Goal: Information Seeking & Learning: Learn about a topic

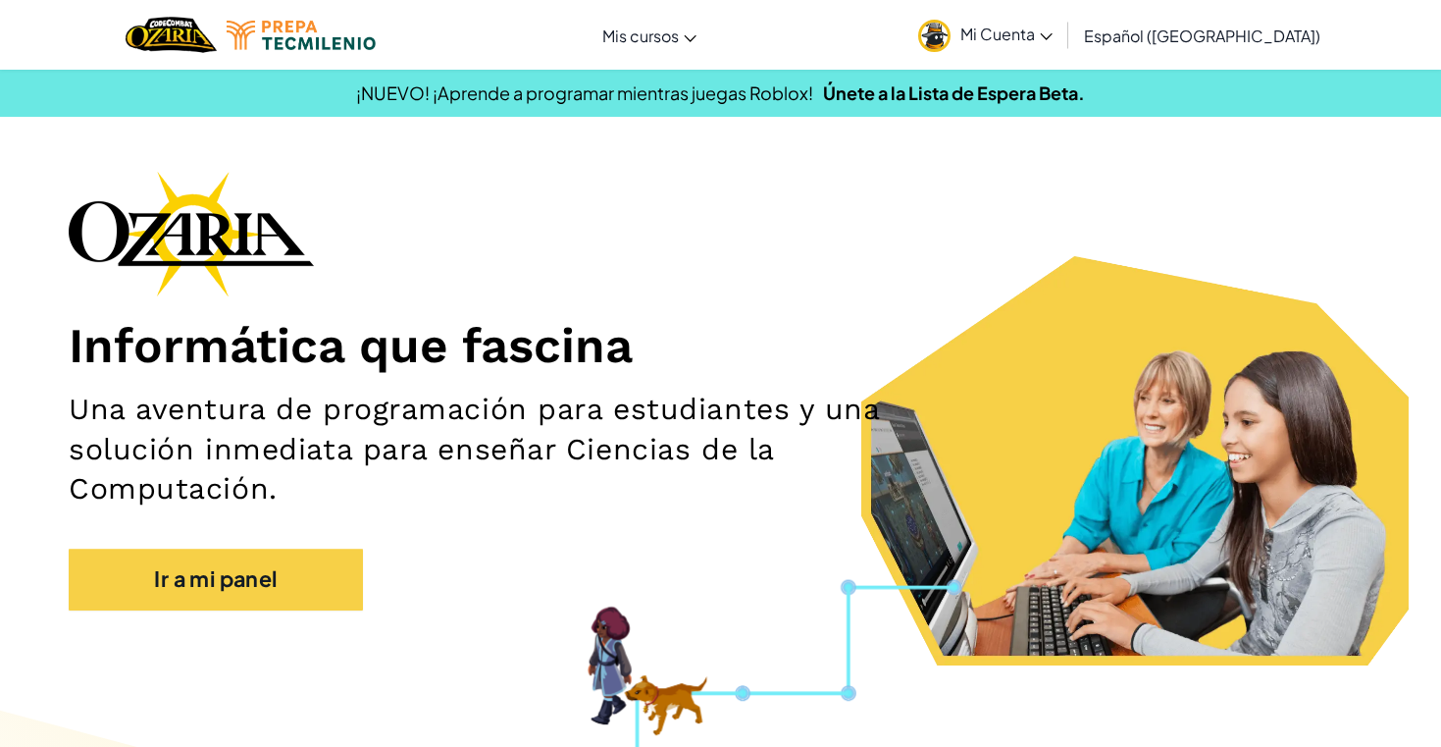
click at [1022, 41] on span "Mi Cuenta" at bounding box center [1007, 34] width 92 height 21
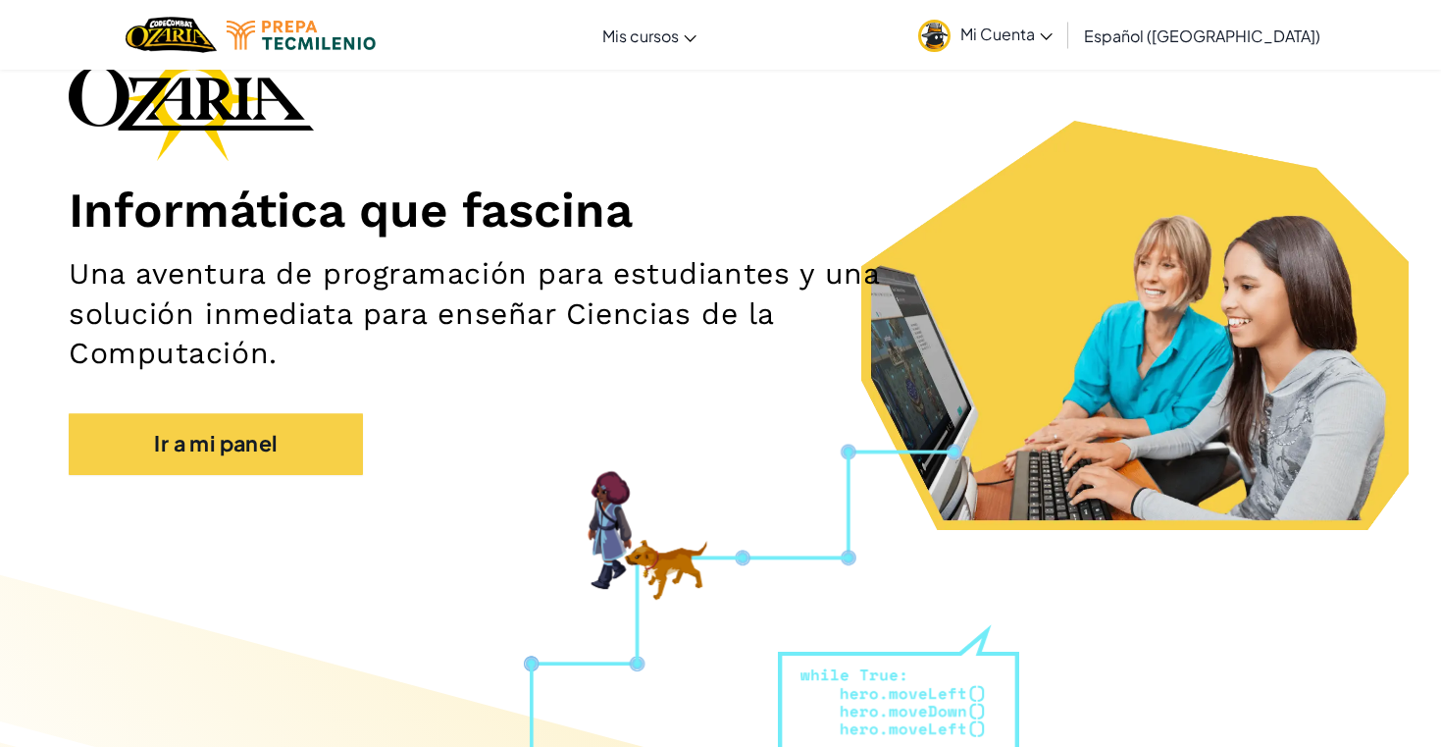
scroll to position [143, 0]
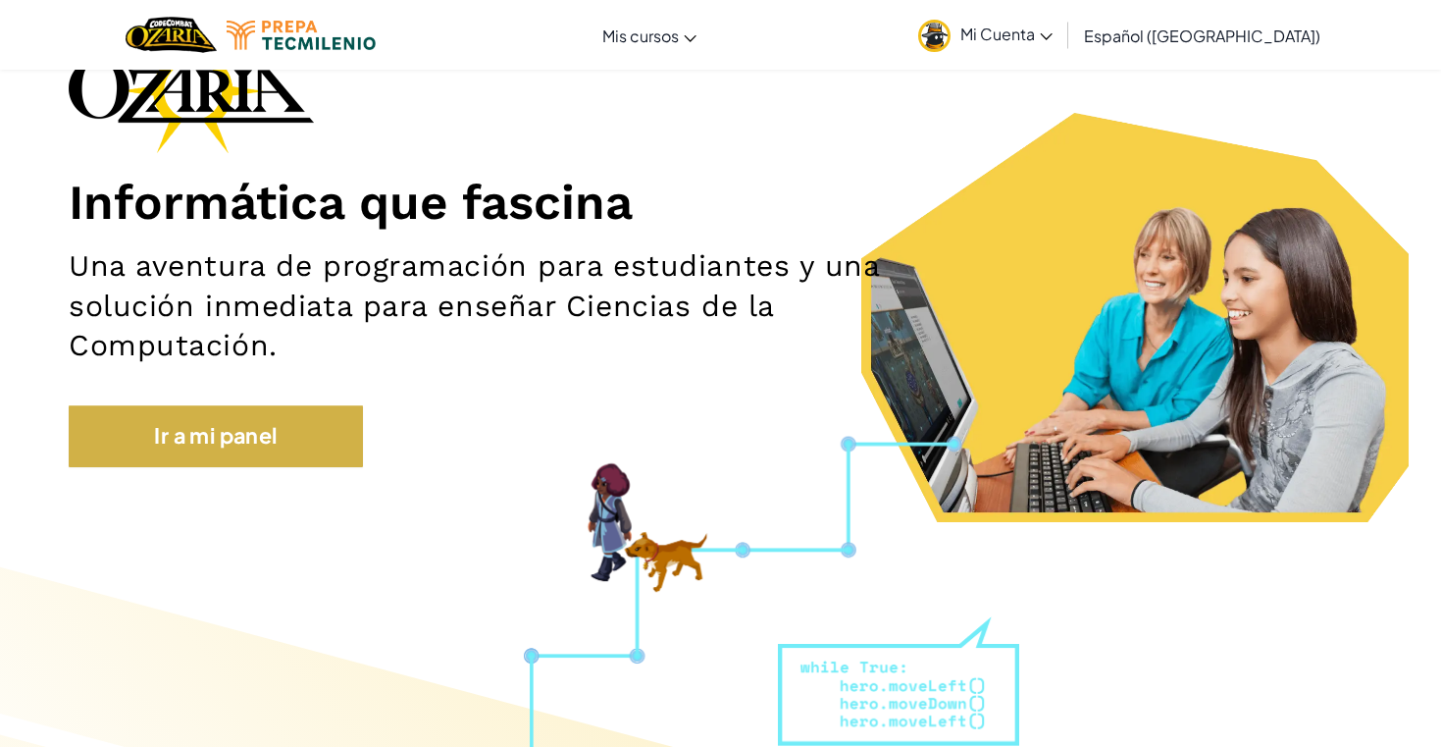
click at [214, 432] on link "Ir a mi panel" at bounding box center [216, 435] width 294 height 61
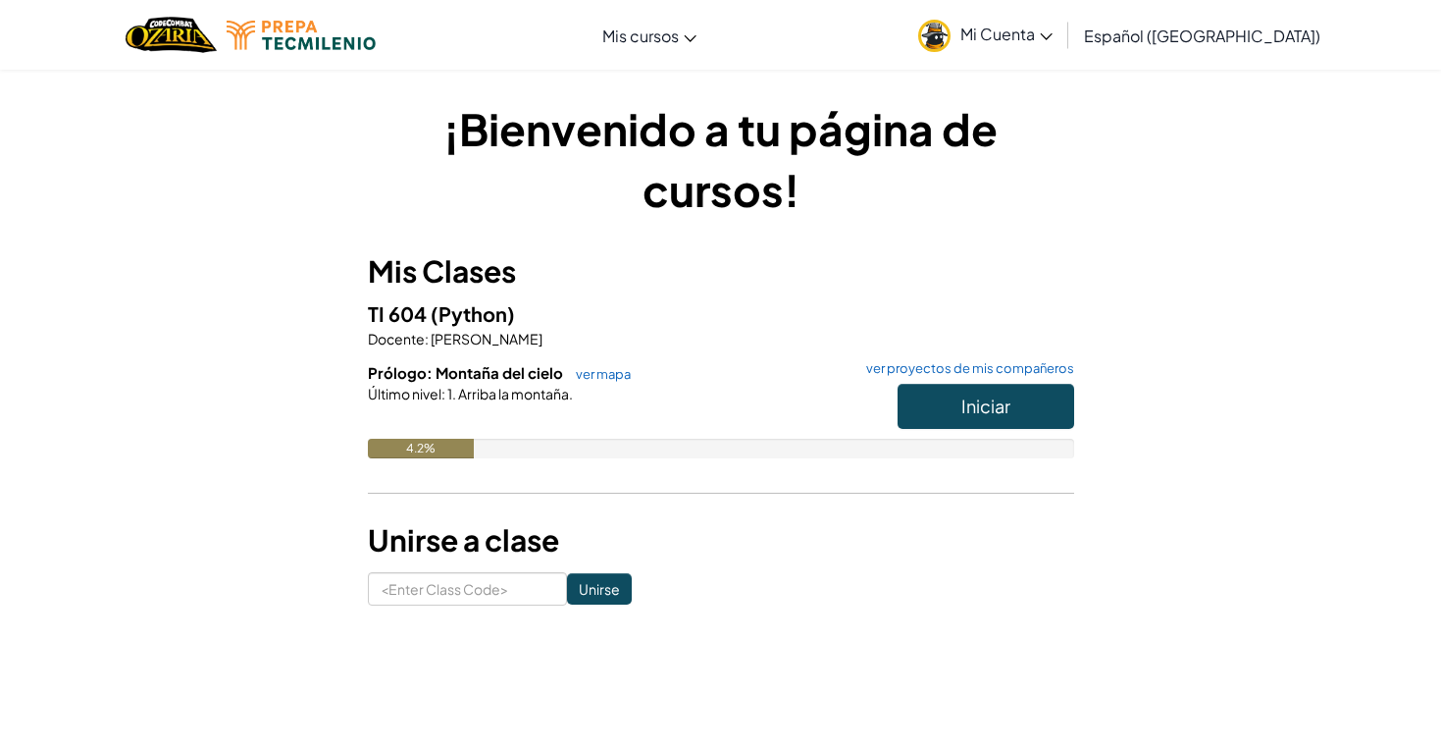
click at [957, 397] on button "Iniciar" at bounding box center [986, 406] width 177 height 45
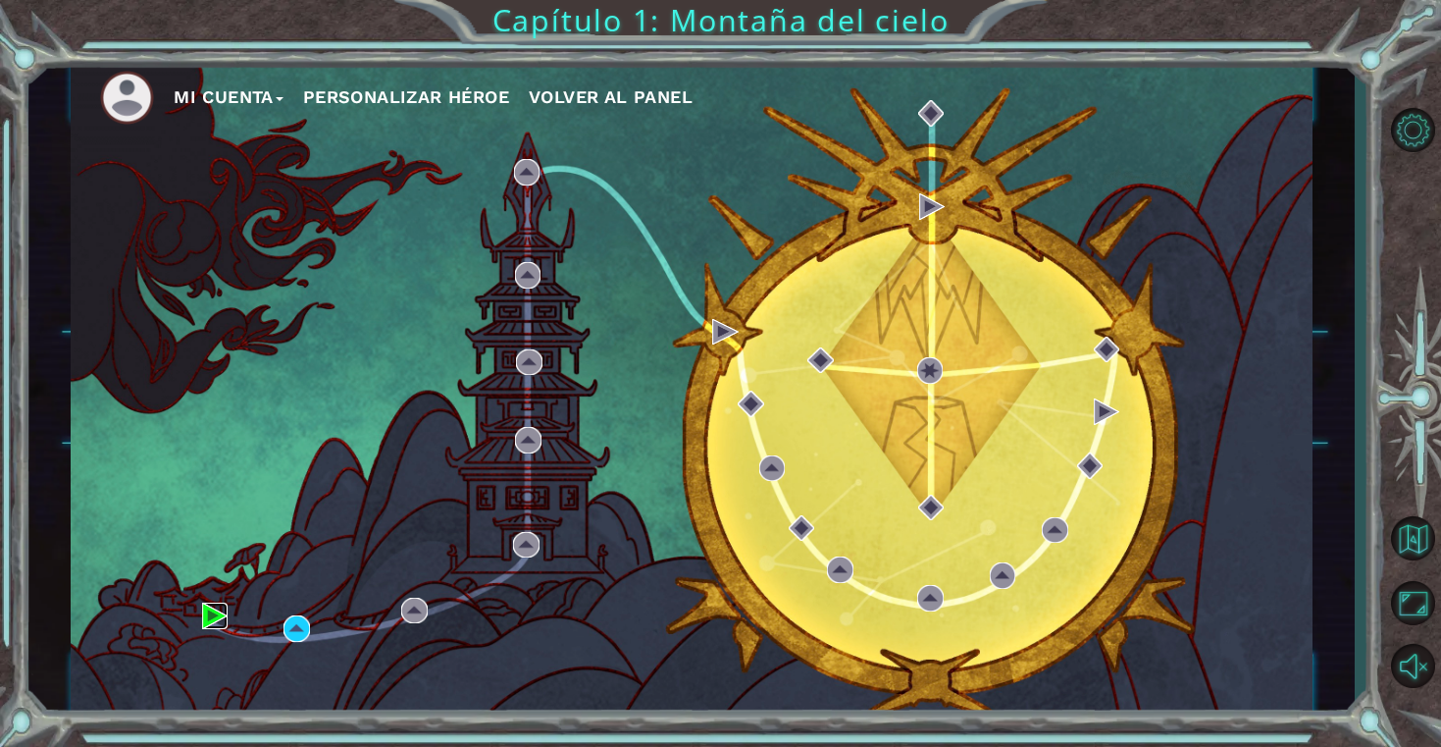
click at [202, 614] on img at bounding box center [215, 615] width 26 height 26
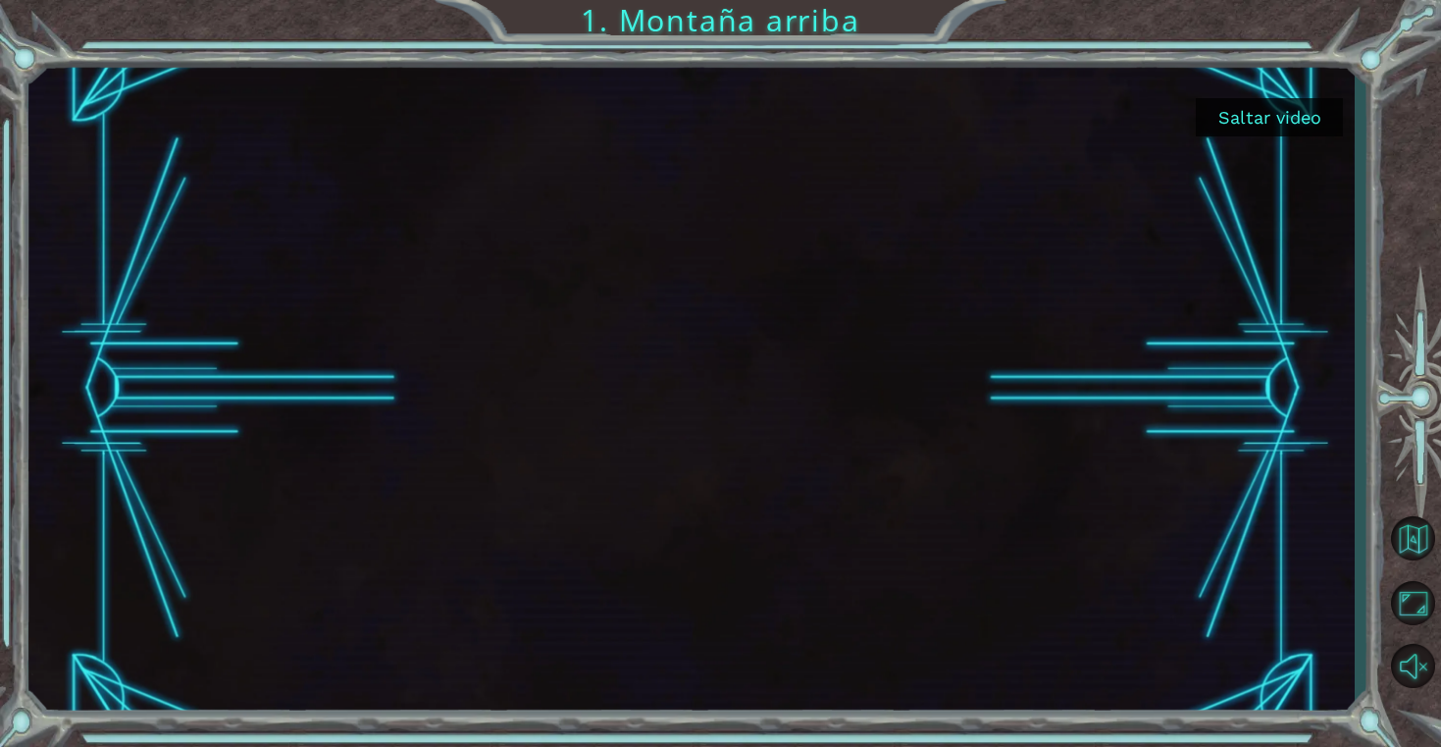
click at [1278, 127] on button "Saltar video" at bounding box center [1269, 117] width 147 height 38
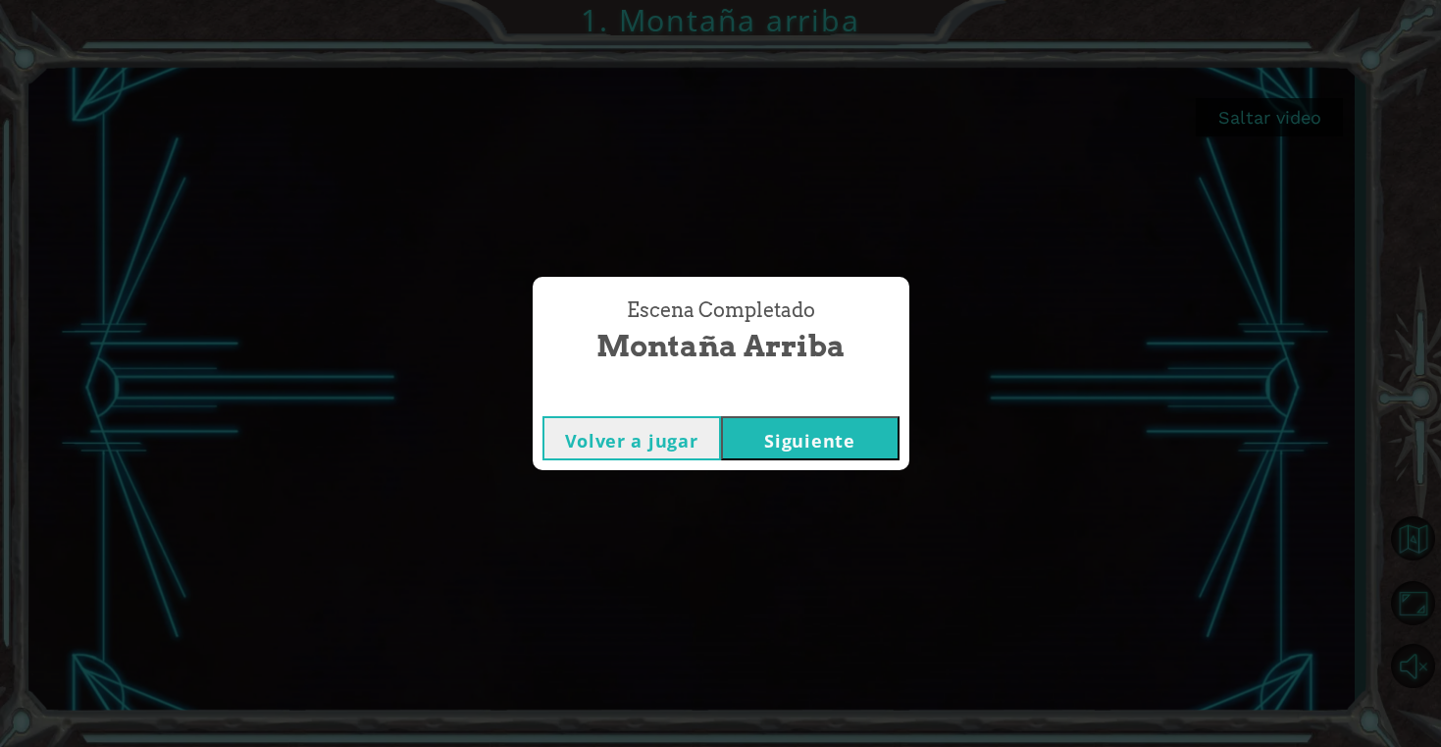
click at [748, 446] on button "Siguiente" at bounding box center [810, 438] width 179 height 44
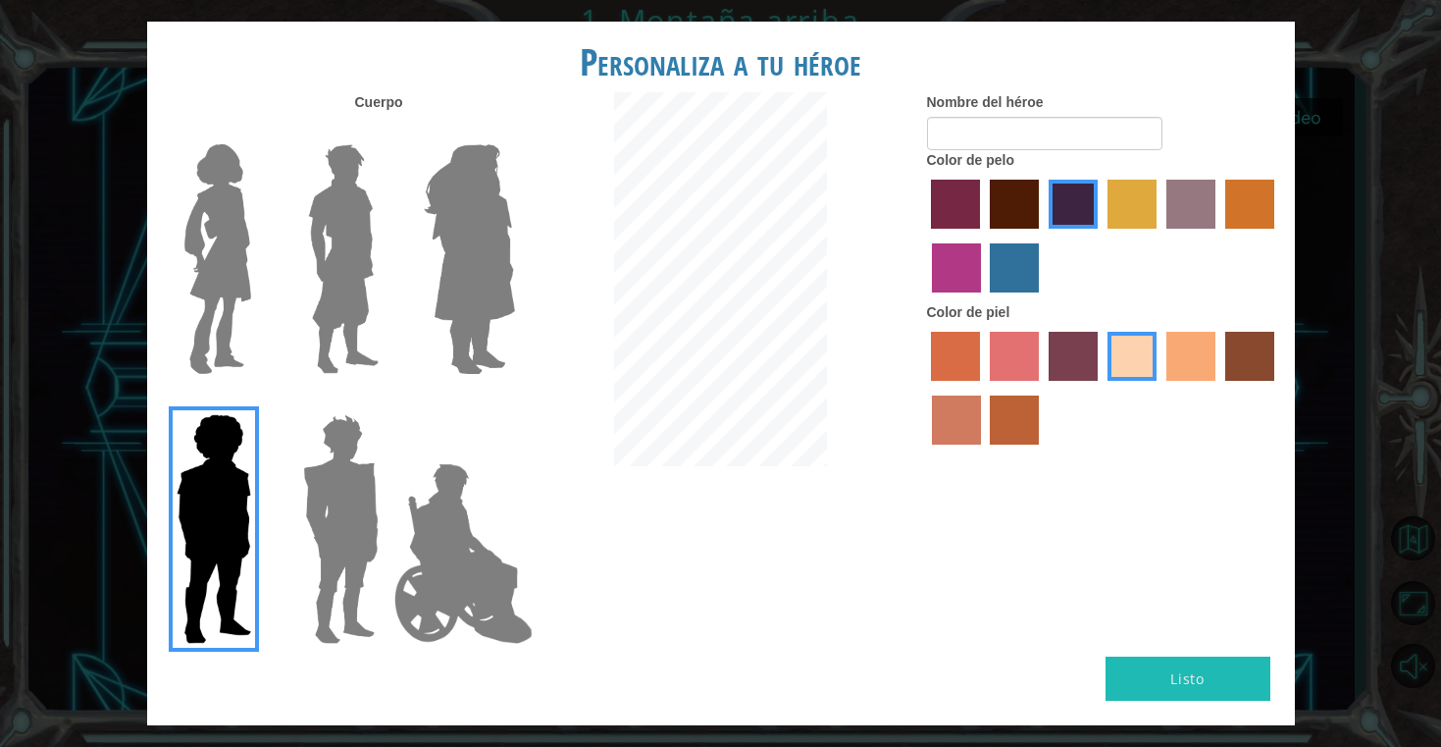
click at [214, 302] on img at bounding box center [218, 258] width 82 height 245
click at [259, 131] on input "Hero Connie" at bounding box center [259, 131] width 0 height 0
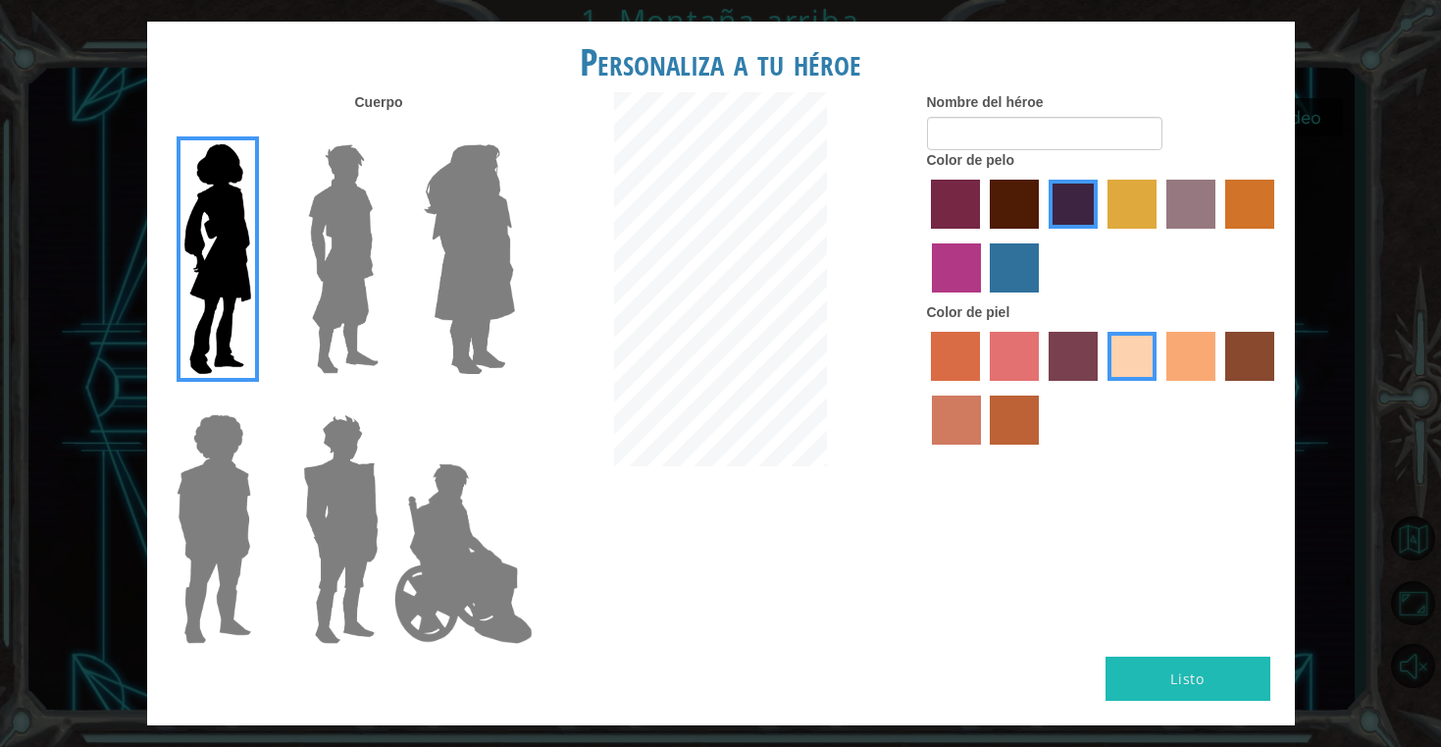
click at [283, 287] on div at bounding box center [338, 252] width 128 height 270
click at [330, 280] on img at bounding box center [343, 258] width 87 height 245
click at [387, 131] on input "Hero Lars" at bounding box center [387, 131] width 0 height 0
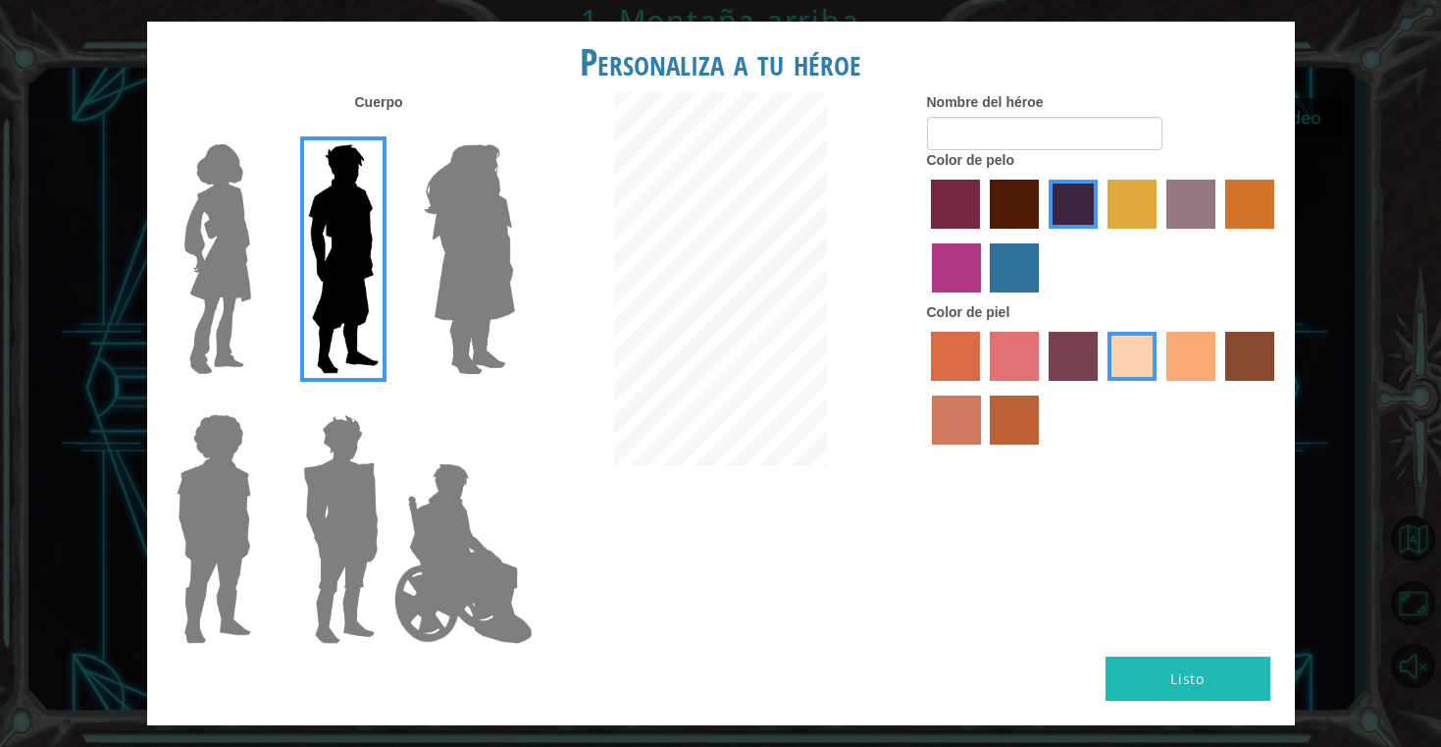
click at [963, 229] on label "paprika hair color" at bounding box center [955, 204] width 49 height 49
click at [925, 235] on input "paprika hair color" at bounding box center [925, 235] width 0 height 0
click at [1003, 229] on label "maroon hair color" at bounding box center [1014, 204] width 49 height 49
click at [983, 235] on input "maroon hair color" at bounding box center [983, 235] width 0 height 0
click at [1201, 373] on label "tacao skin color" at bounding box center [1191, 356] width 49 height 49
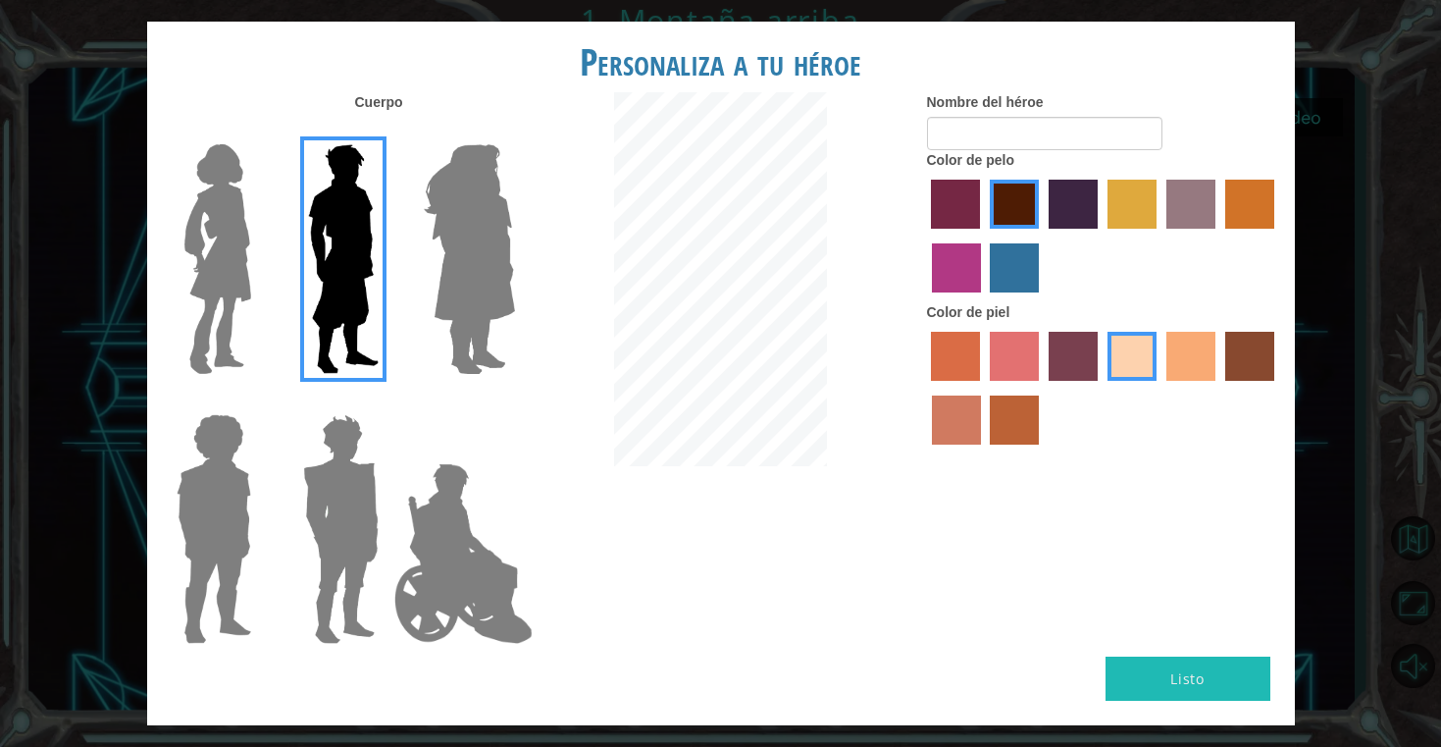
click at [1160, 388] on input "tacao skin color" at bounding box center [1160, 388] width 0 height 0
click at [1257, 381] on label "karma skin color" at bounding box center [1250, 356] width 49 height 49
click at [1219, 388] on input "karma skin color" at bounding box center [1219, 388] width 0 height 0
click at [1001, 437] on label "smoke tree skin color" at bounding box center [1014, 419] width 49 height 49
click at [984, 451] on input "smoke tree skin color" at bounding box center [984, 451] width 0 height 0
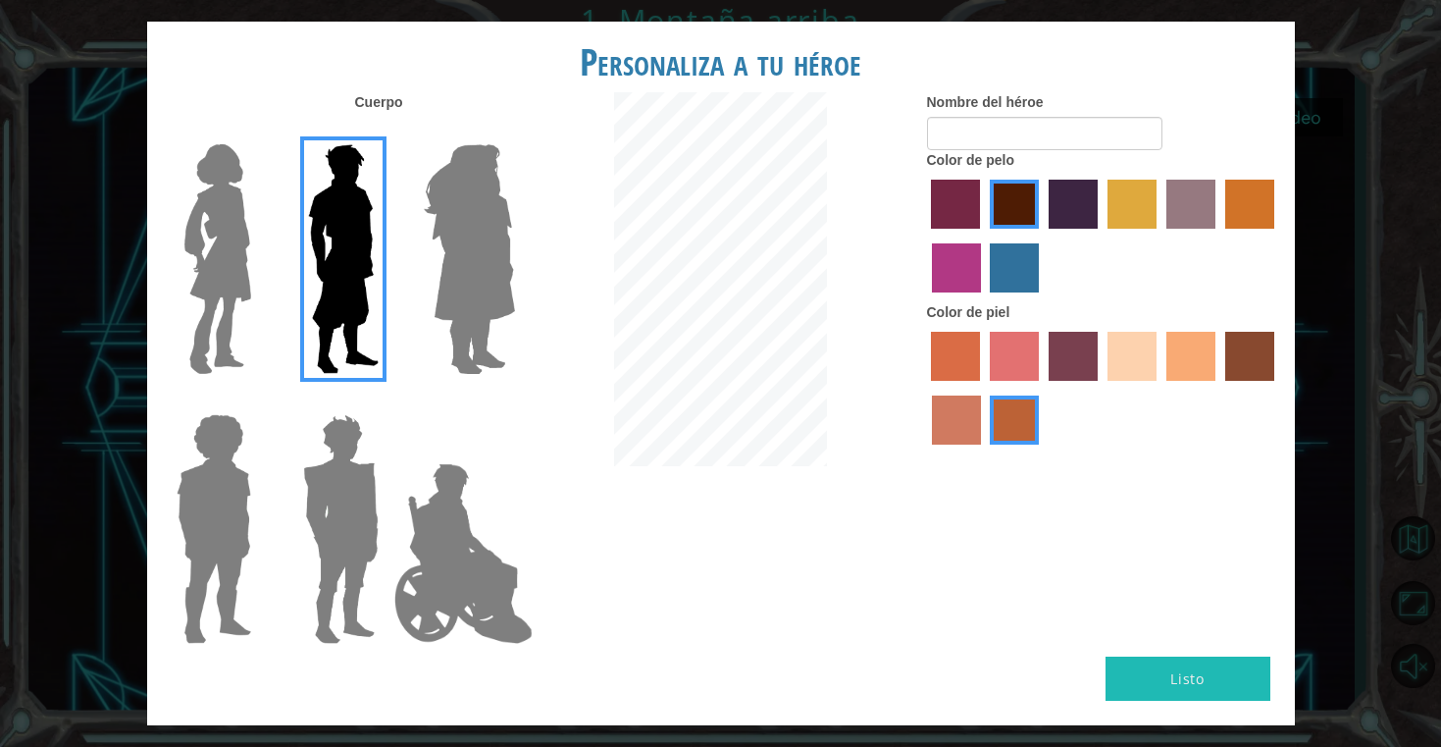
click at [1246, 378] on label "karma skin color" at bounding box center [1250, 356] width 49 height 49
click at [1219, 388] on input "karma skin color" at bounding box center [1219, 388] width 0 height 0
click at [967, 223] on label "paprika hair color" at bounding box center [955, 204] width 49 height 49
click at [925, 235] on input "paprika hair color" at bounding box center [925, 235] width 0 height 0
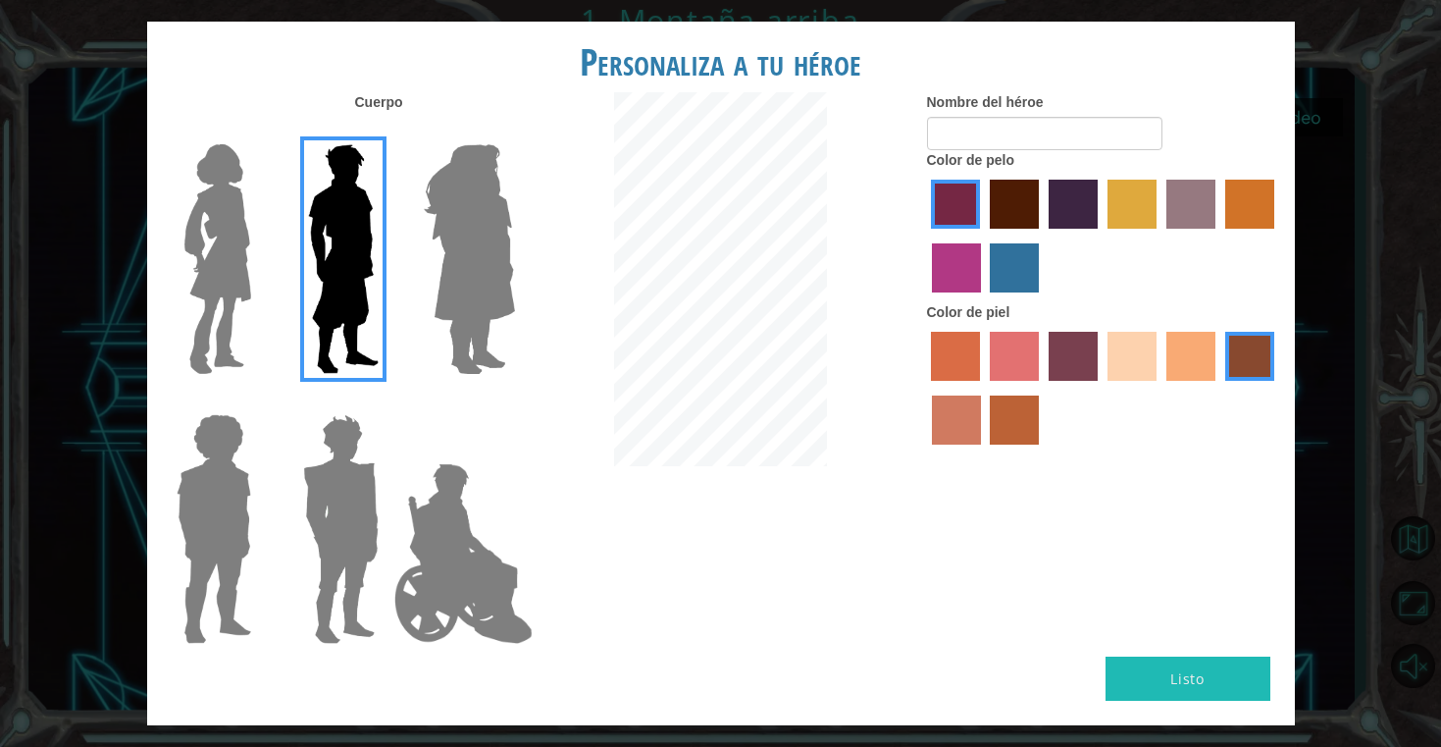
click at [951, 292] on label "medium red violet hair color" at bounding box center [956, 267] width 49 height 49
click at [1278, 235] on input "medium red violet hair color" at bounding box center [1278, 235] width 0 height 0
click at [1177, 669] on button "Listo" at bounding box center [1188, 678] width 165 height 44
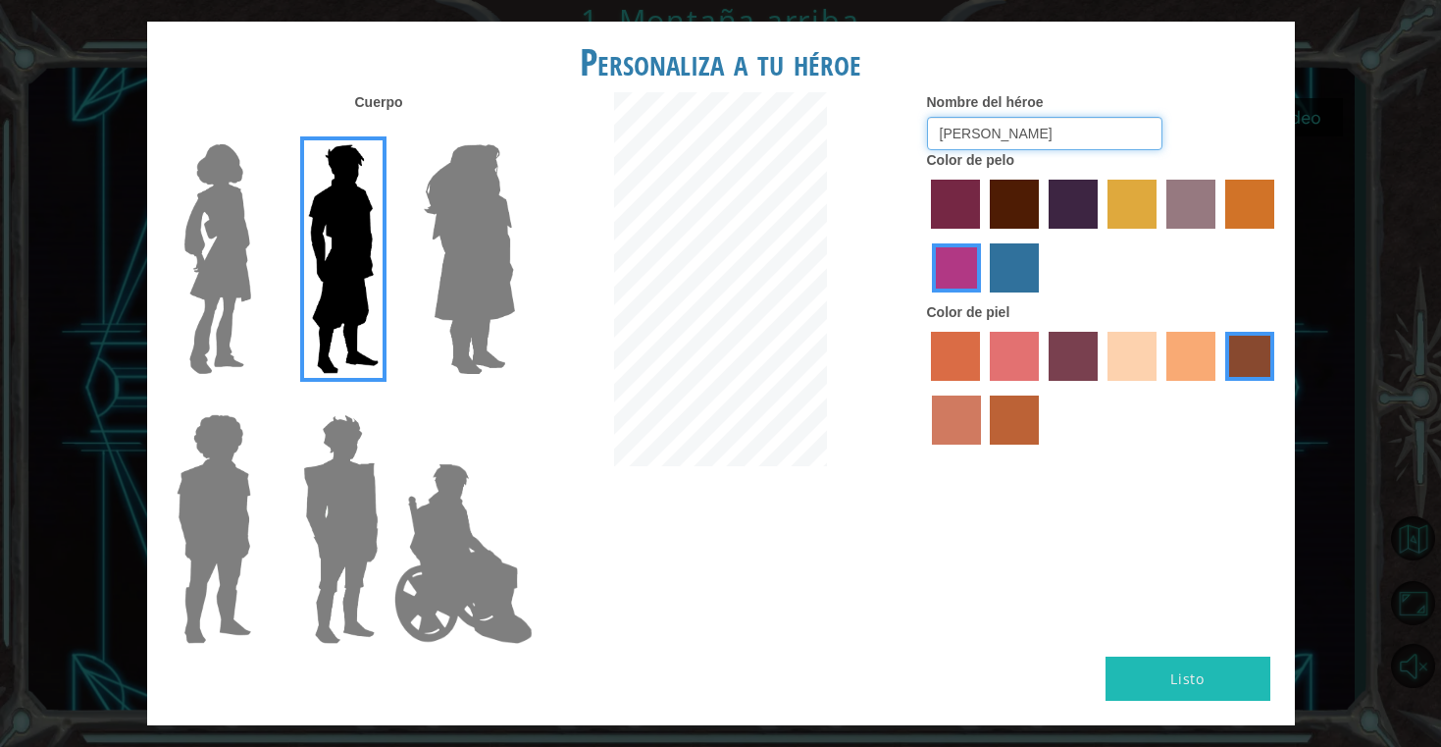
type input "[PERSON_NAME]"
click at [1184, 656] on button "Listo" at bounding box center [1188, 678] width 165 height 44
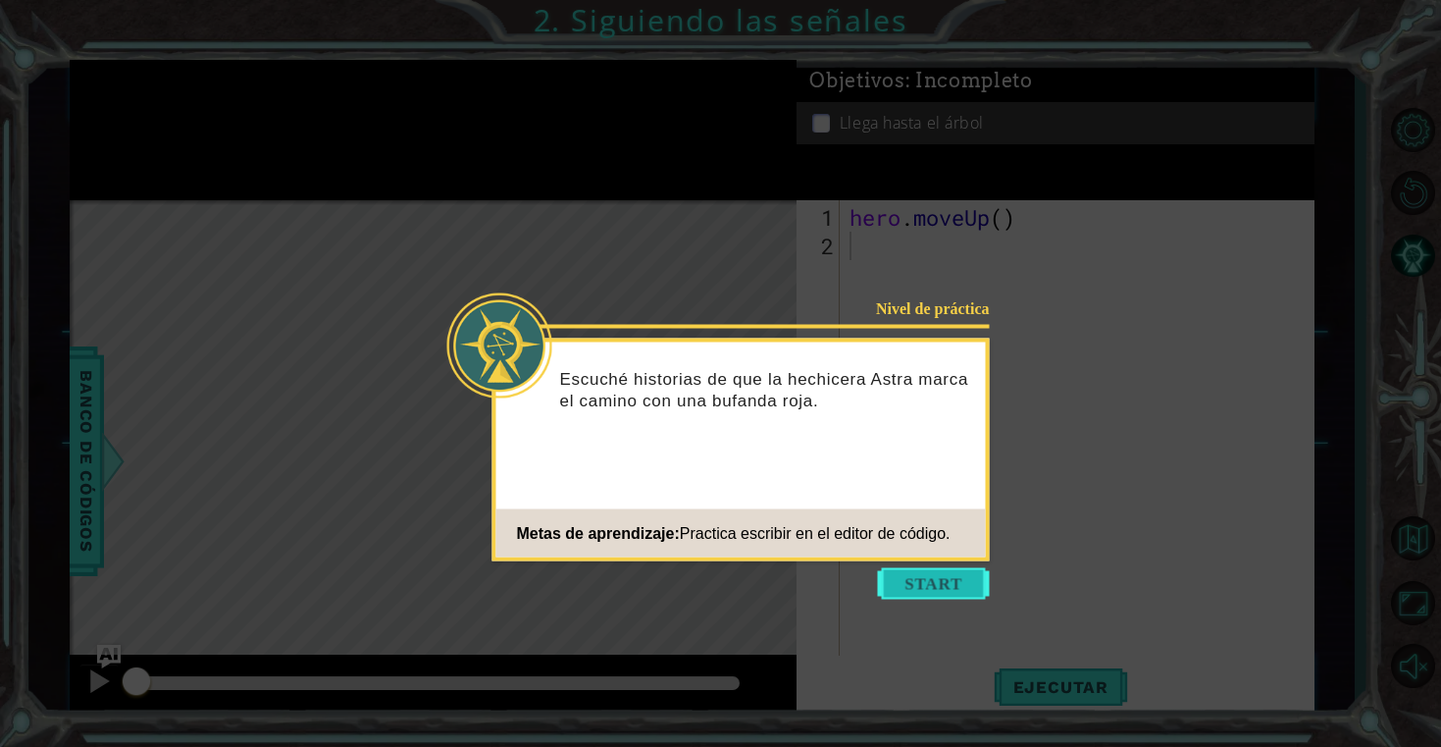
click at [936, 587] on button "Start" at bounding box center [934, 583] width 112 height 31
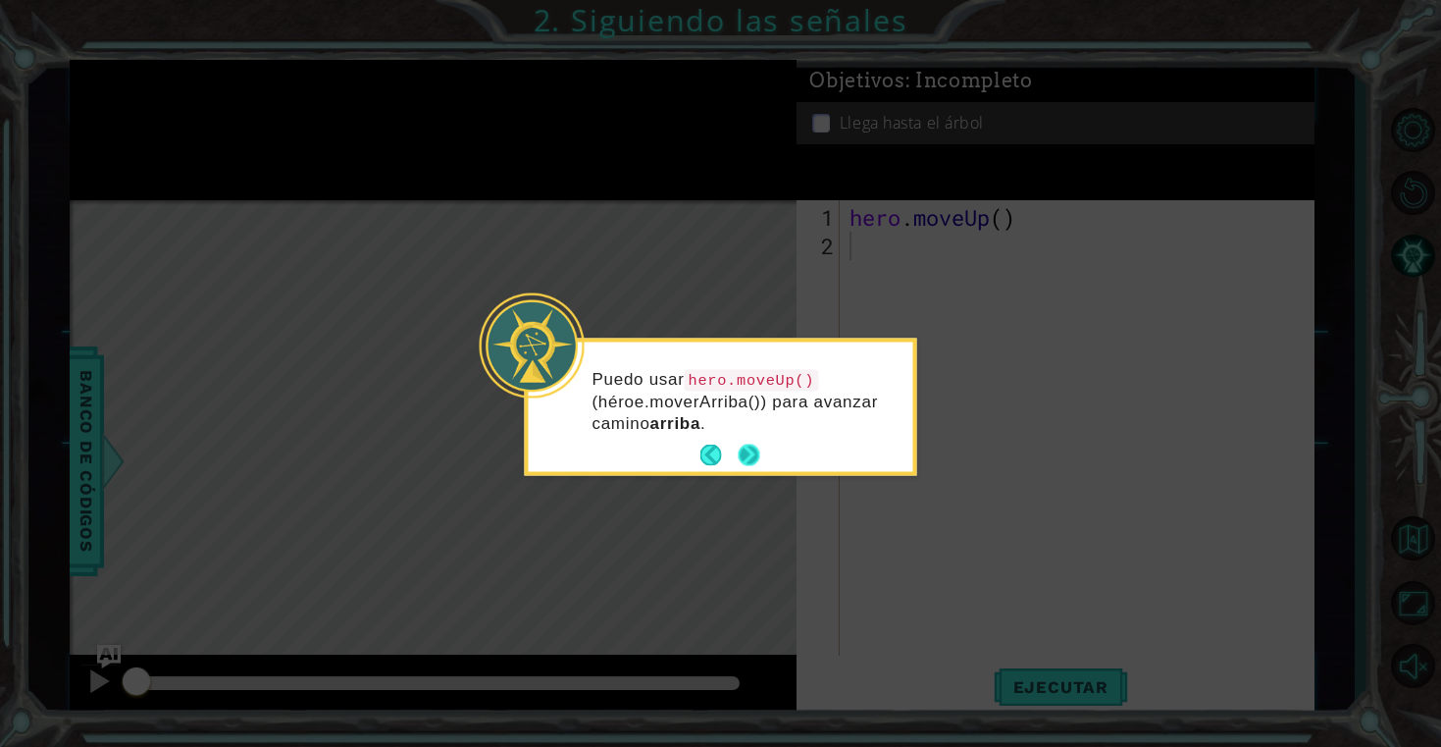
click at [753, 457] on button "Next" at bounding box center [749, 455] width 22 height 22
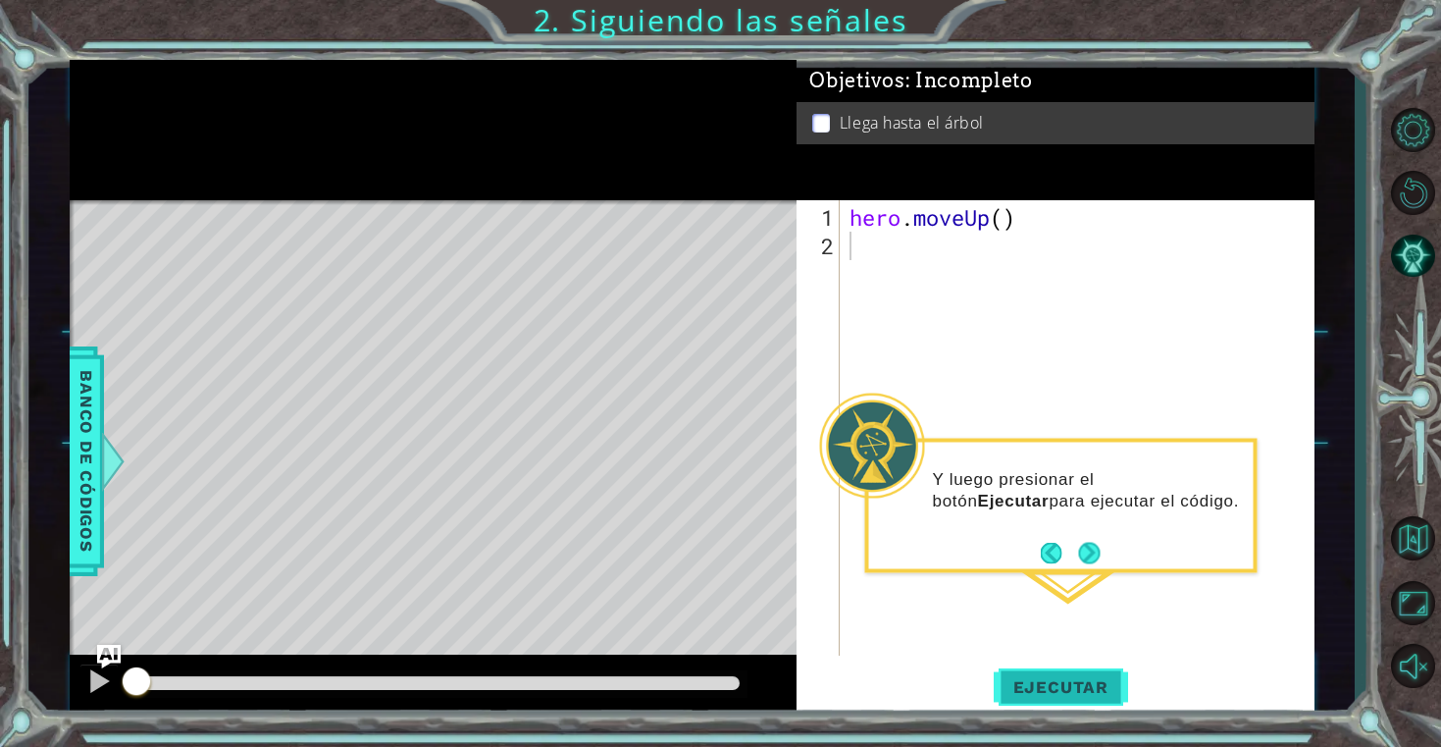
click at [1068, 683] on span "Ejecutar" at bounding box center [1061, 687] width 134 height 20
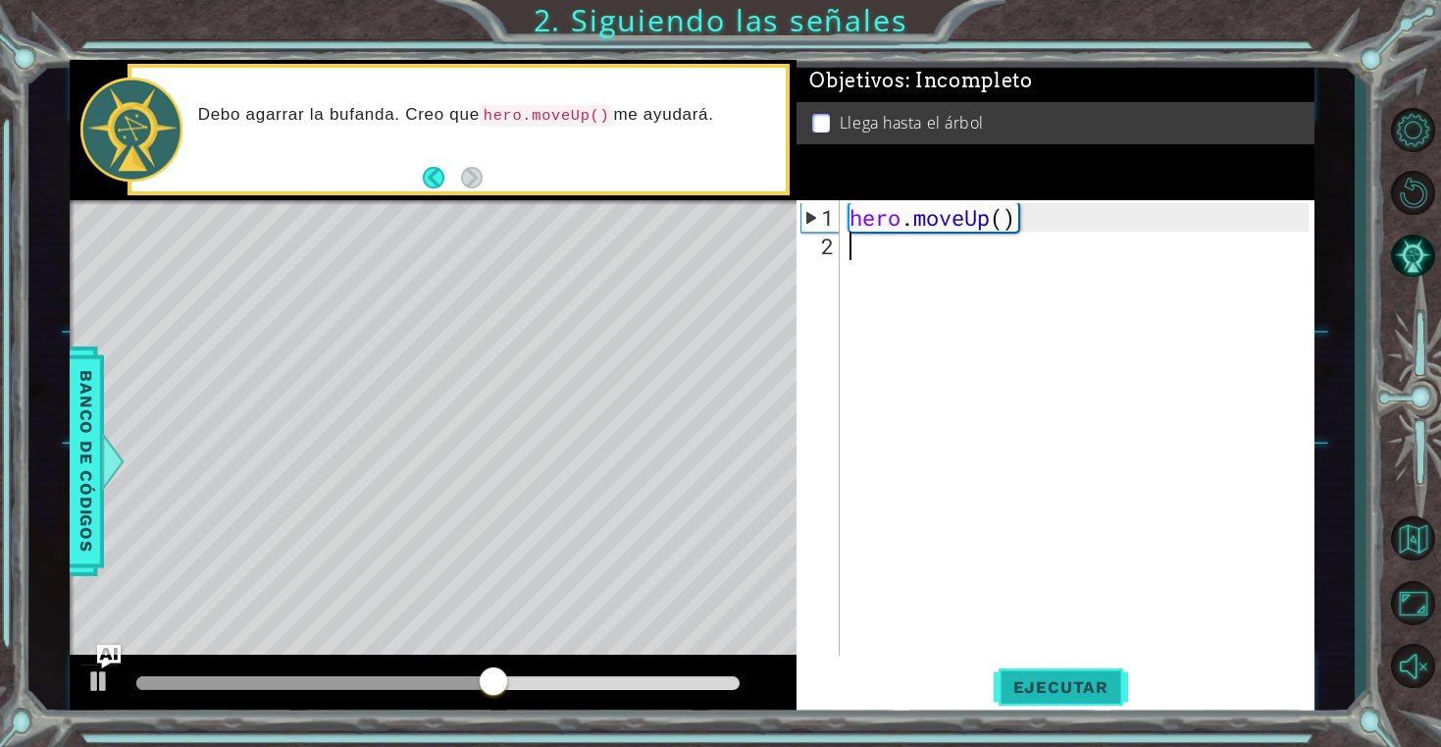
click at [1068, 682] on span "Ejecutar" at bounding box center [1061, 687] width 134 height 20
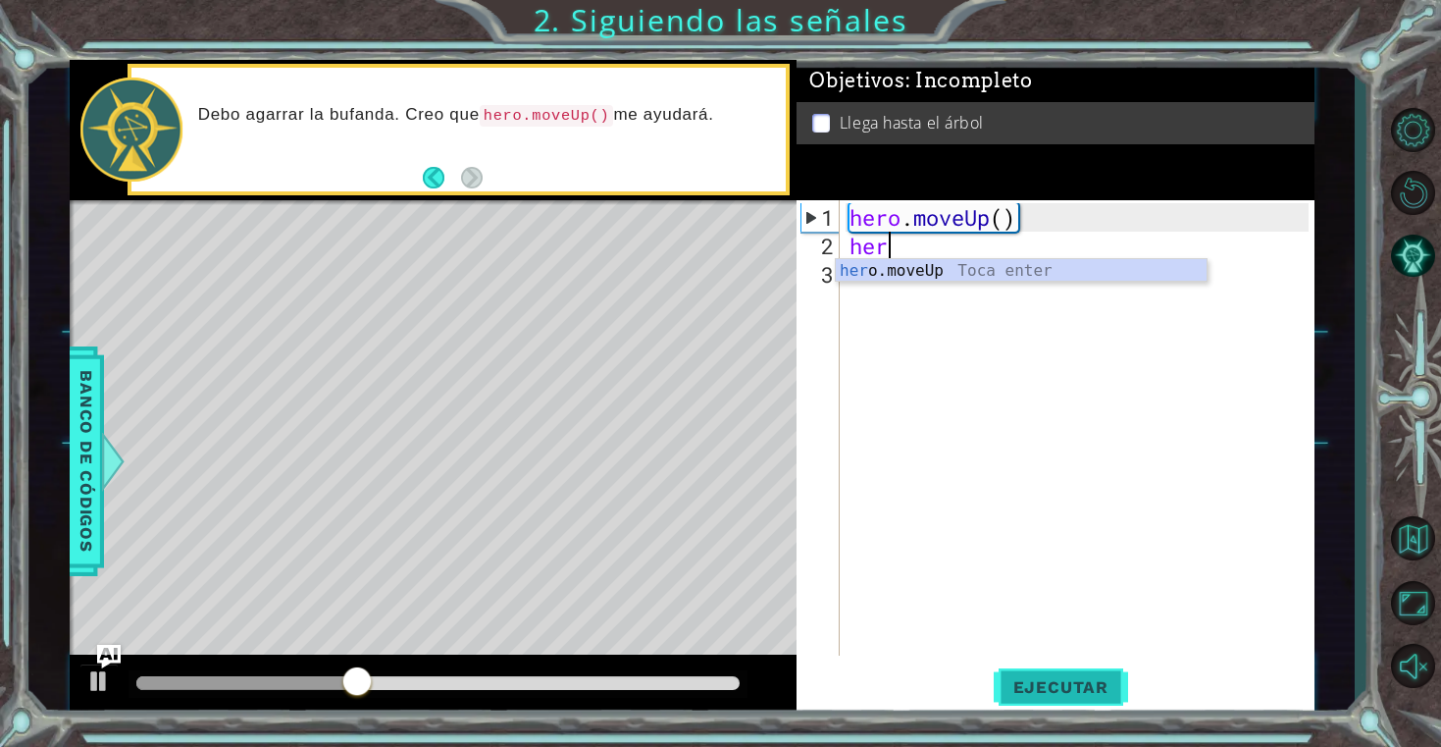
type textarea "hero"
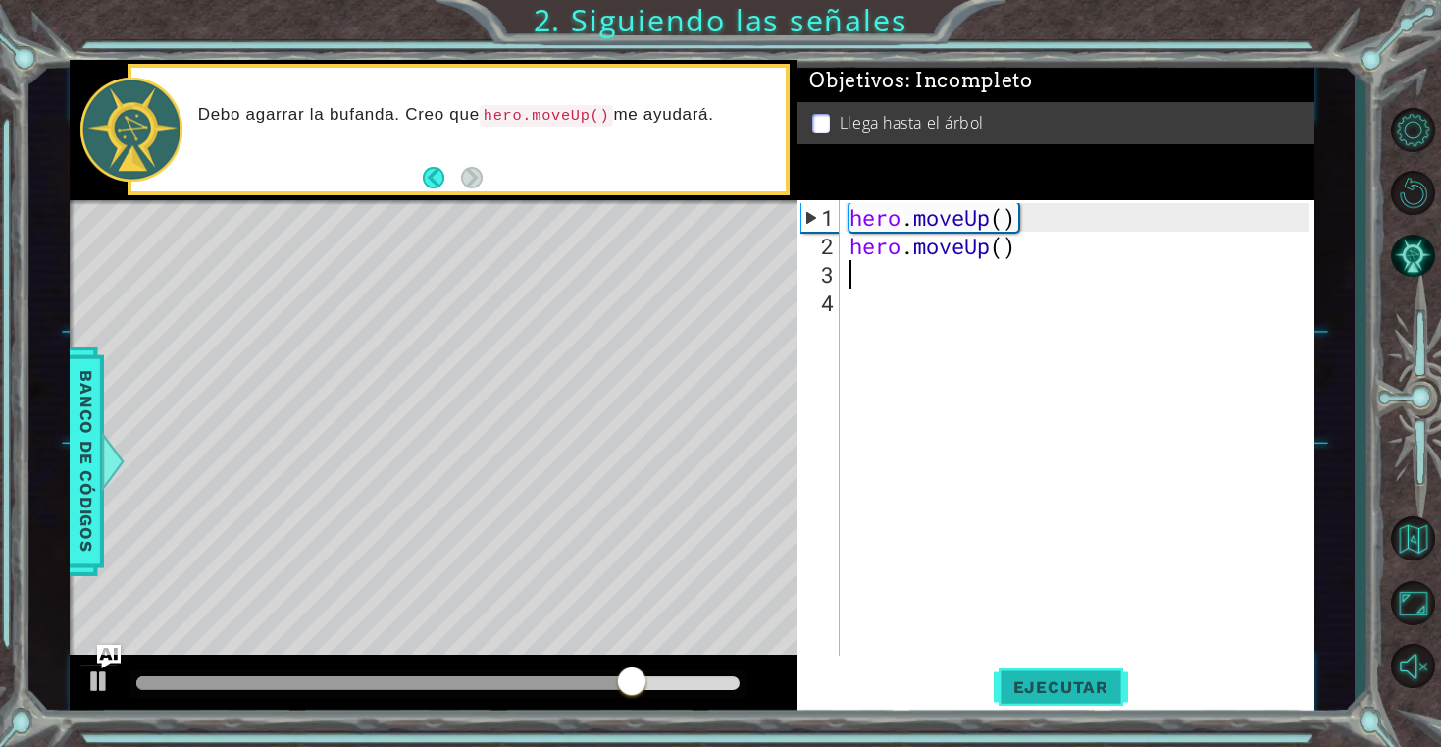
type textarea "hero.moveUp()"
click at [1092, 680] on span "Ejecutar" at bounding box center [1061, 687] width 134 height 20
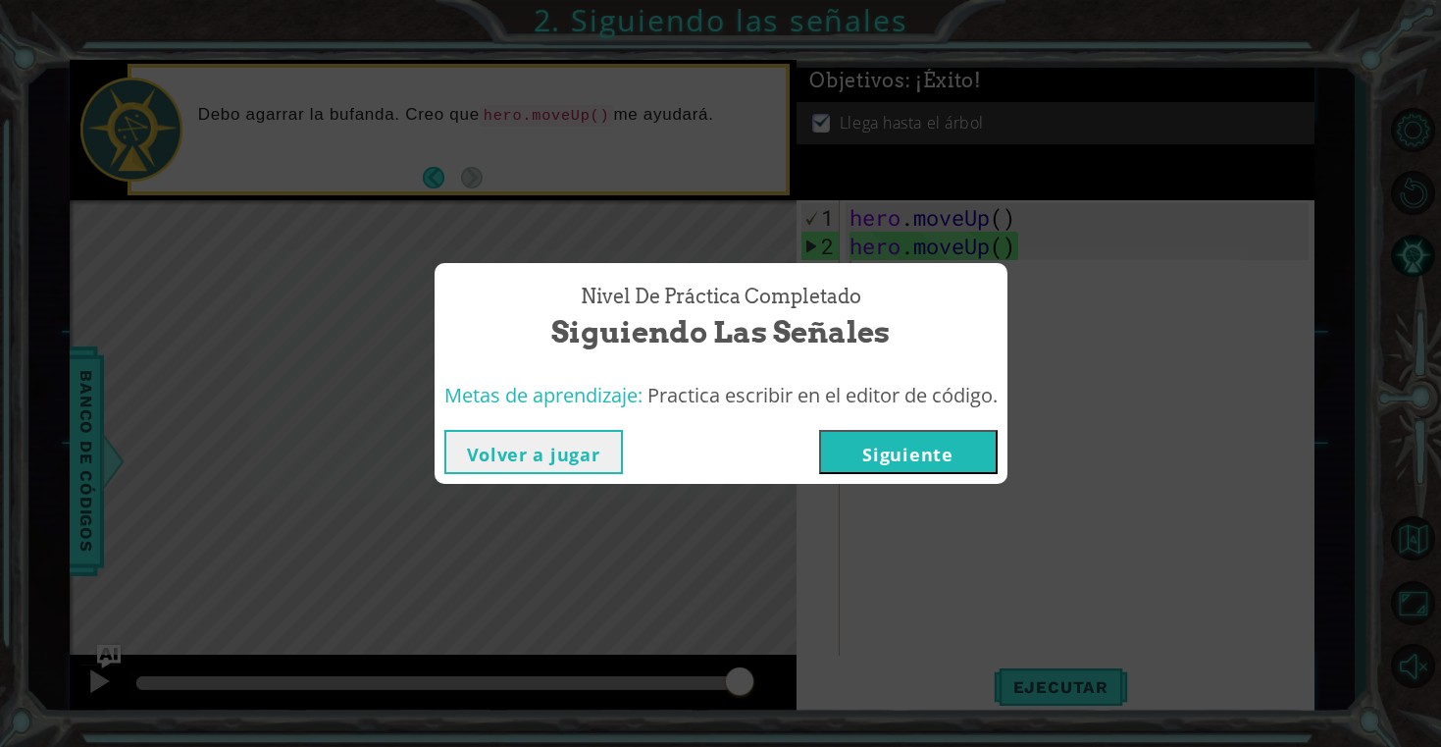
click at [922, 442] on button "Siguiente" at bounding box center [908, 452] width 179 height 44
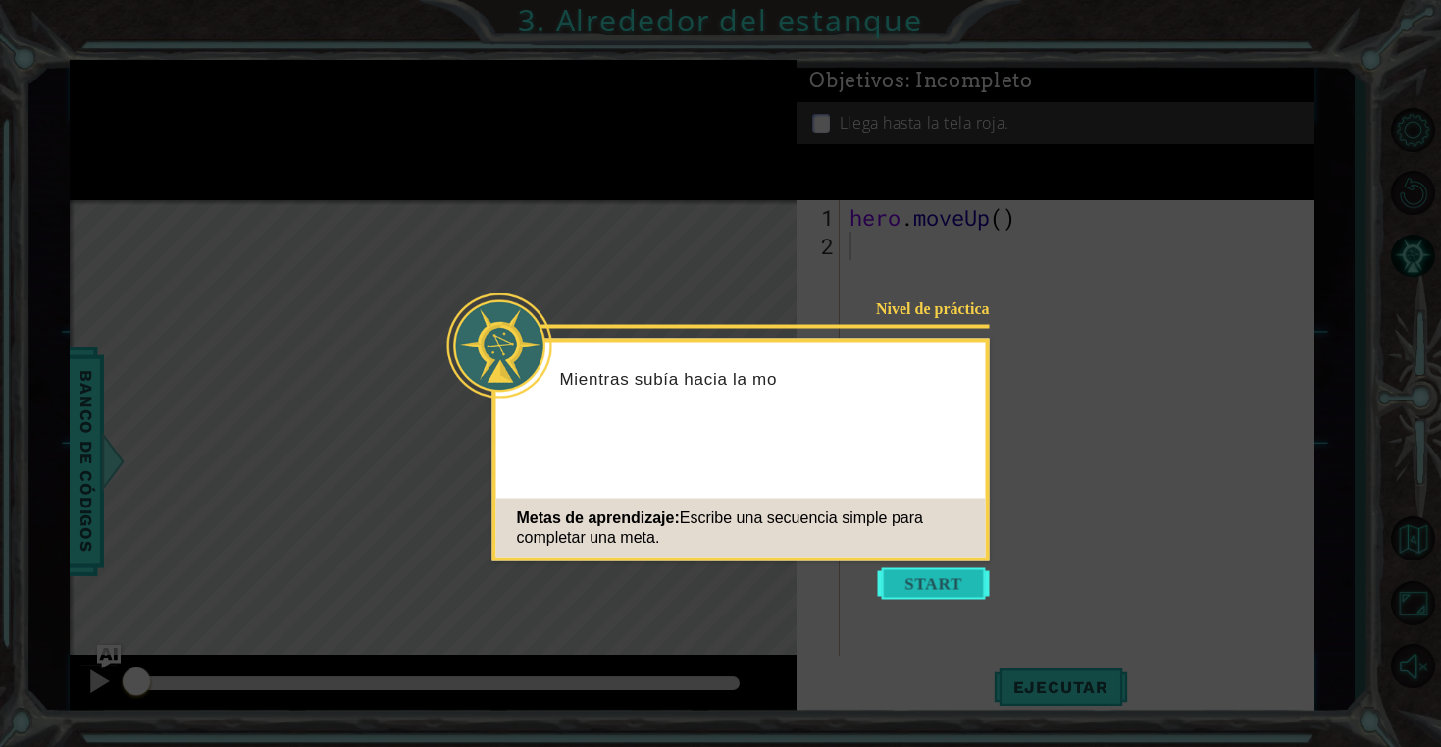
click at [926, 579] on button "Start" at bounding box center [934, 583] width 112 height 31
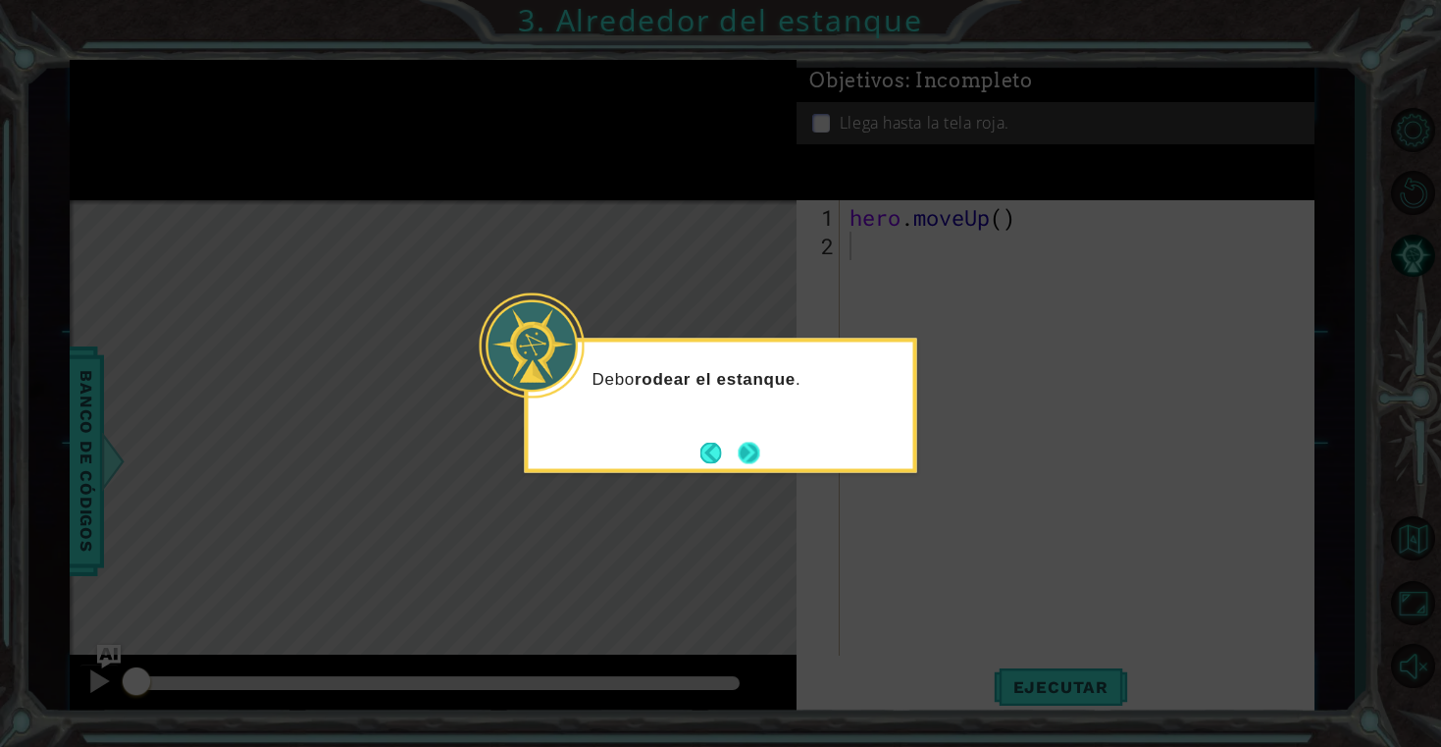
click at [754, 444] on button "Next" at bounding box center [749, 453] width 22 height 22
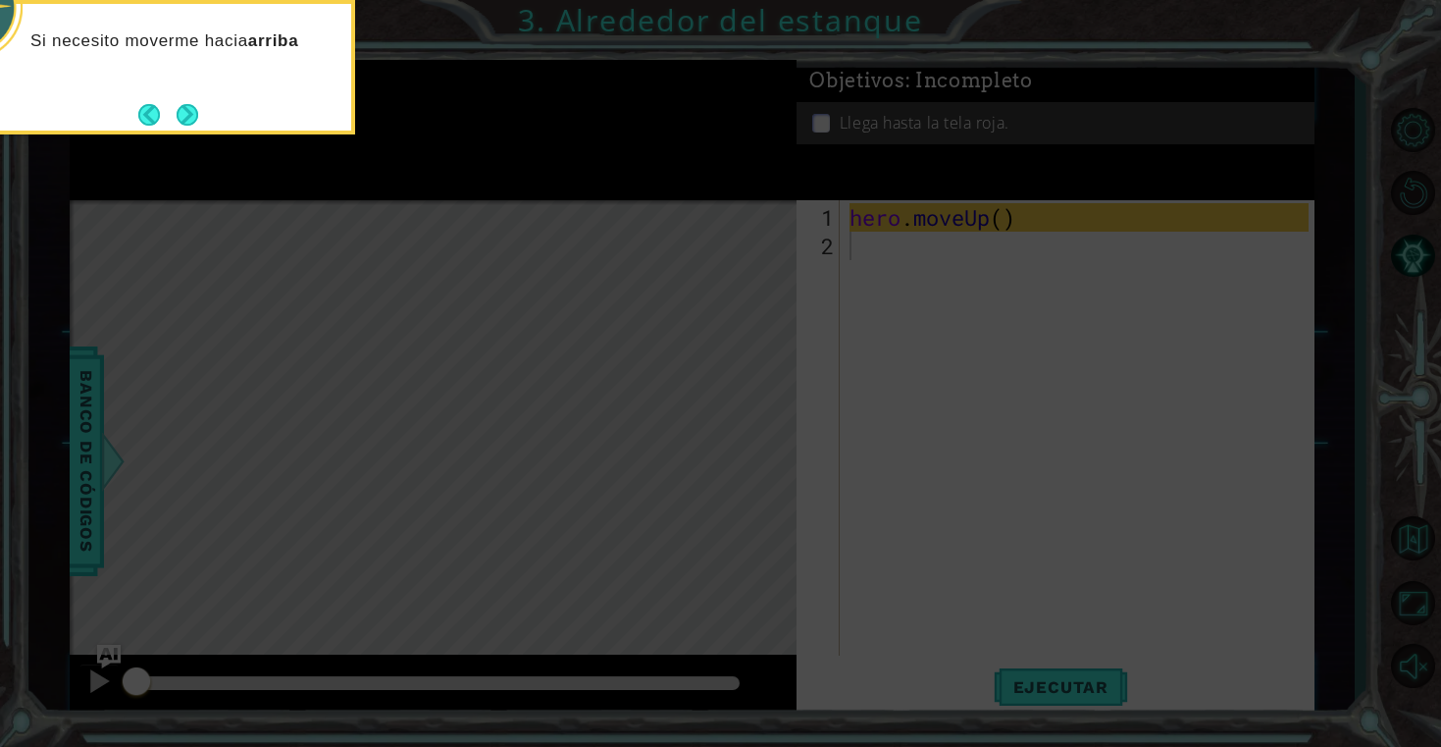
click at [864, 316] on icon at bounding box center [720, 373] width 1441 height 747
click at [188, 112] on button "Next" at bounding box center [188, 115] width 22 height 22
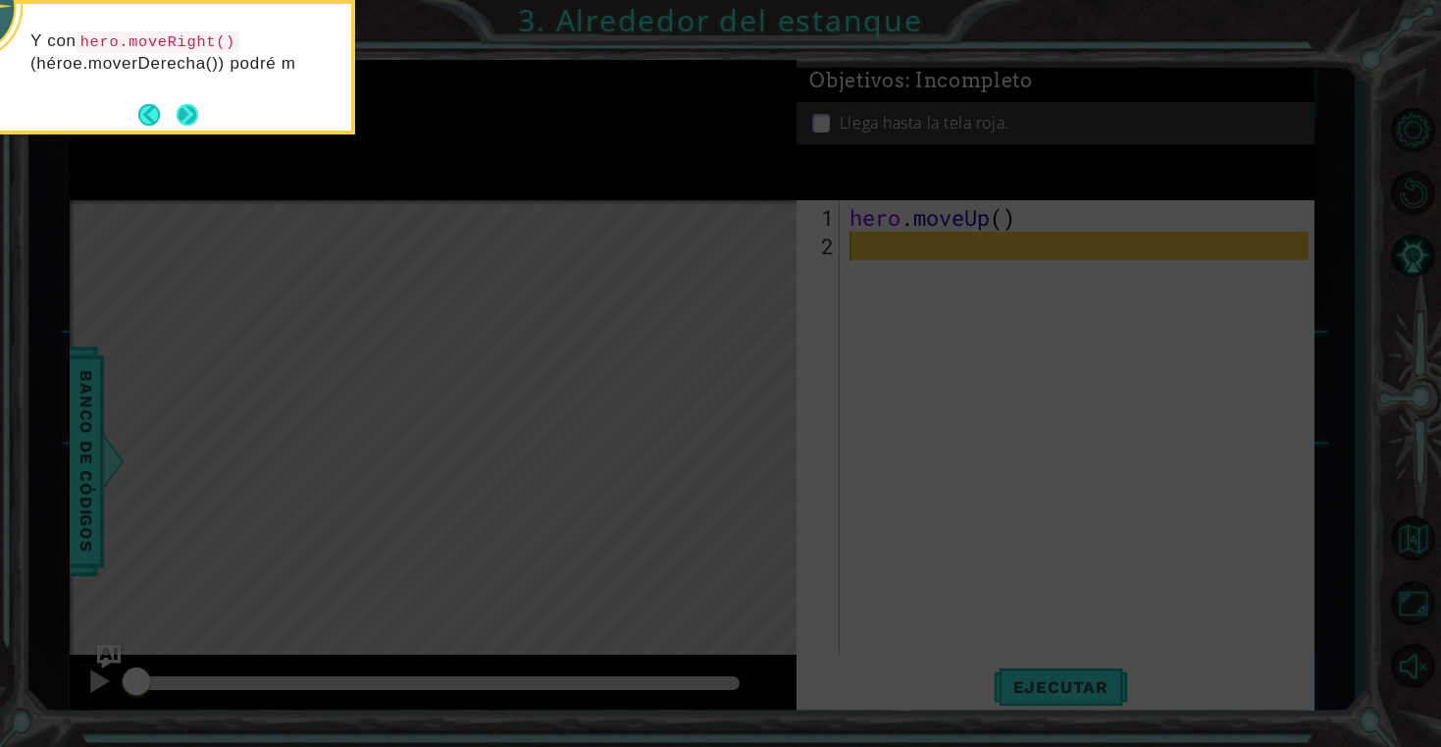
click at [184, 109] on button "Next" at bounding box center [188, 115] width 22 height 22
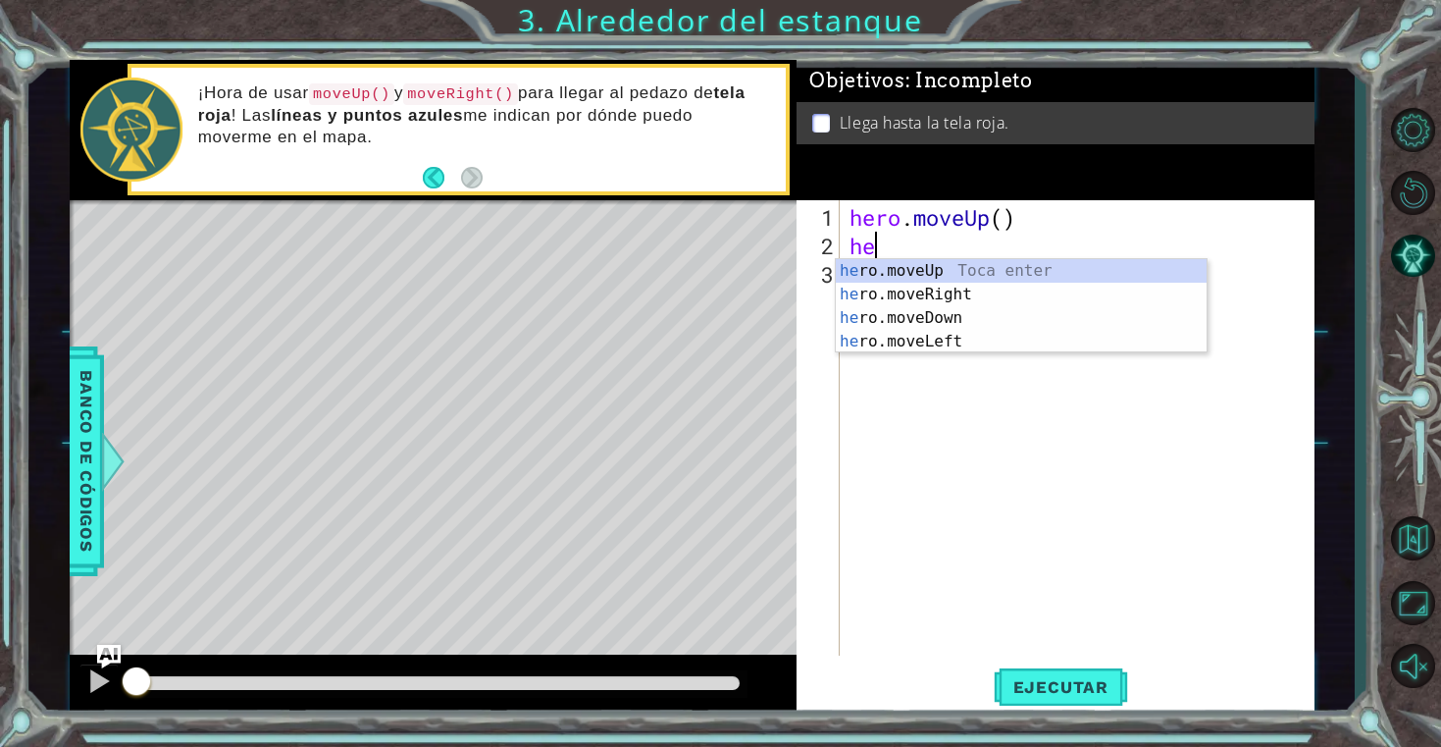
scroll to position [0, 1]
type textarea "hero"
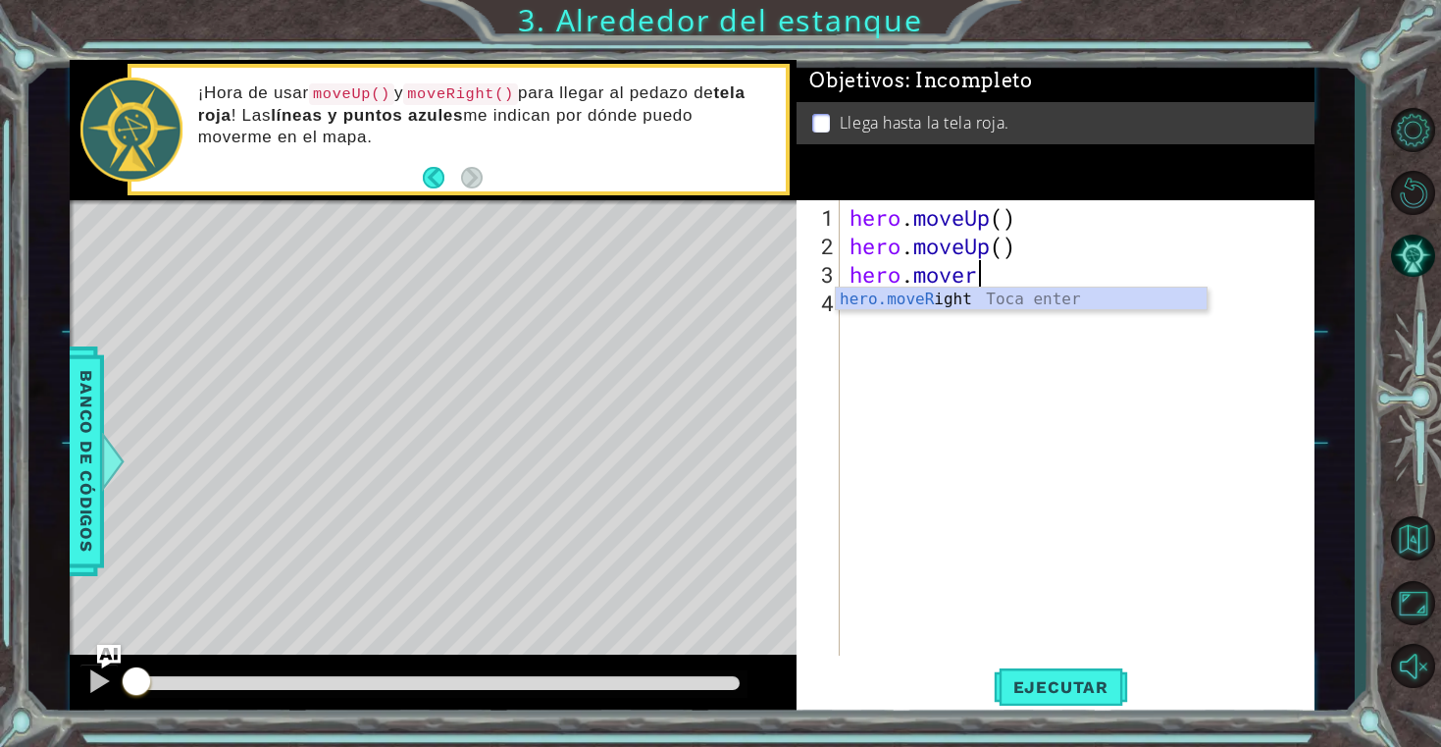
type textarea "hero.moveri"
type textarea "-"
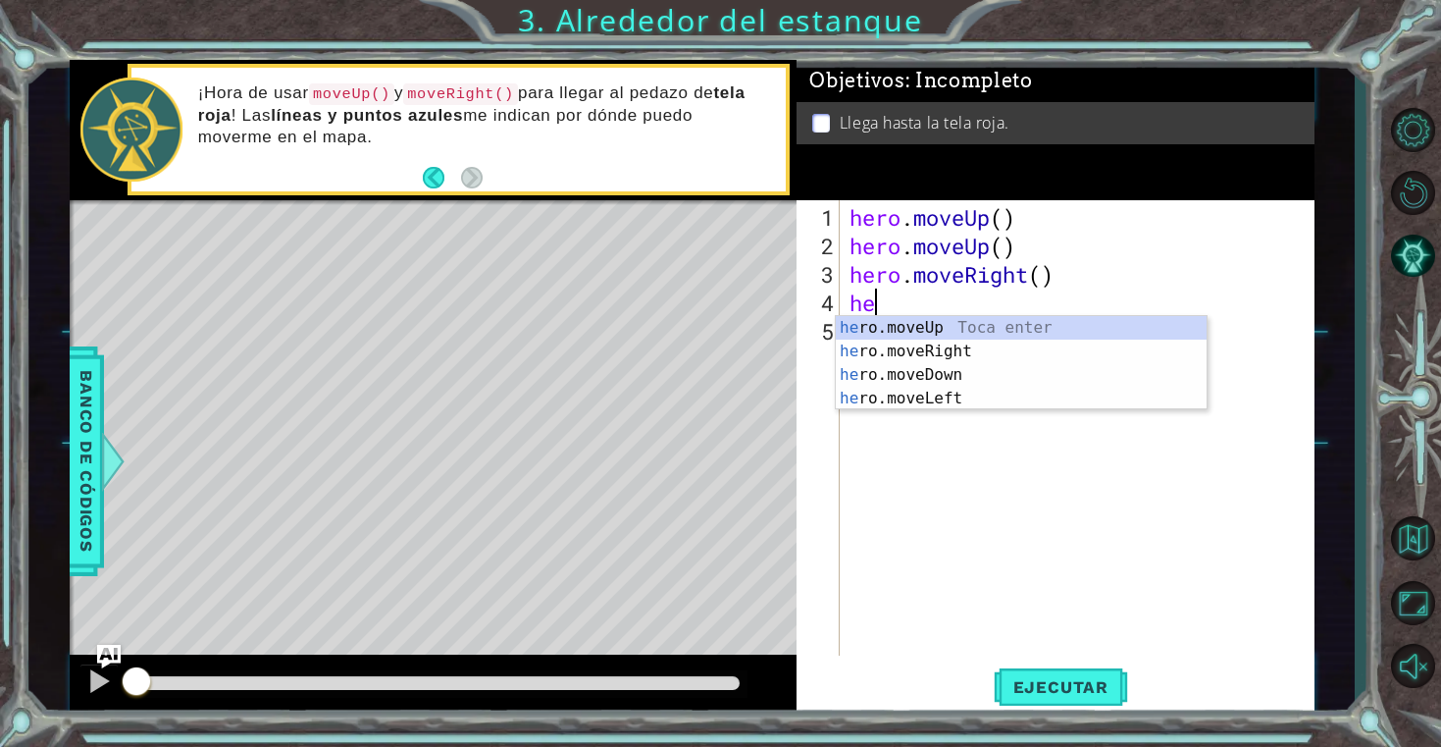
scroll to position [0, 1]
type textarea "hero"
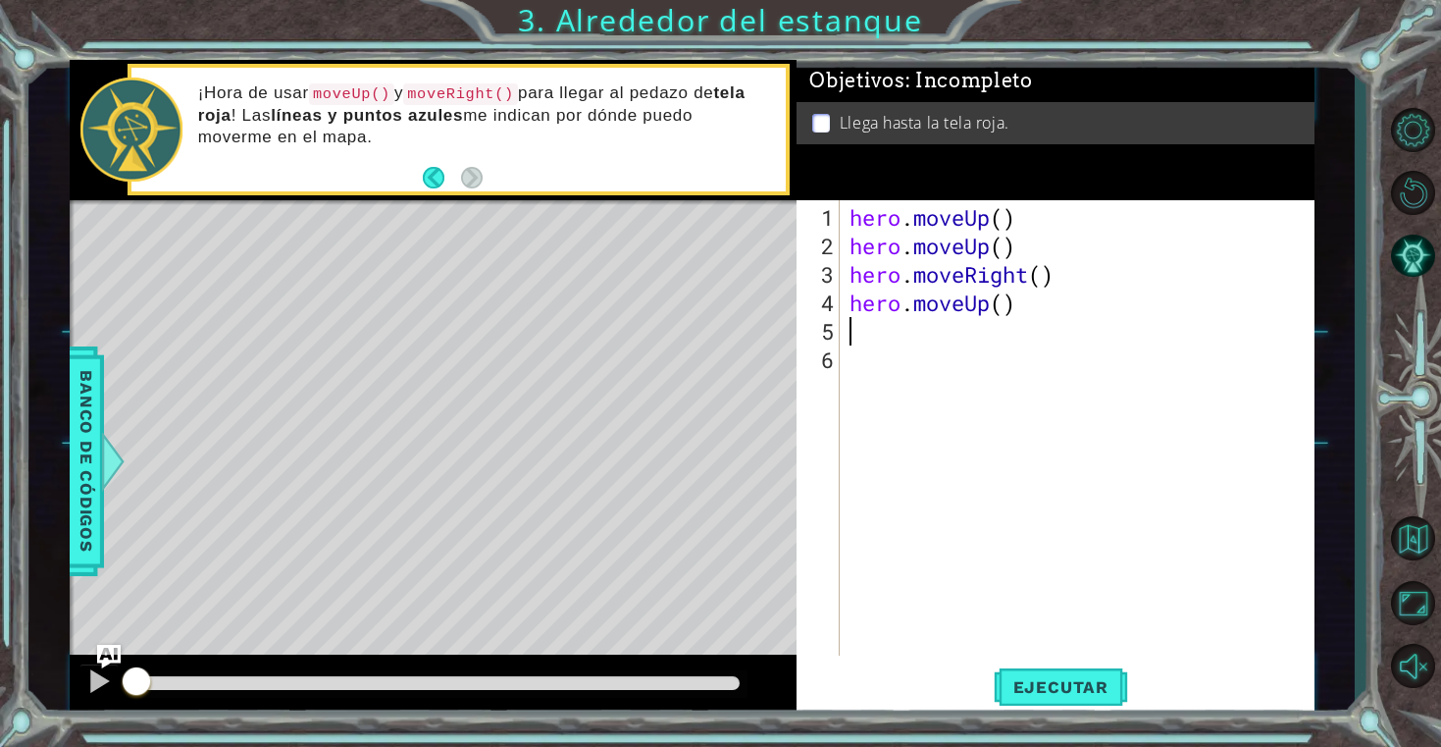
scroll to position [0, 0]
click at [1053, 696] on span "Ejecutar" at bounding box center [1061, 687] width 134 height 20
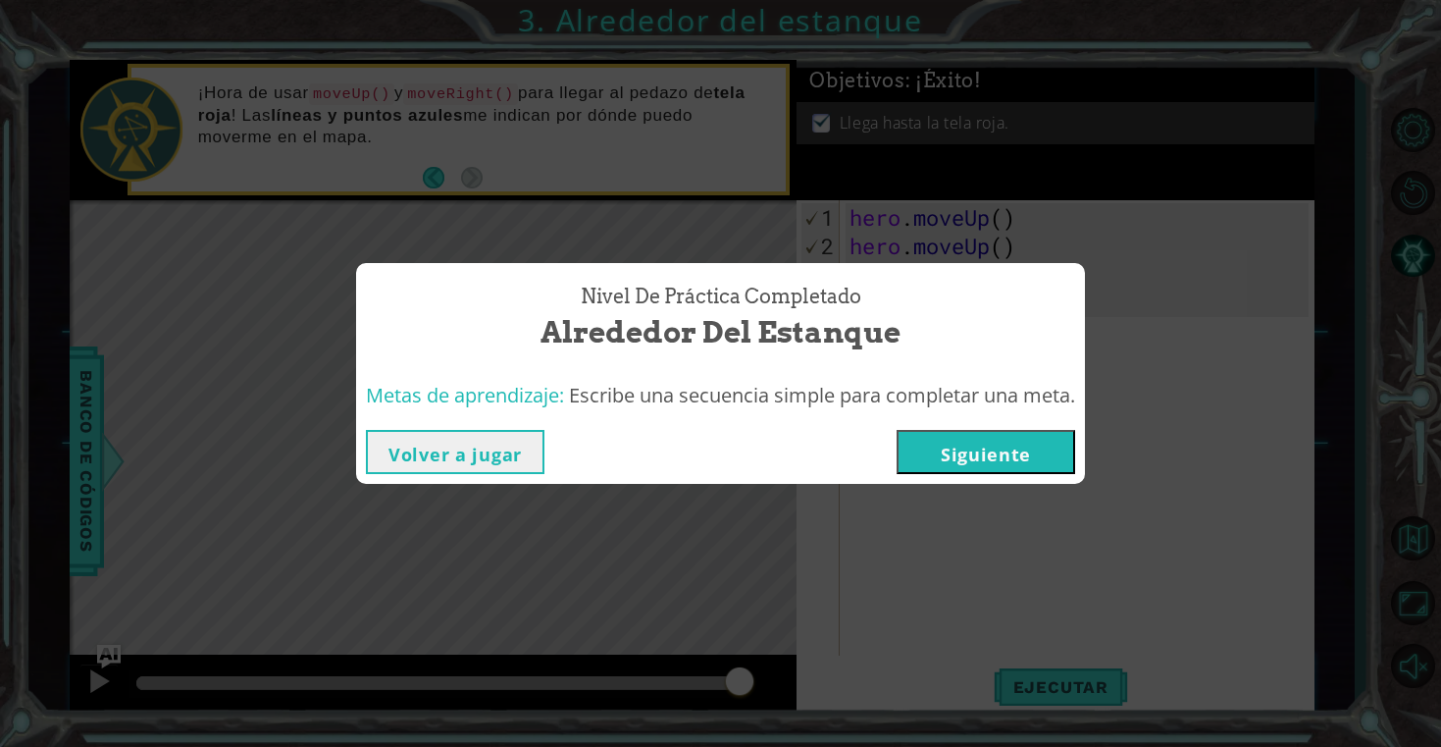
click at [1009, 453] on button "Siguiente" at bounding box center [986, 452] width 179 height 44
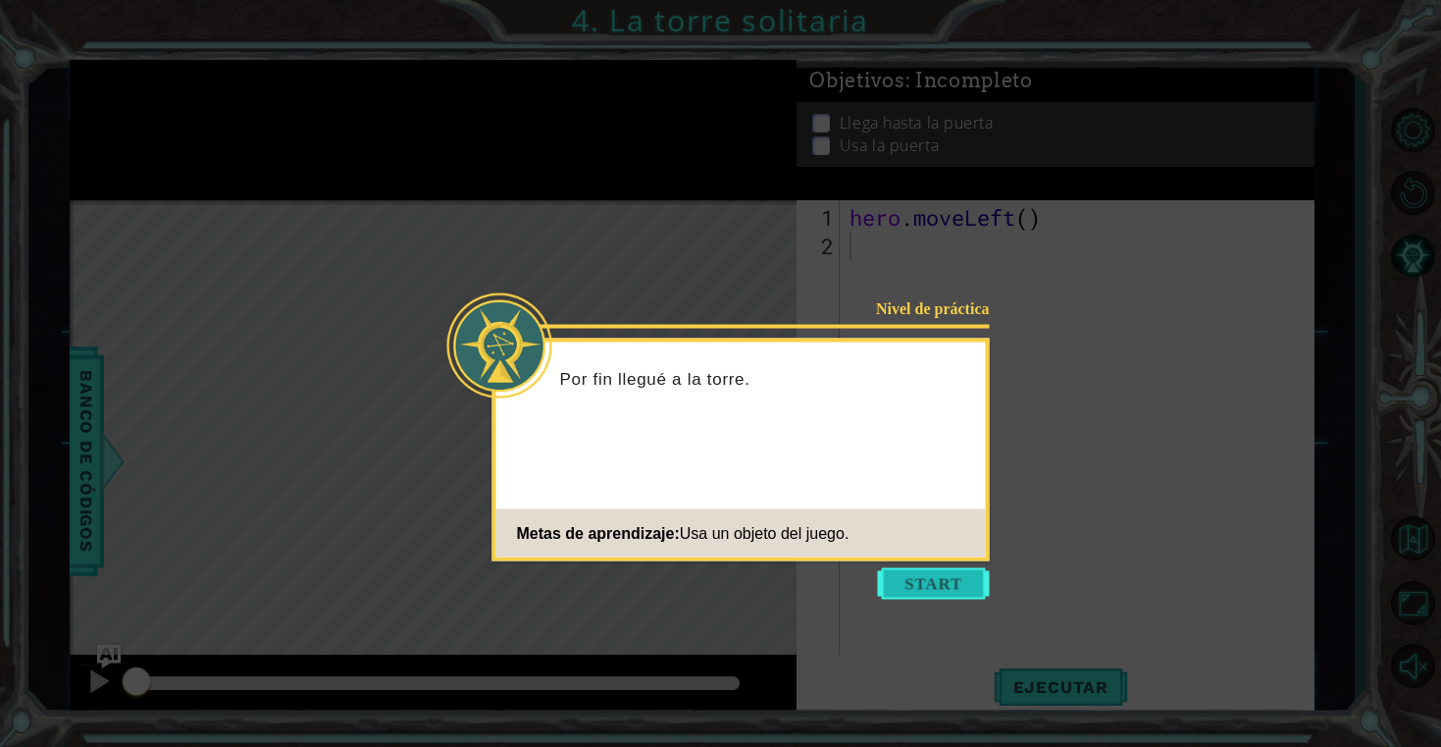
click at [955, 582] on button "Start" at bounding box center [934, 583] width 112 height 31
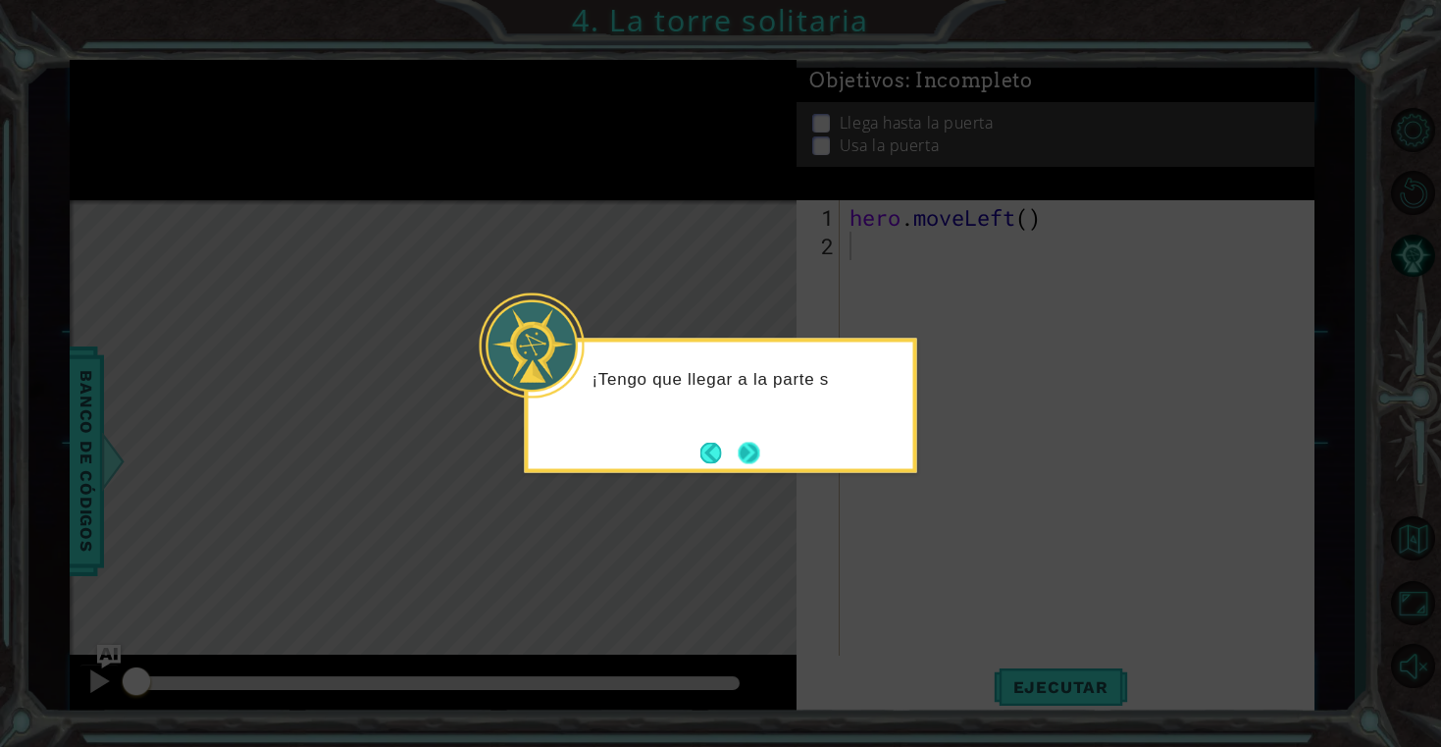
click at [759, 457] on button "Next" at bounding box center [749, 453] width 22 height 22
click at [759, 456] on button "Next" at bounding box center [749, 453] width 22 height 22
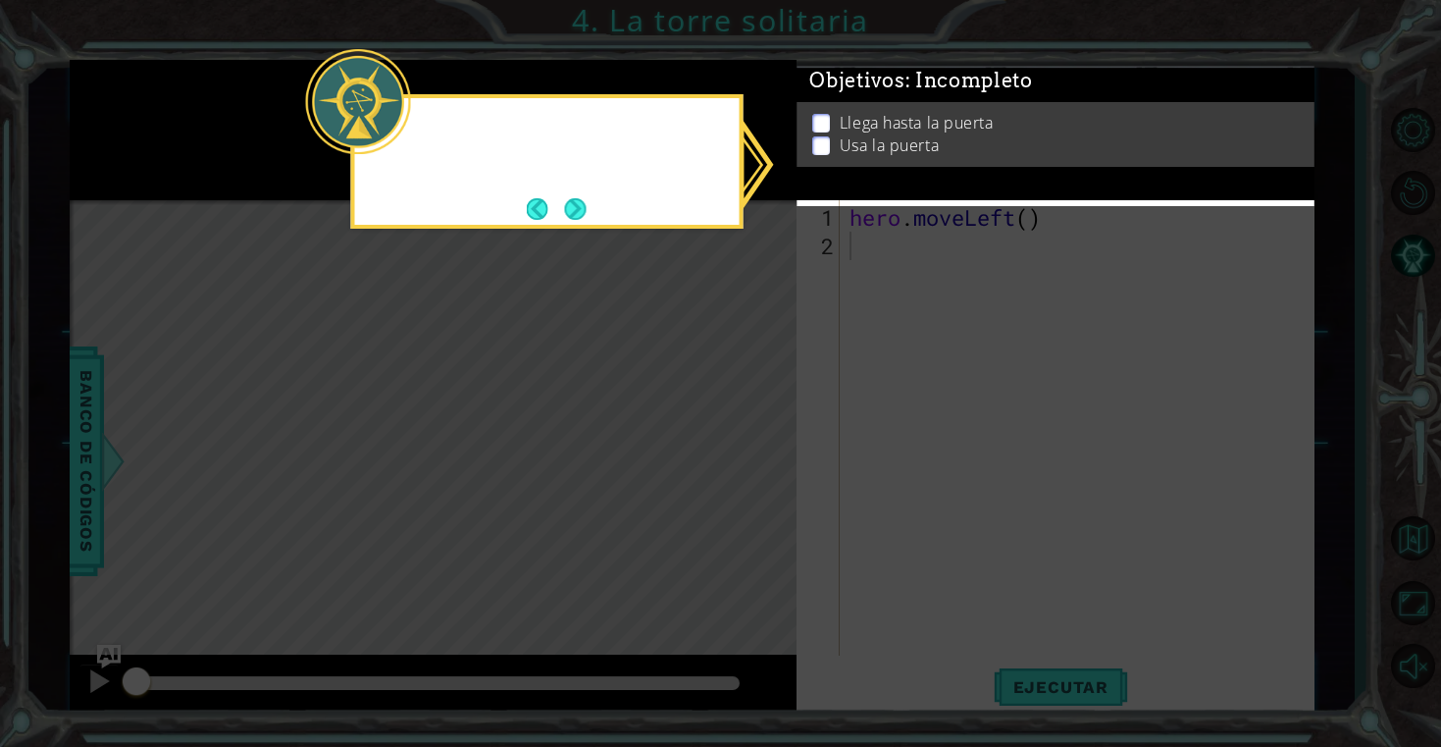
click at [759, 456] on icon at bounding box center [720, 373] width 1441 height 747
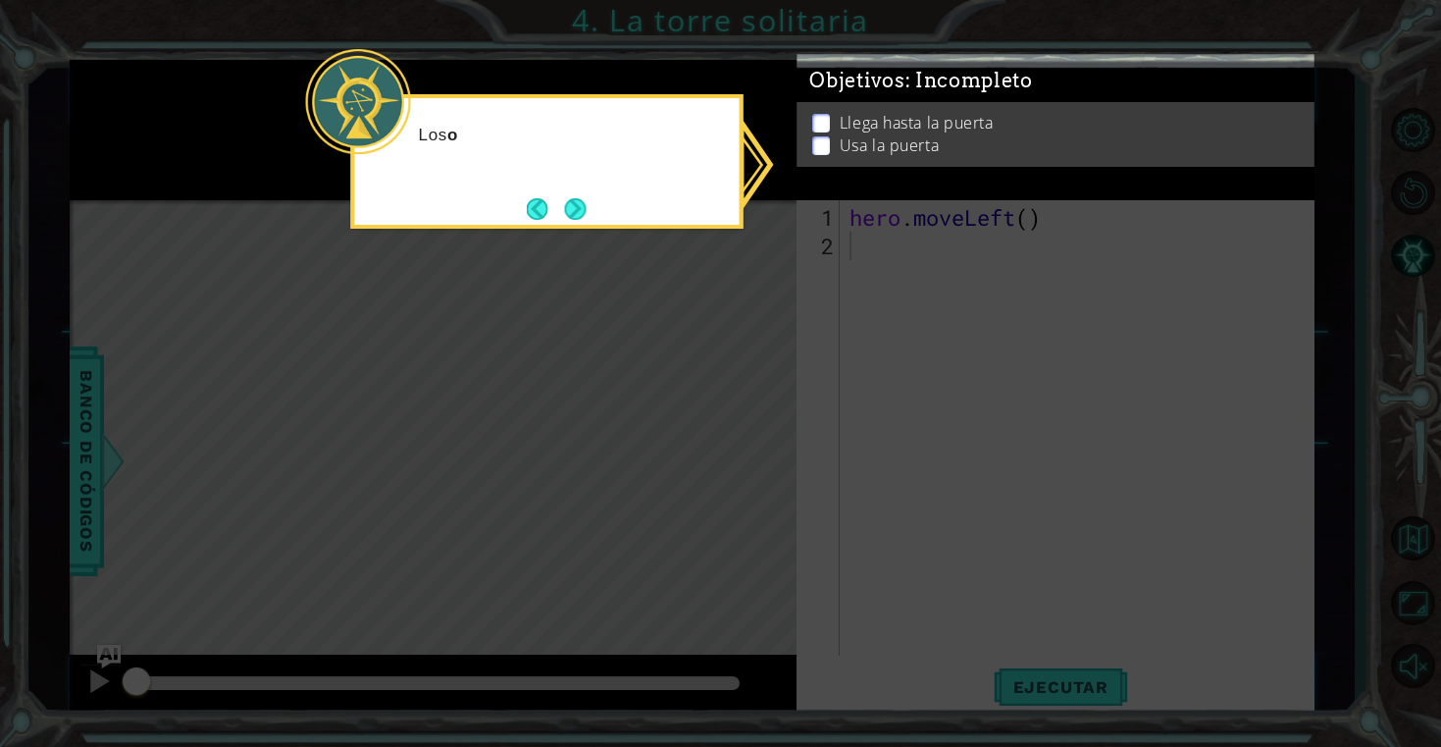
click at [759, 456] on icon at bounding box center [720, 373] width 1441 height 747
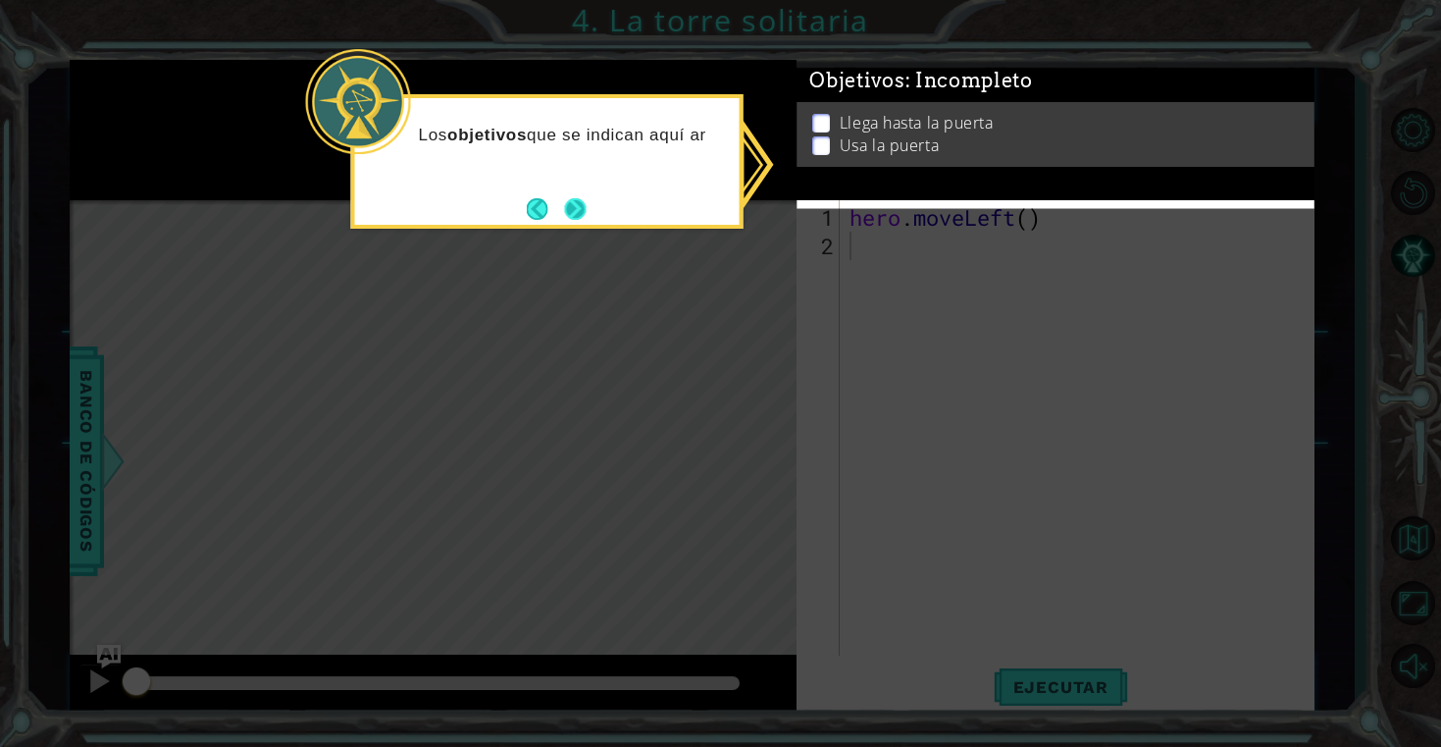
click at [583, 215] on button "Next" at bounding box center [576, 209] width 22 height 22
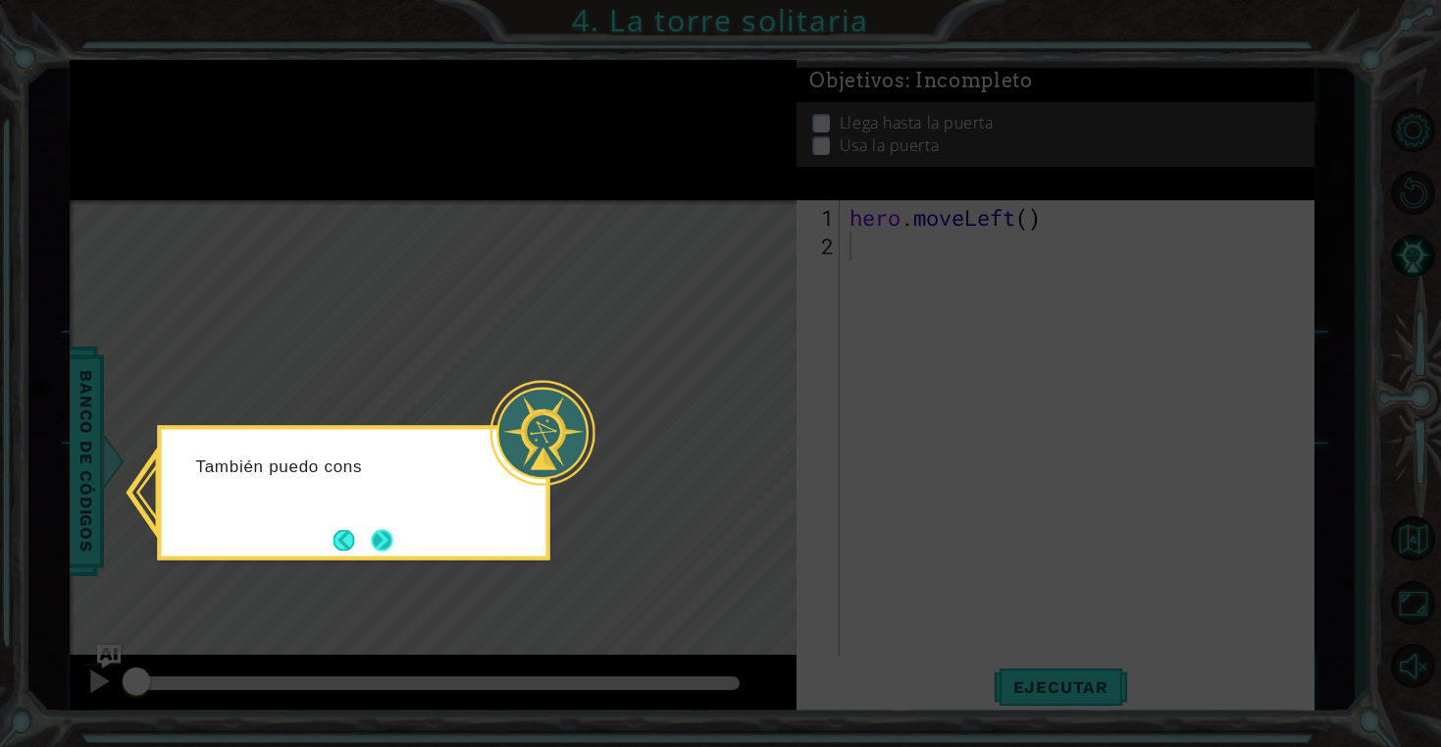
click at [386, 547] on button "Next" at bounding box center [382, 540] width 22 height 22
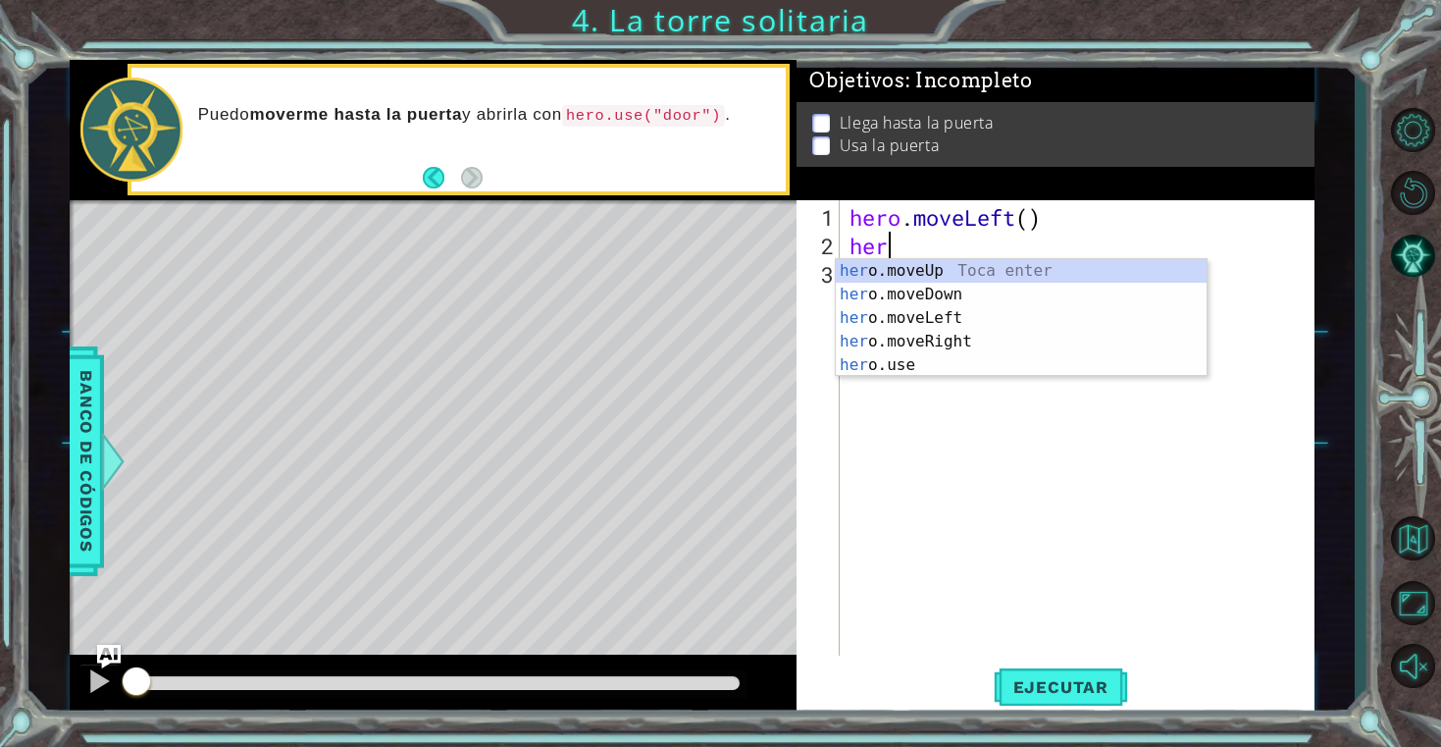
type textarea "hero"
click at [867, 328] on div "hero .moveUp Toca enter hero .moveDown Toca enter hero .moveLeft Toca enter her…" at bounding box center [1021, 341] width 371 height 165
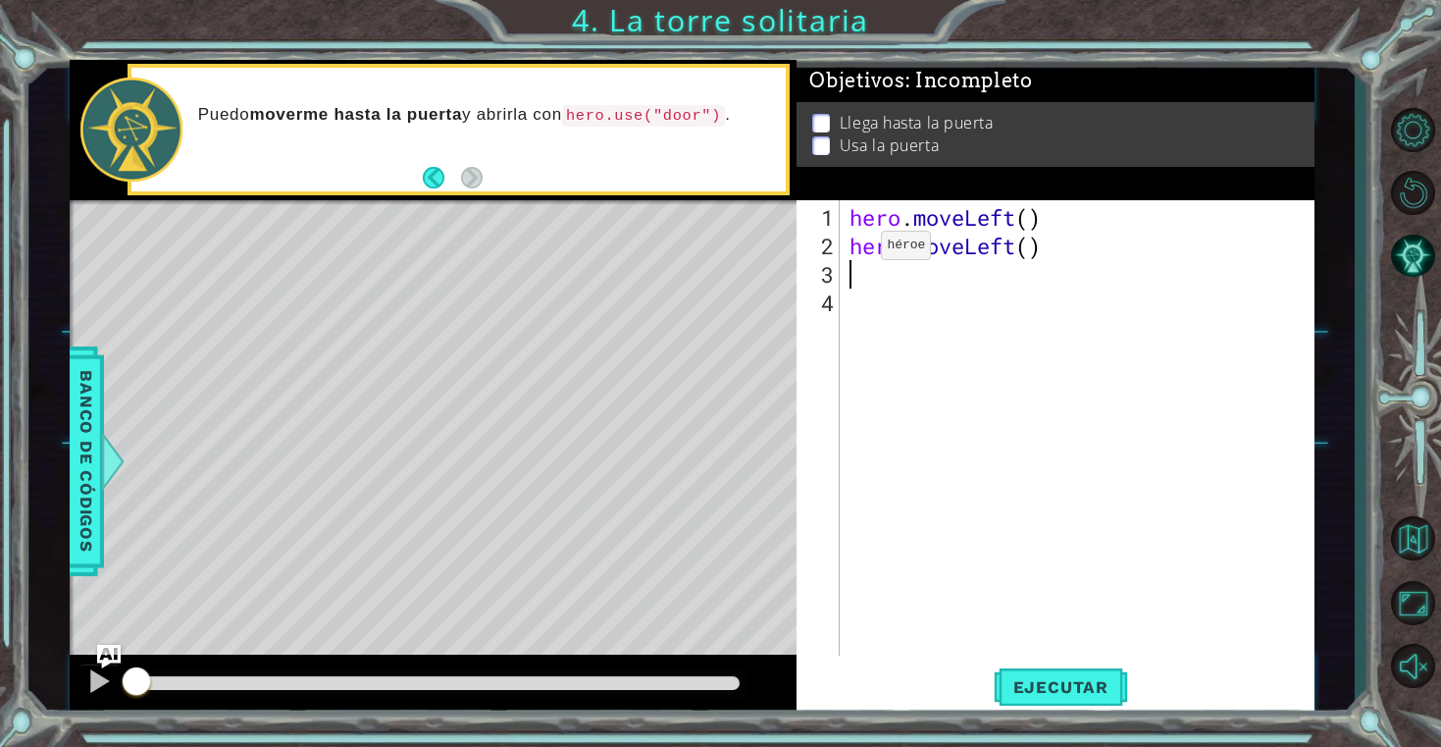
scroll to position [0, 0]
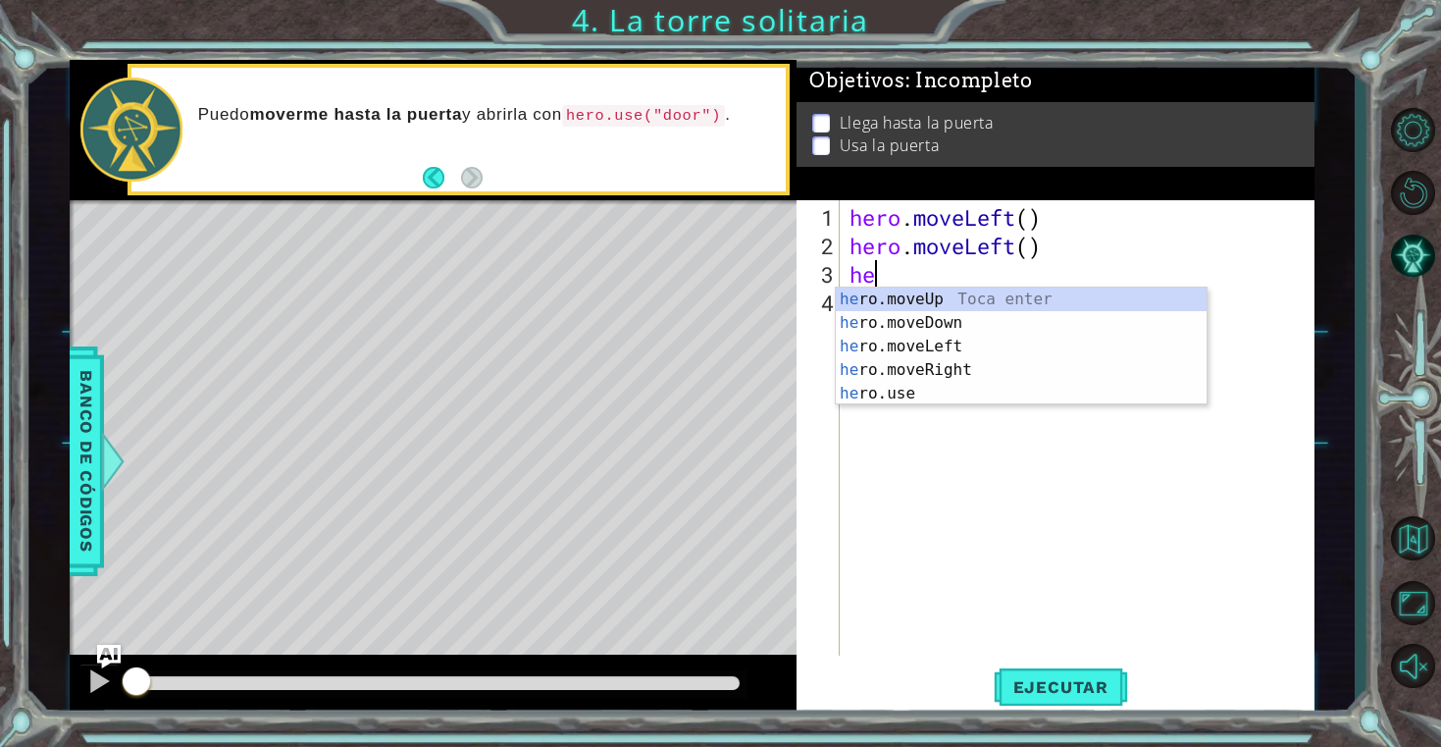
type textarea "her"
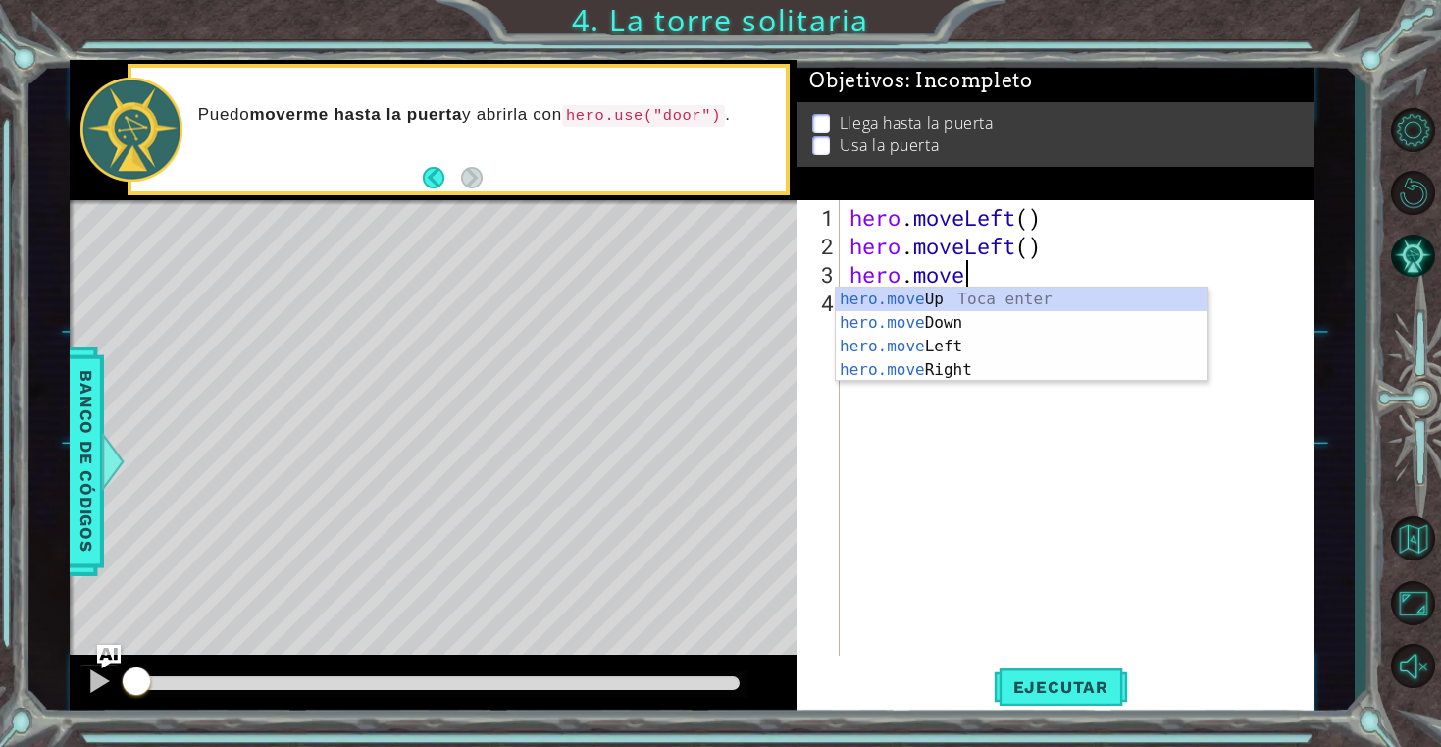
type textarea "hero.moveu"
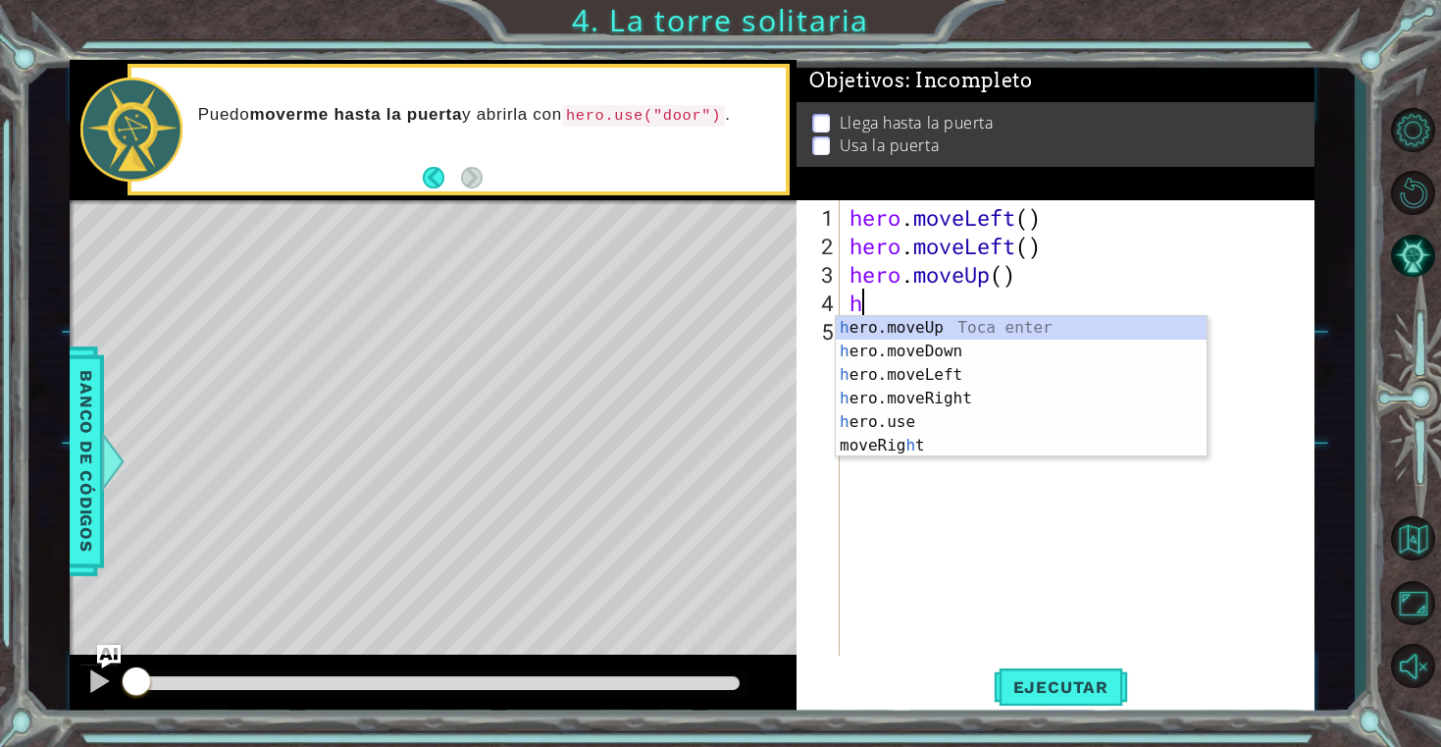
type textarea "hr"
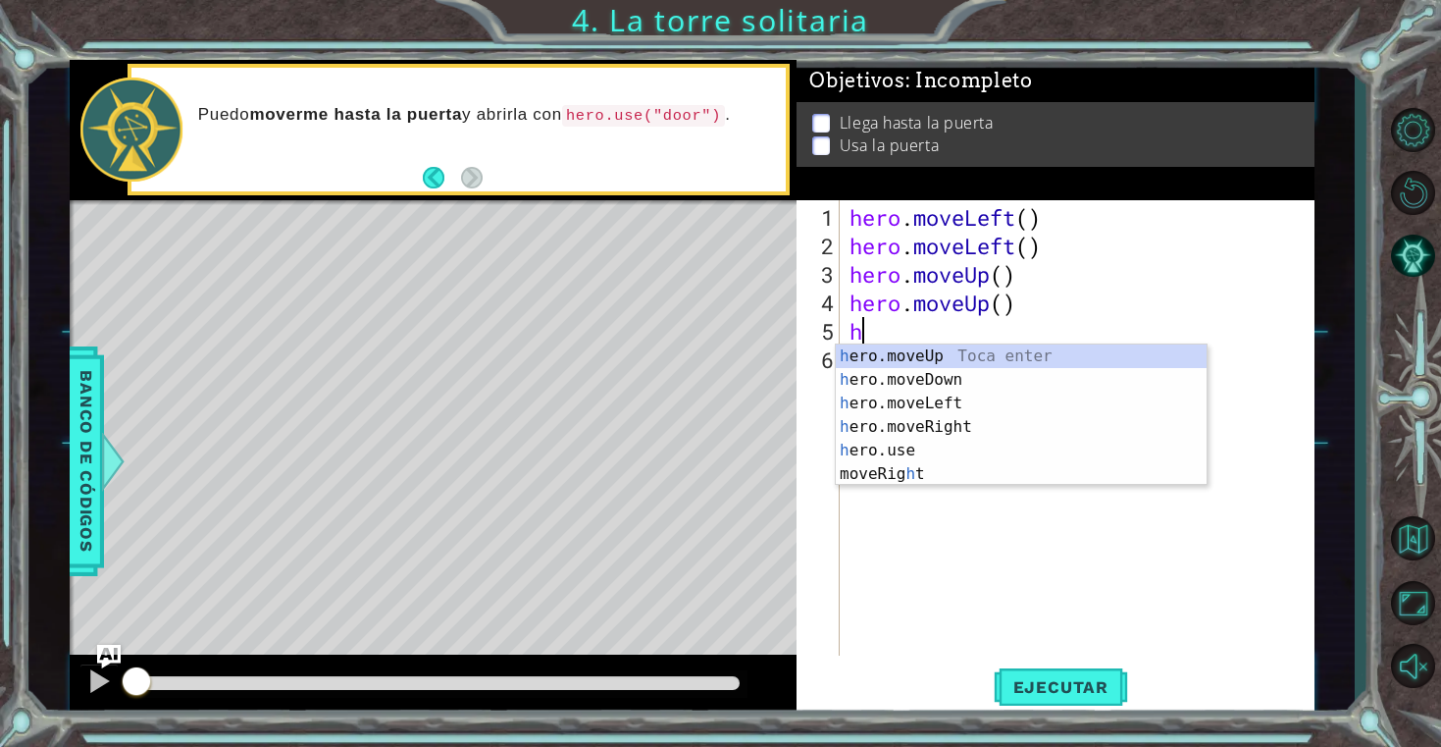
type textarea "her"
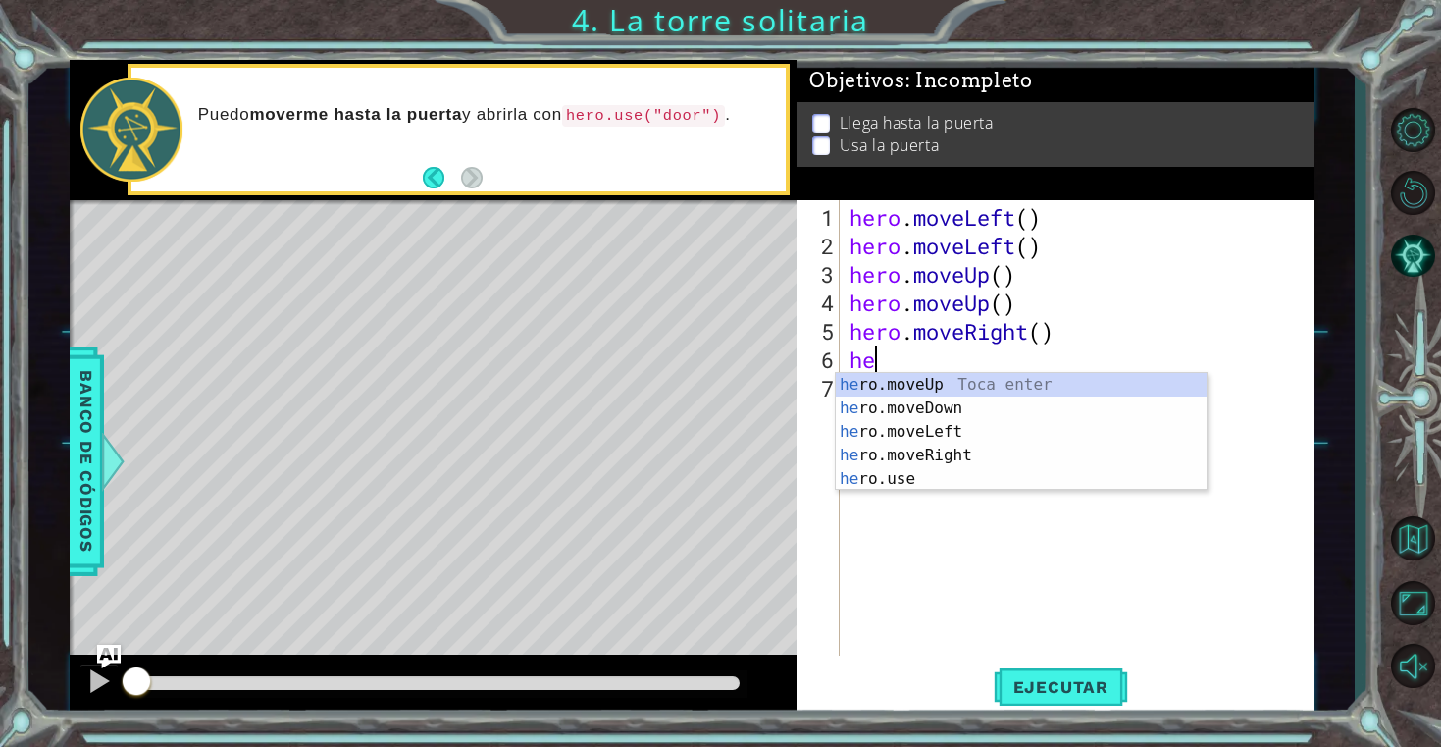
type textarea "her"
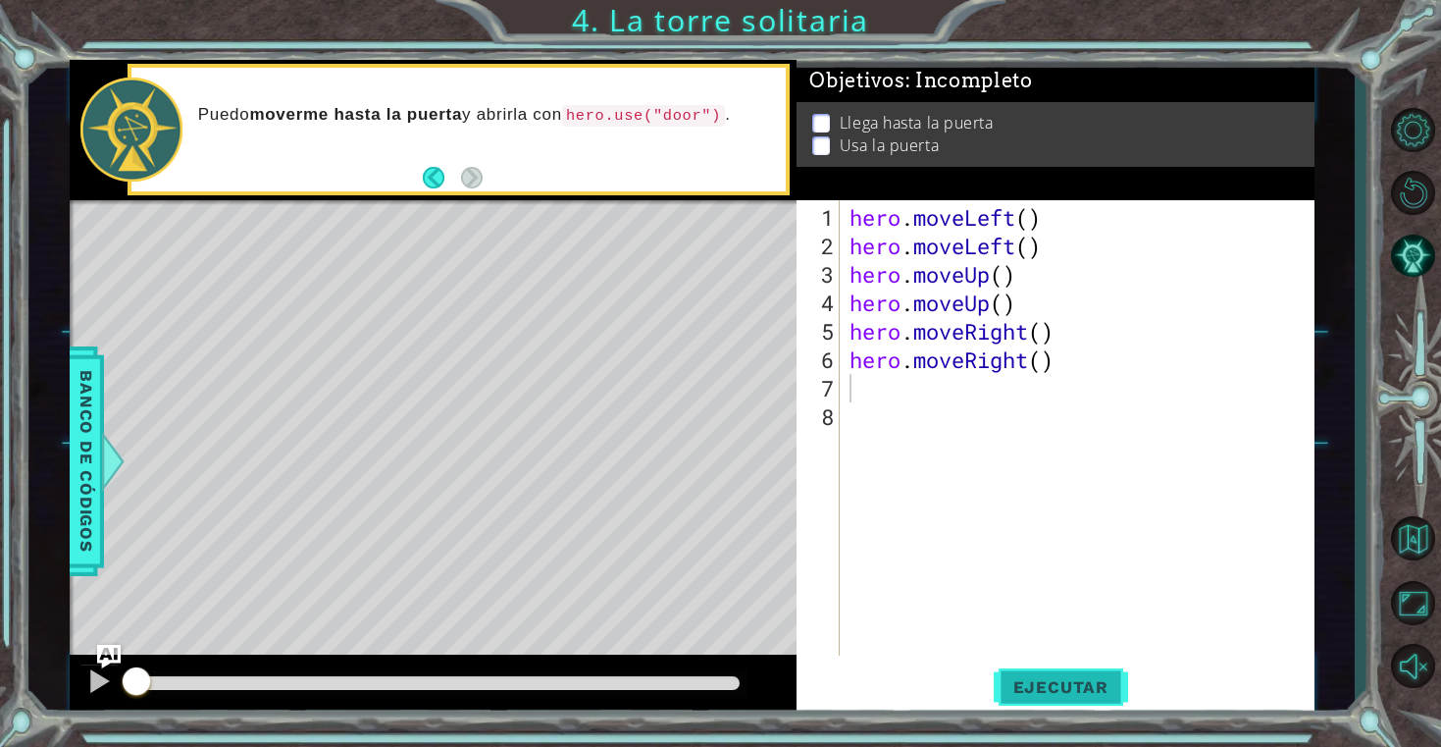
click at [1028, 685] on span "Ejecutar" at bounding box center [1061, 687] width 134 height 20
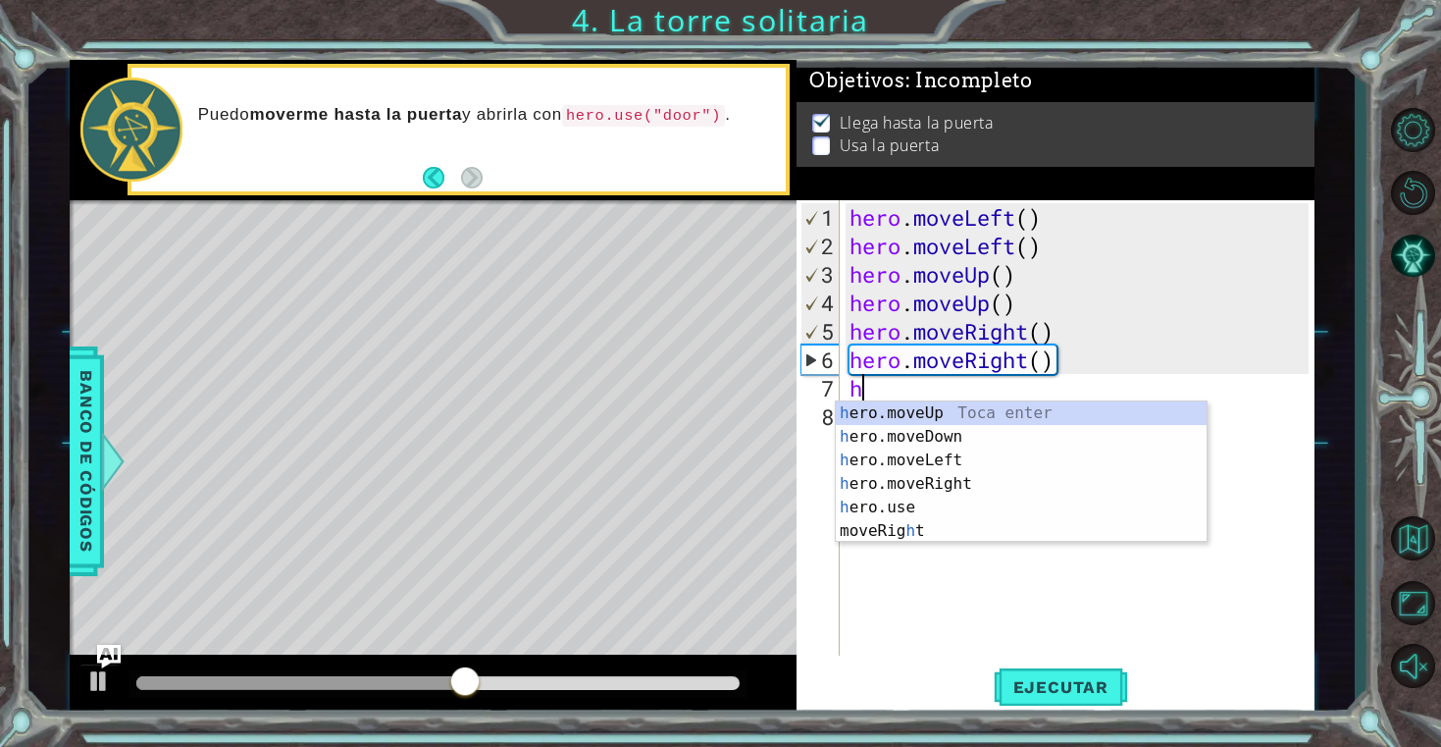
type textarea "her"
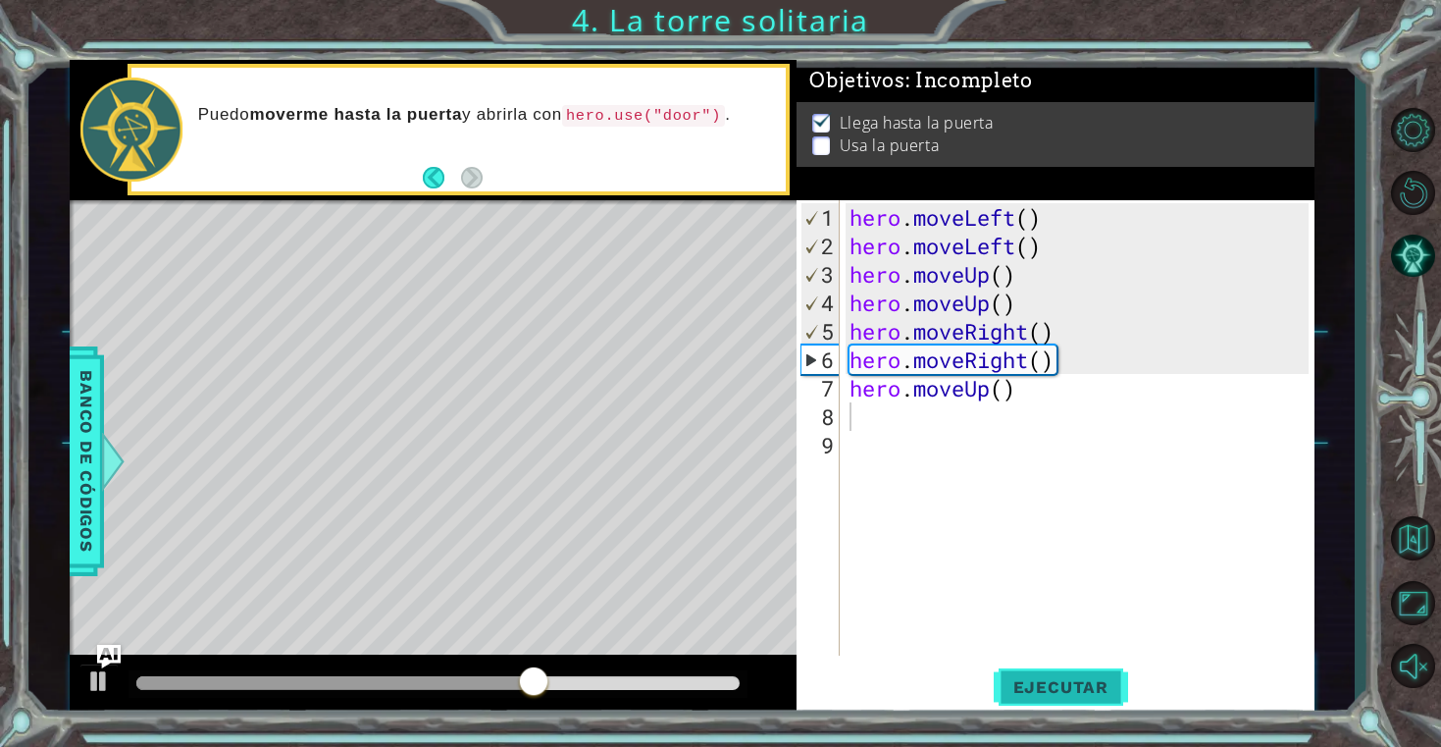
click at [1076, 699] on button "Ejecutar" at bounding box center [1061, 687] width 134 height 52
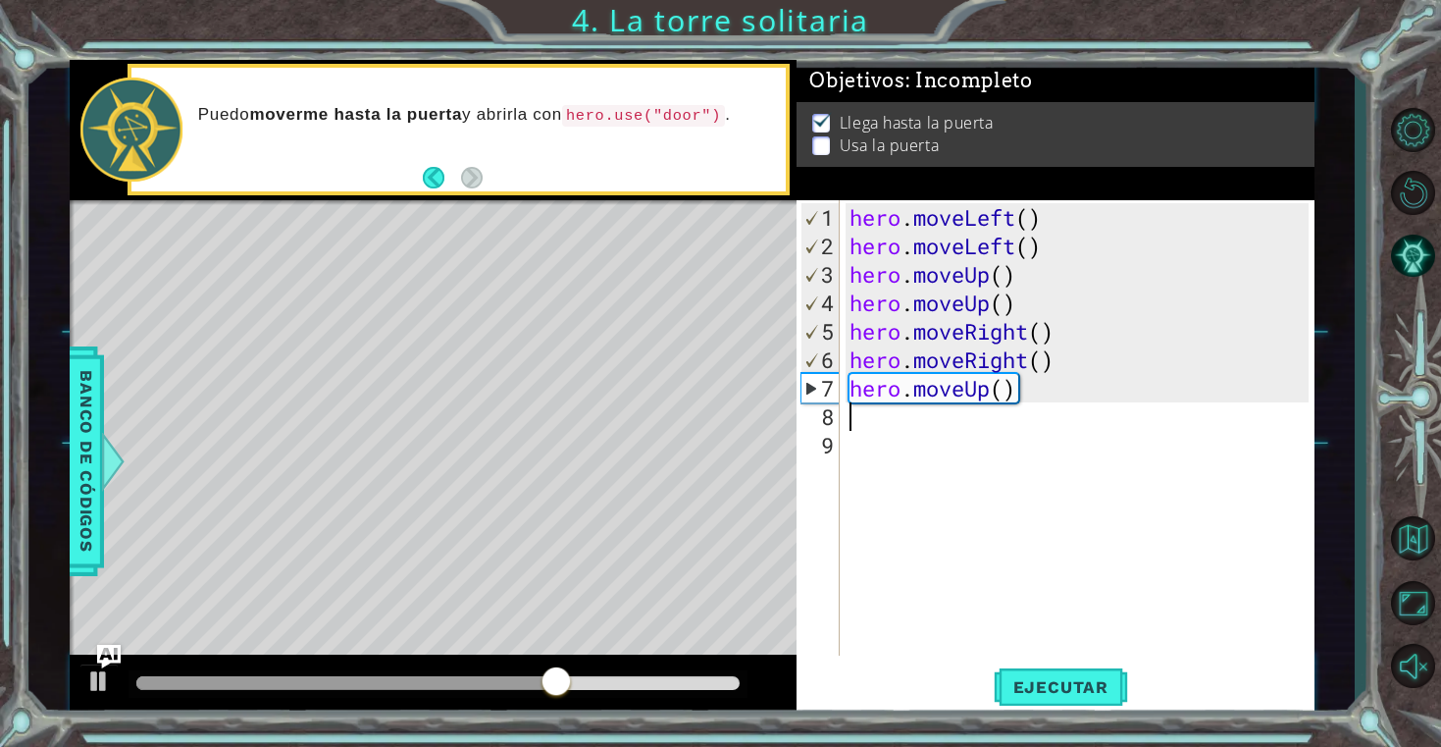
click at [557, 322] on div "Level Map" at bounding box center [523, 489] width 907 height 578
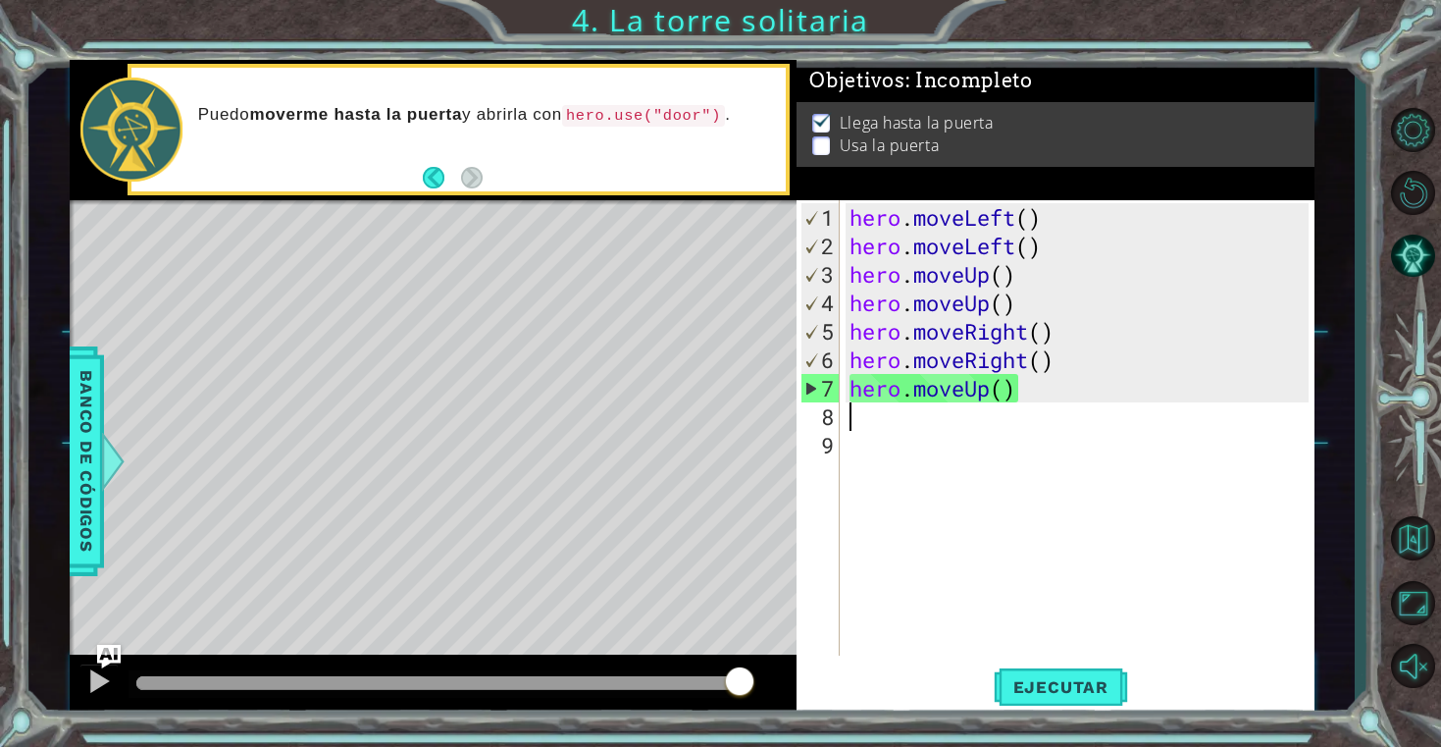
click at [905, 413] on div "hero . moveLeft ( ) hero . moveLeft ( ) hero . moveUp ( ) hero . moveUp ( ) her…" at bounding box center [1082, 459] width 473 height 512
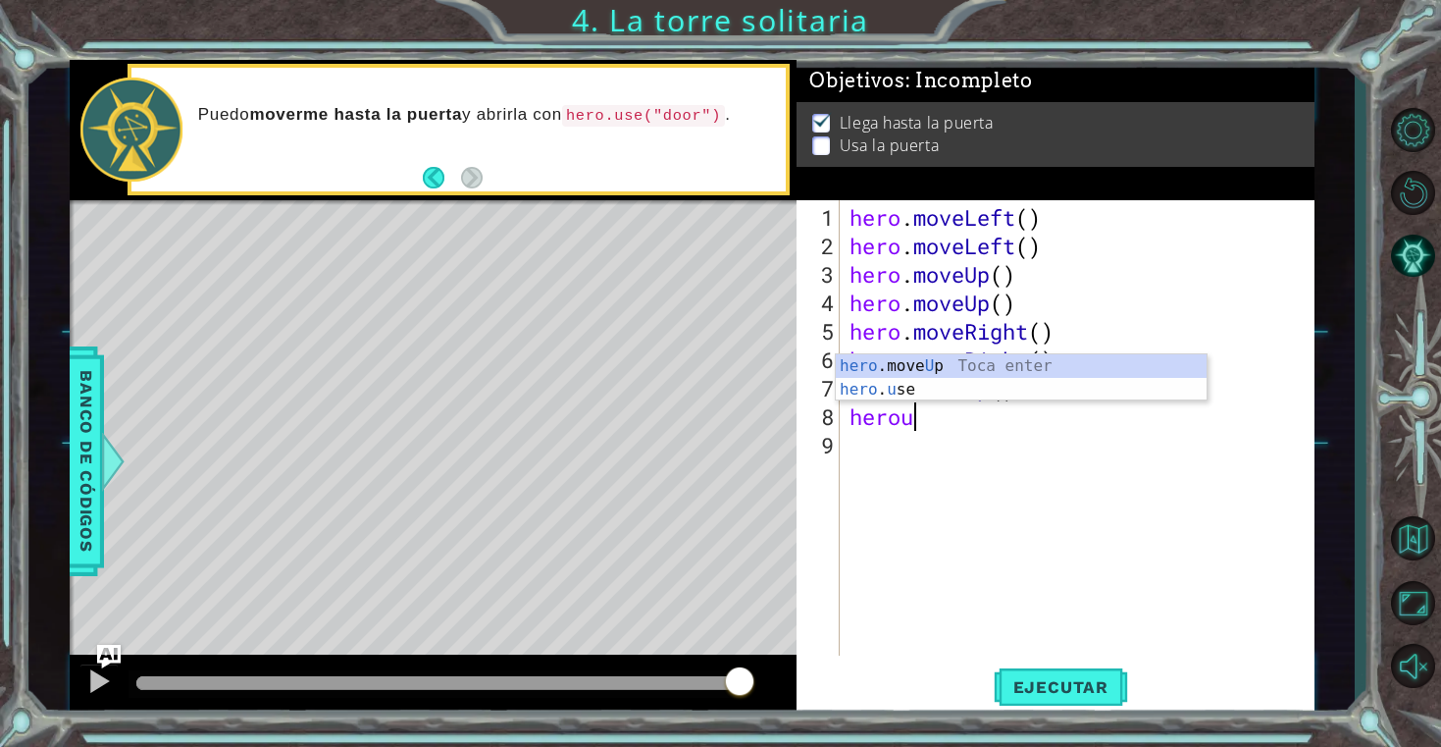
scroll to position [0, 3]
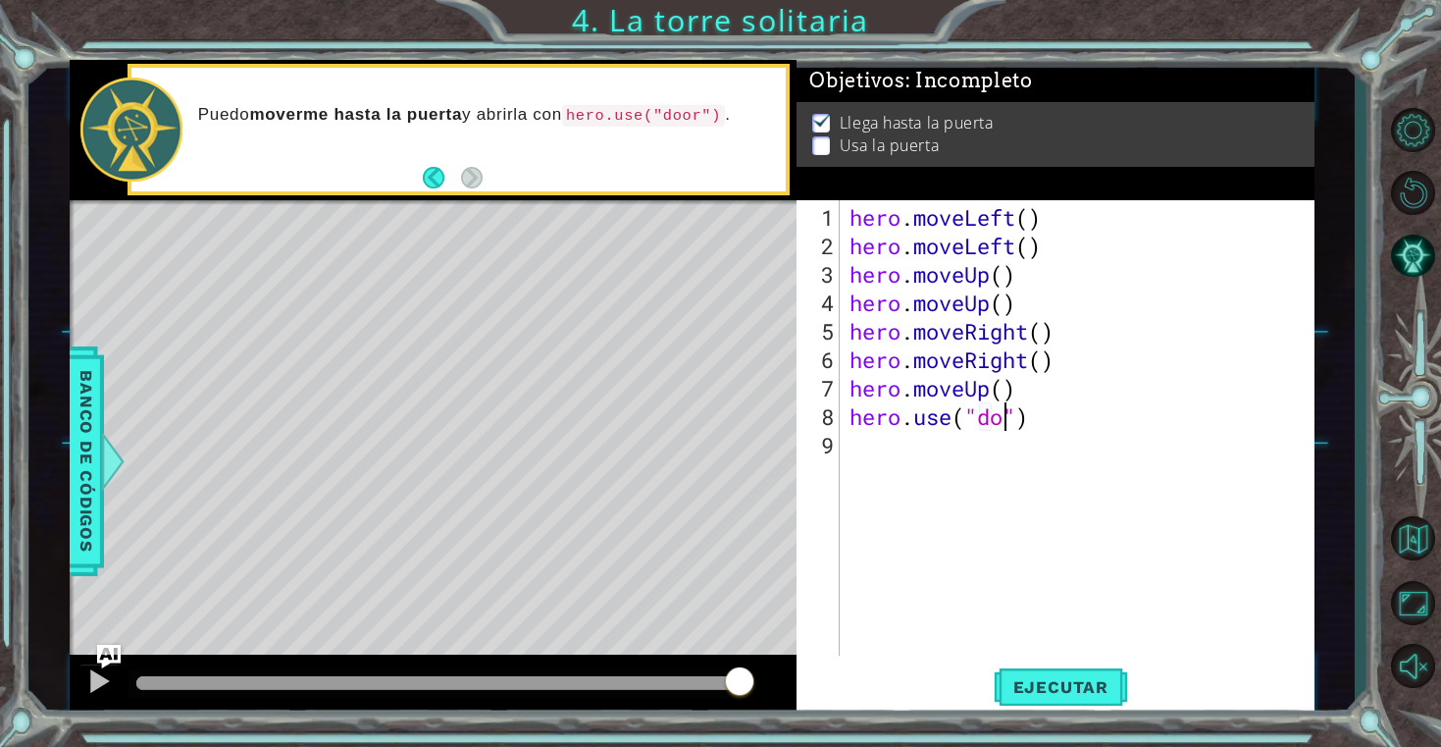
type textarea "hero.use("door")"
click at [935, 466] on div "hero . moveLeft ( ) hero . moveLeft ( ) hero . moveUp ( ) hero . moveUp ( ) her…" at bounding box center [1082, 459] width 473 height 512
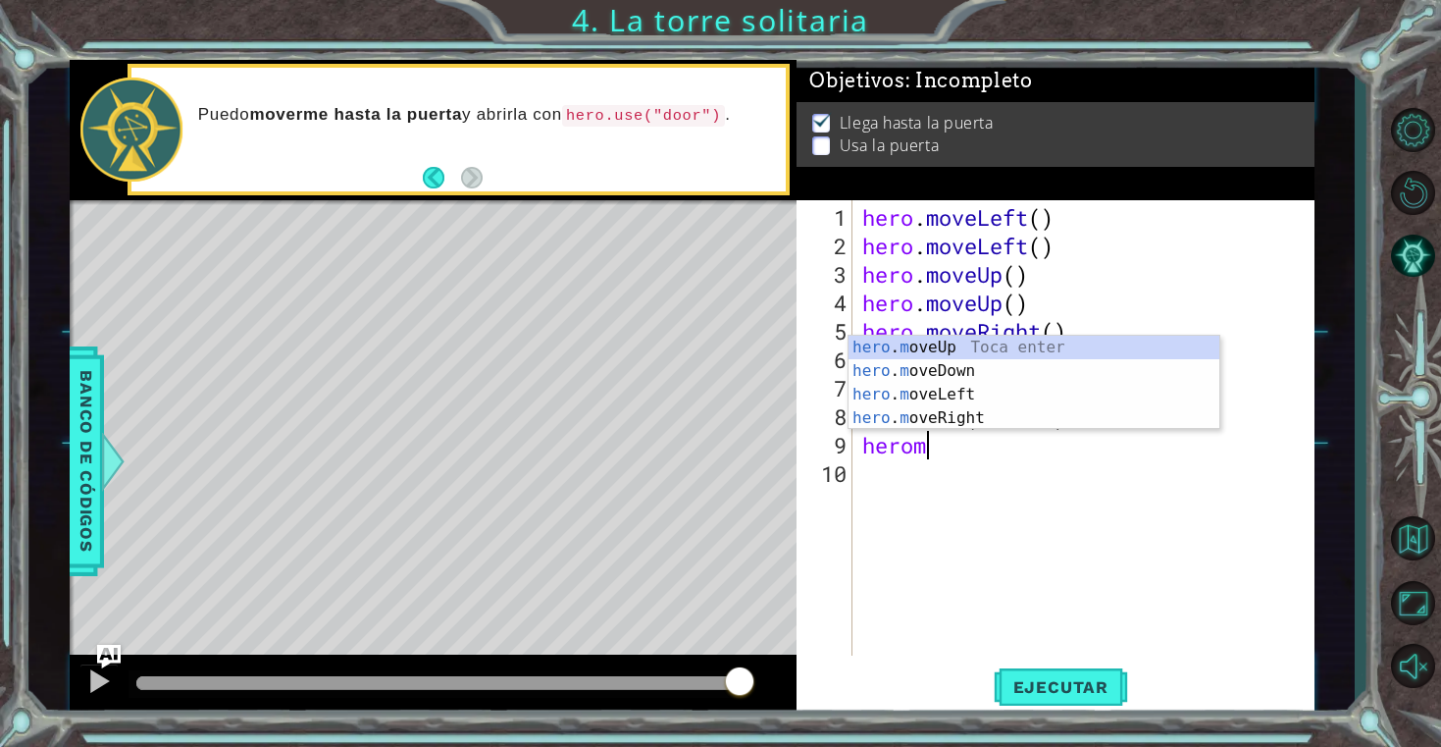
type textarea "heromove"
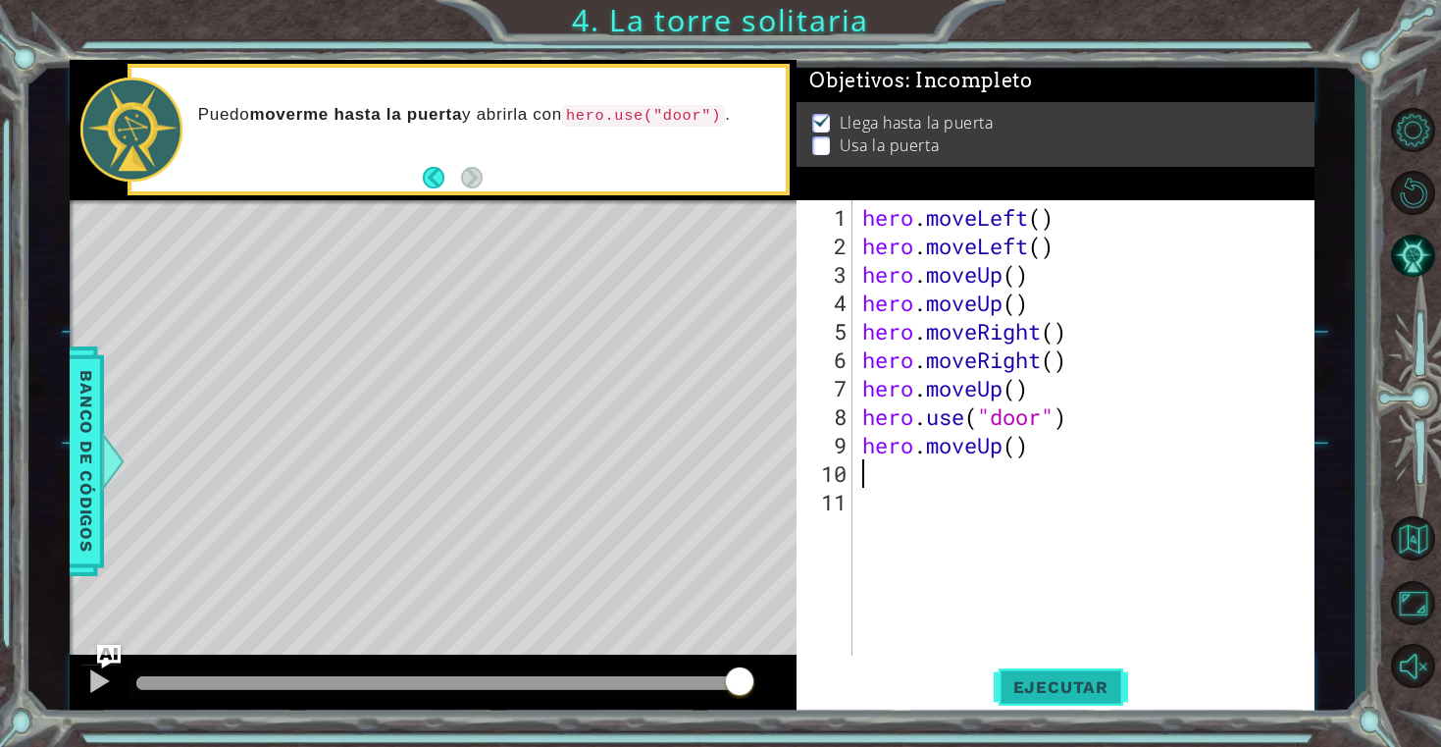
click at [1089, 683] on span "Ejecutar" at bounding box center [1061, 687] width 134 height 20
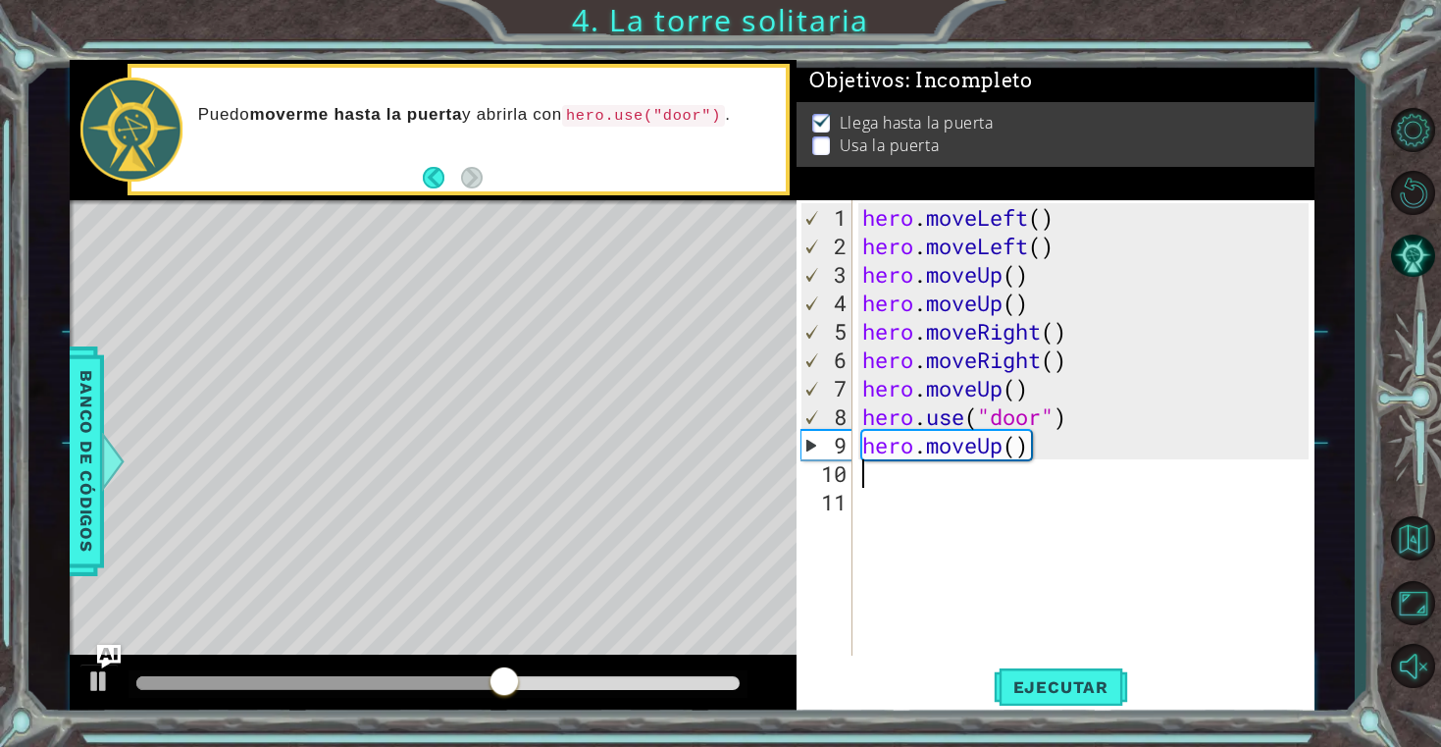
click at [1047, 391] on div "hero . moveLeft ( ) hero . moveLeft ( ) hero . moveUp ( ) hero . moveUp ( ) her…" at bounding box center [1089, 459] width 461 height 512
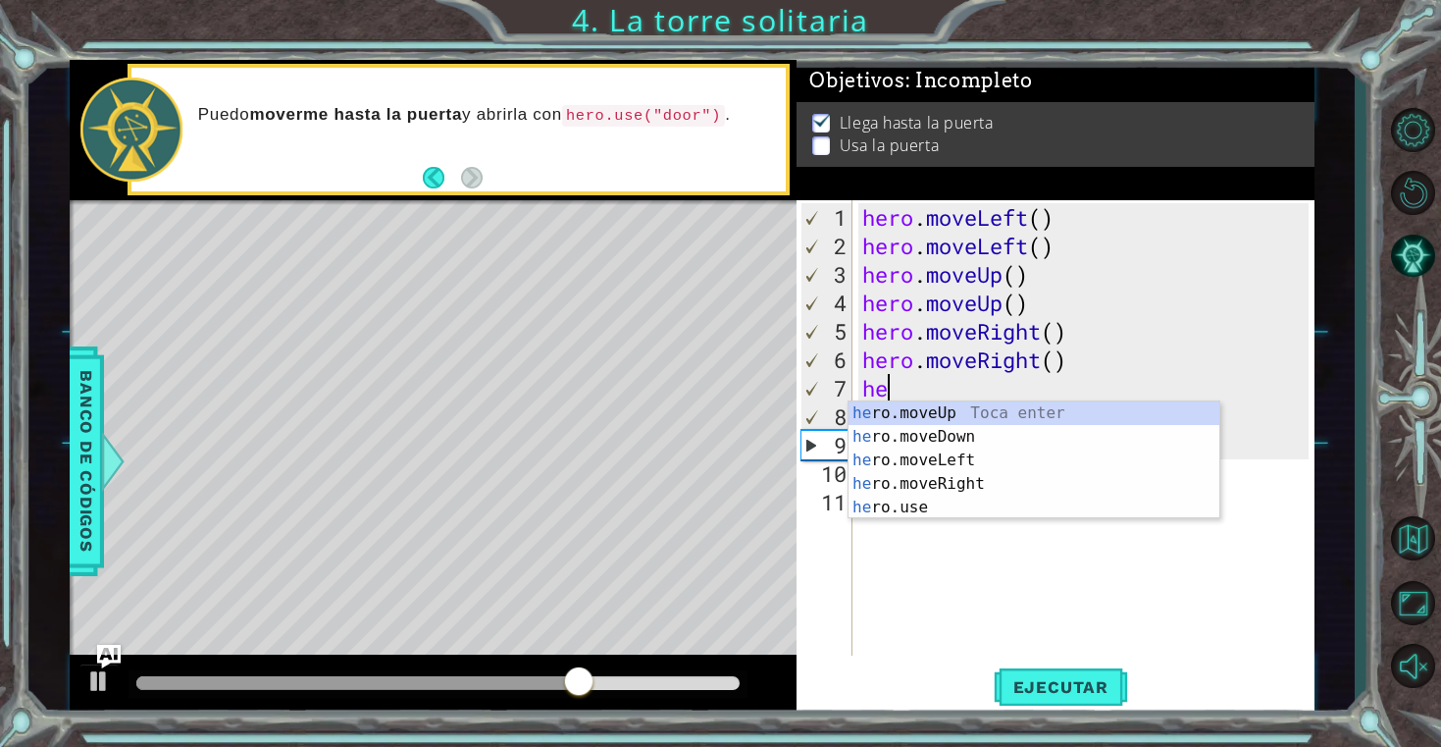
type textarea "h"
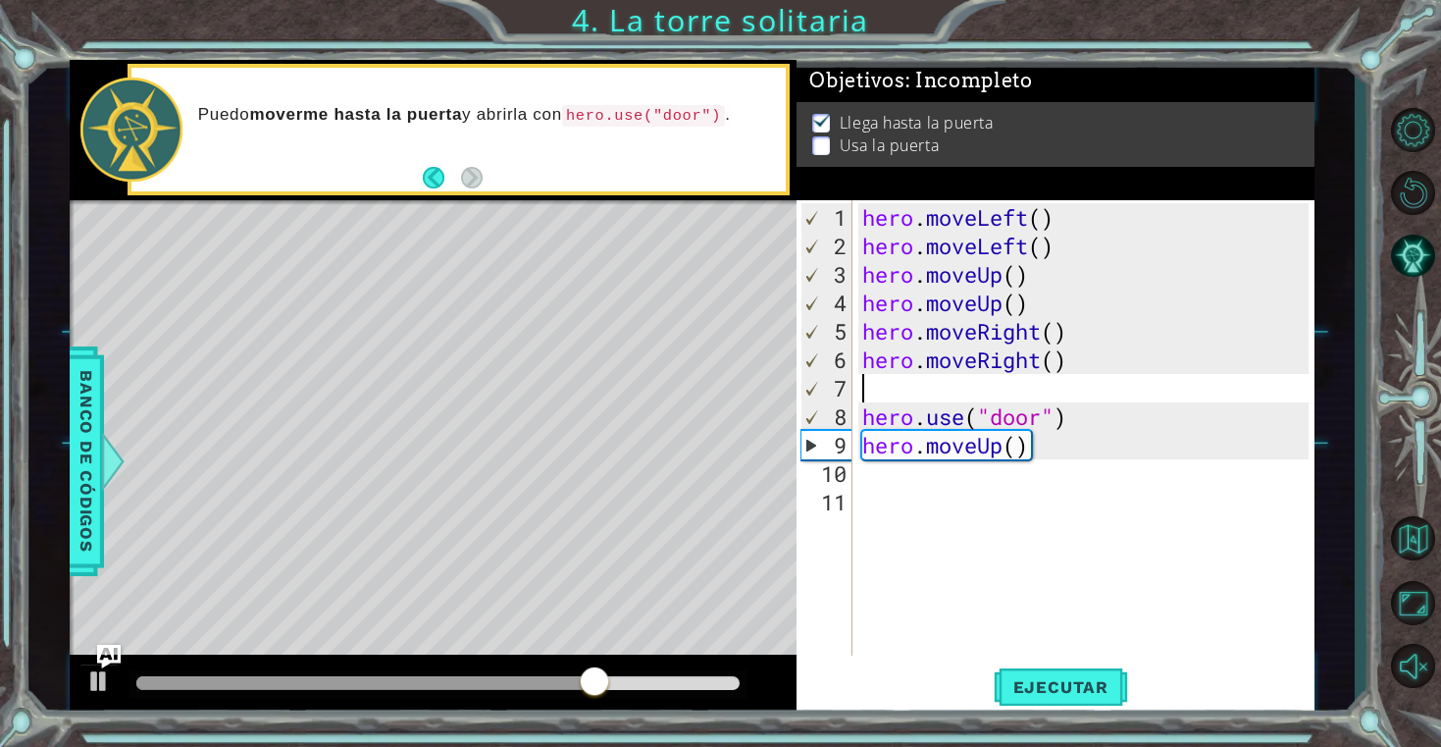
type textarea "hero.moveRight()"
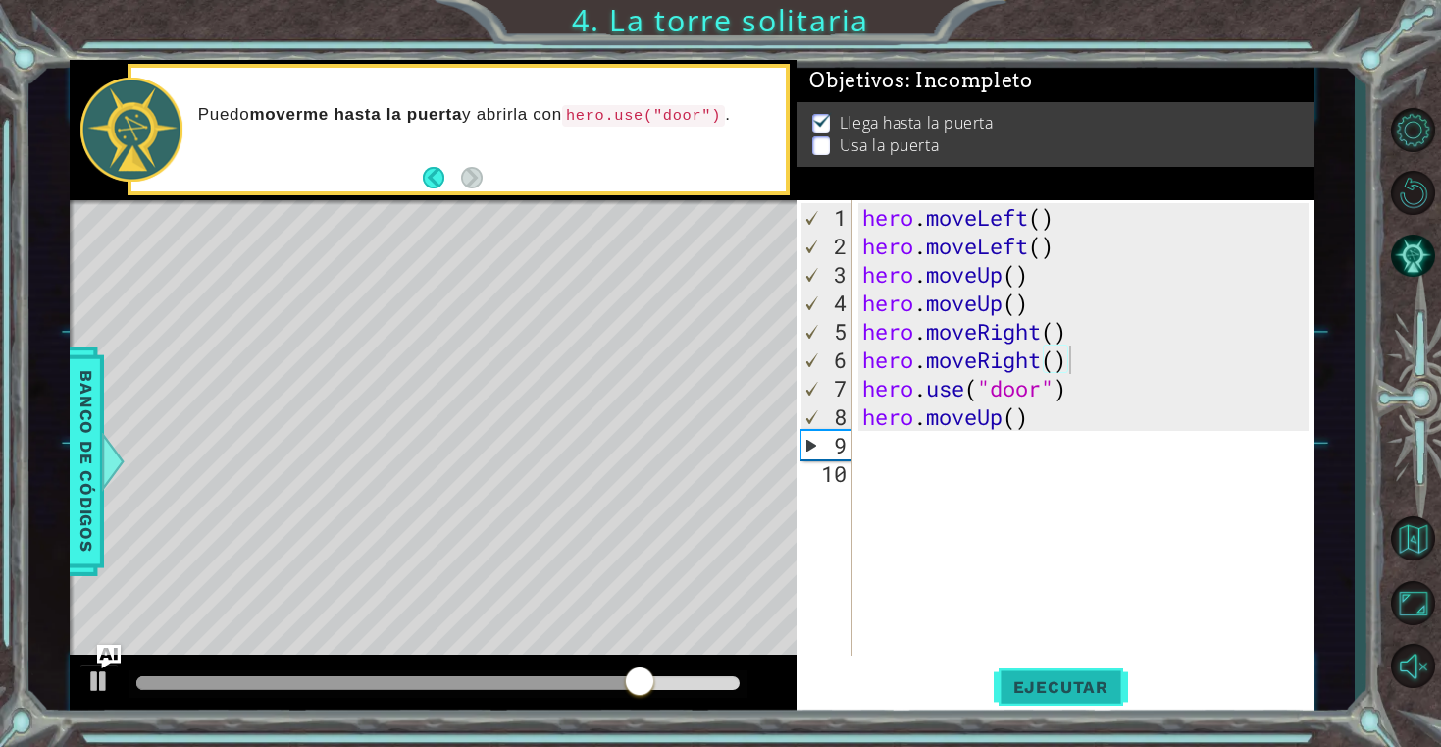
click at [1041, 686] on span "Ejecutar" at bounding box center [1061, 687] width 134 height 20
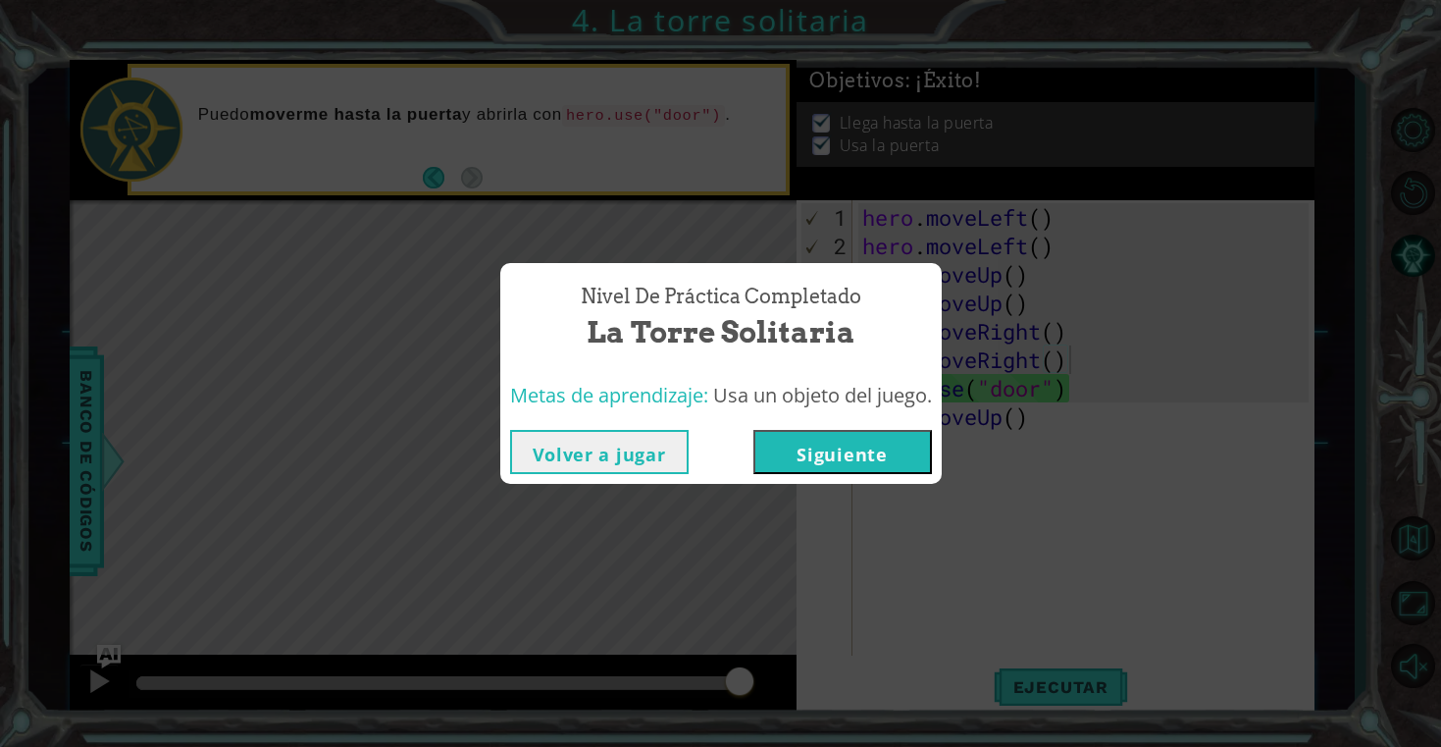
click at [918, 451] on button "Siguiente" at bounding box center [843, 452] width 179 height 44
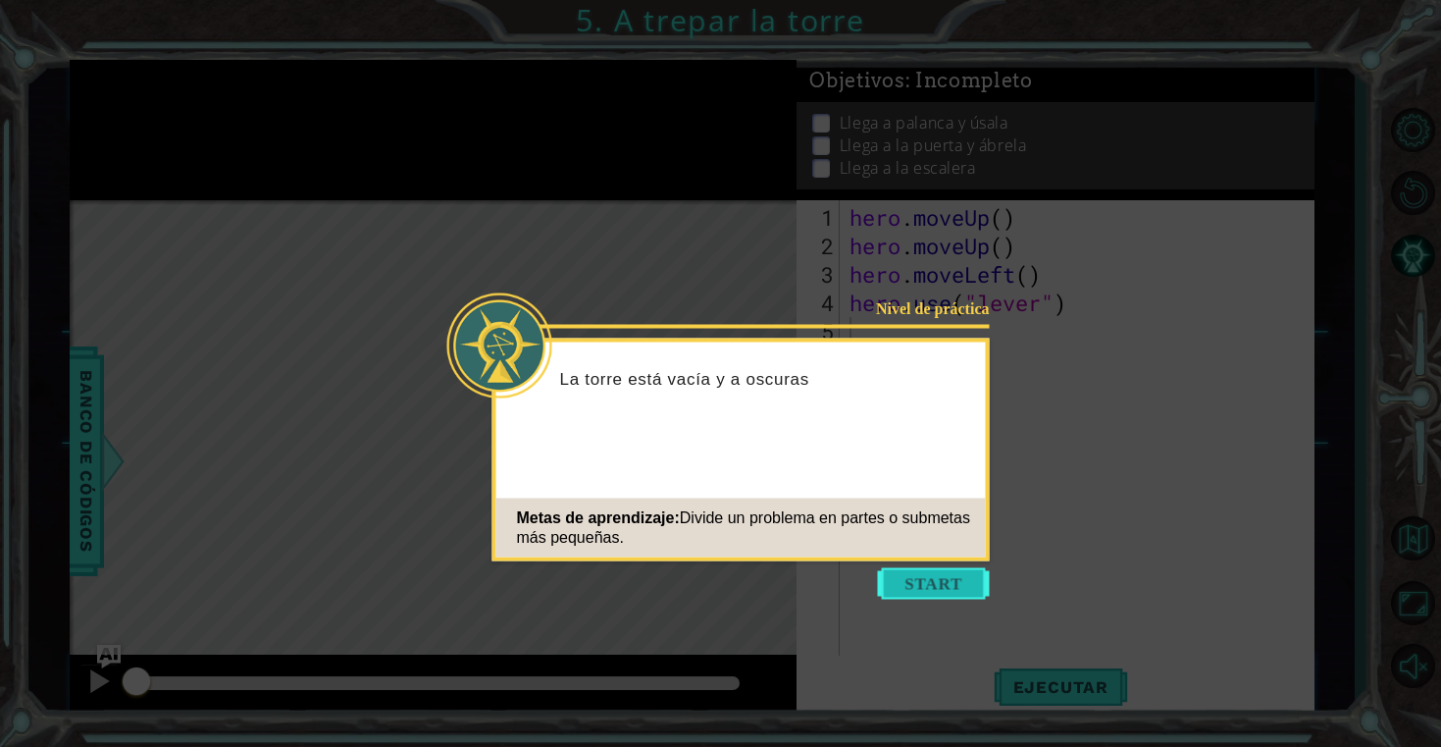
click at [964, 588] on button "Start" at bounding box center [934, 583] width 112 height 31
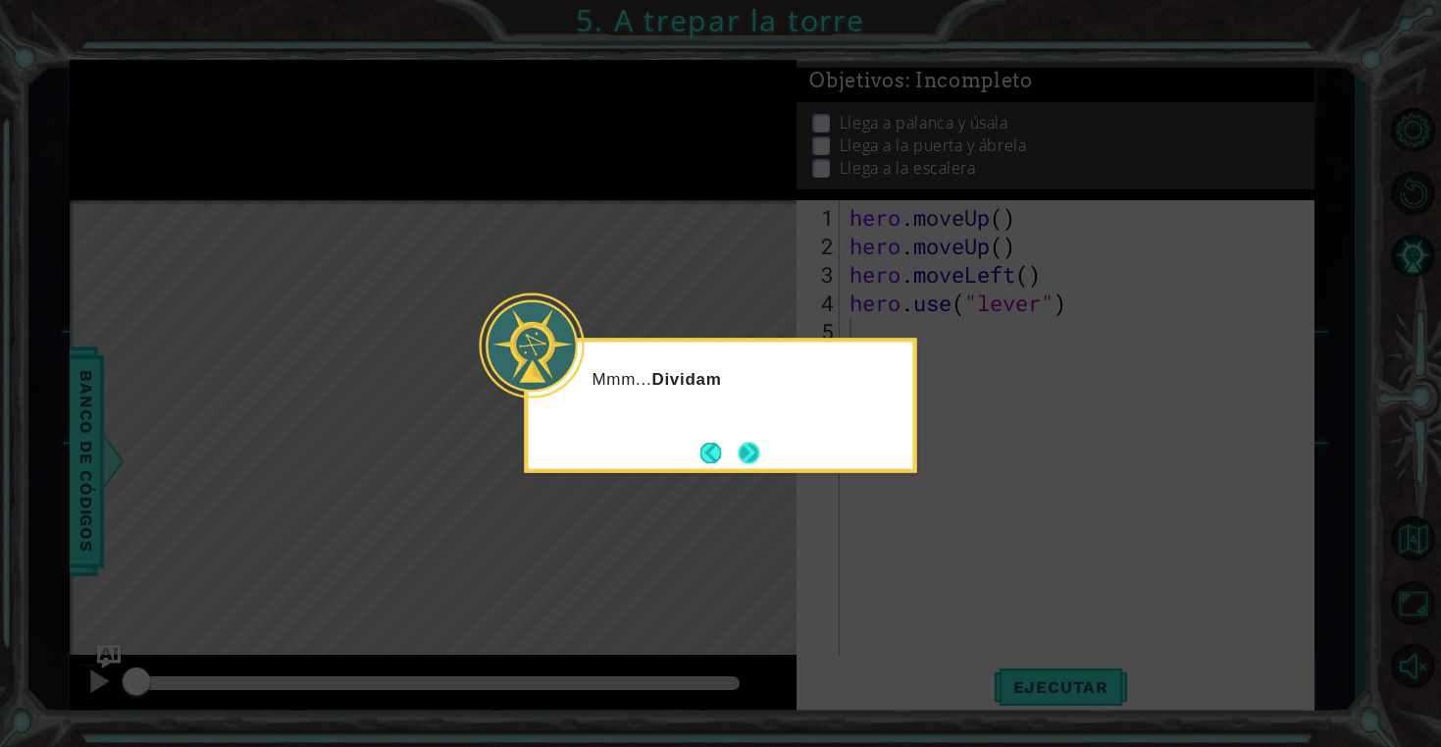
click at [743, 448] on button "Next" at bounding box center [749, 453] width 22 height 22
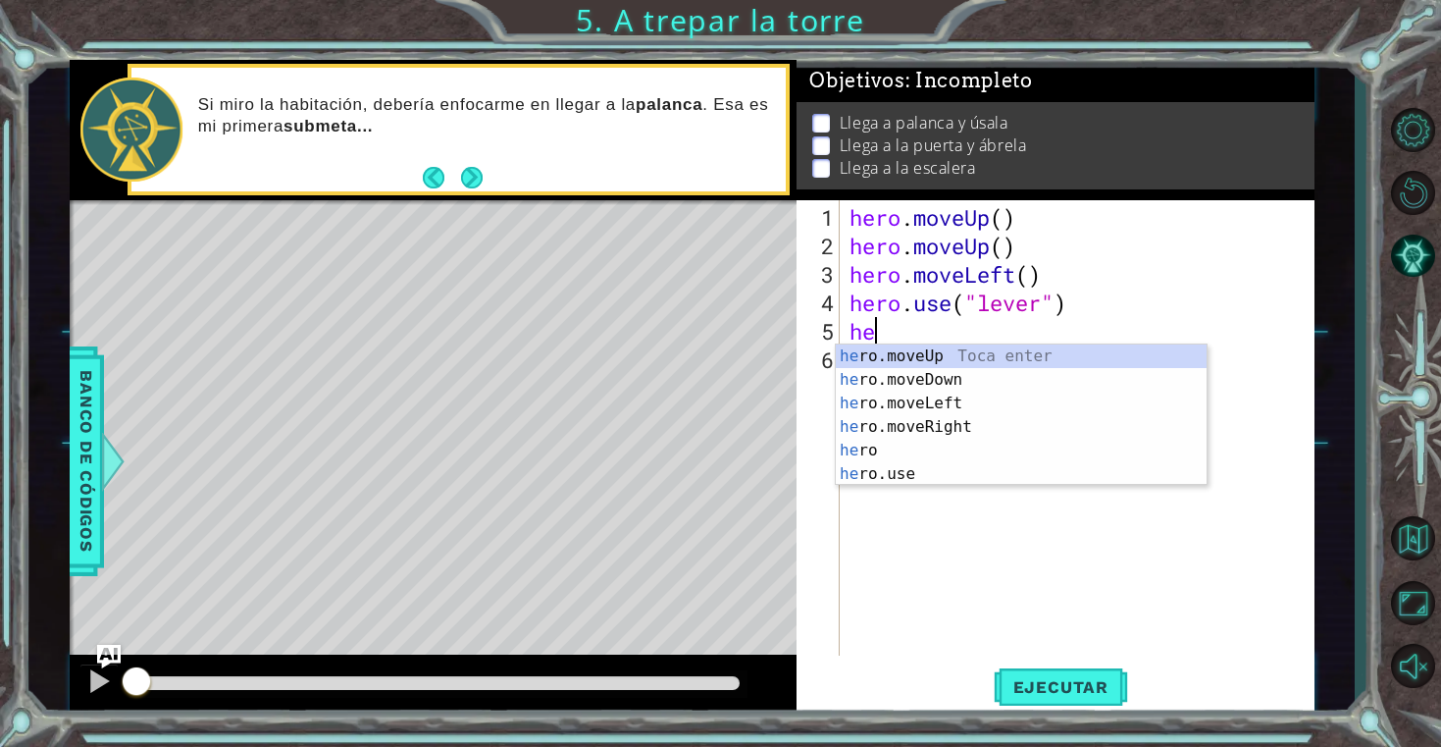
type textarea "her"
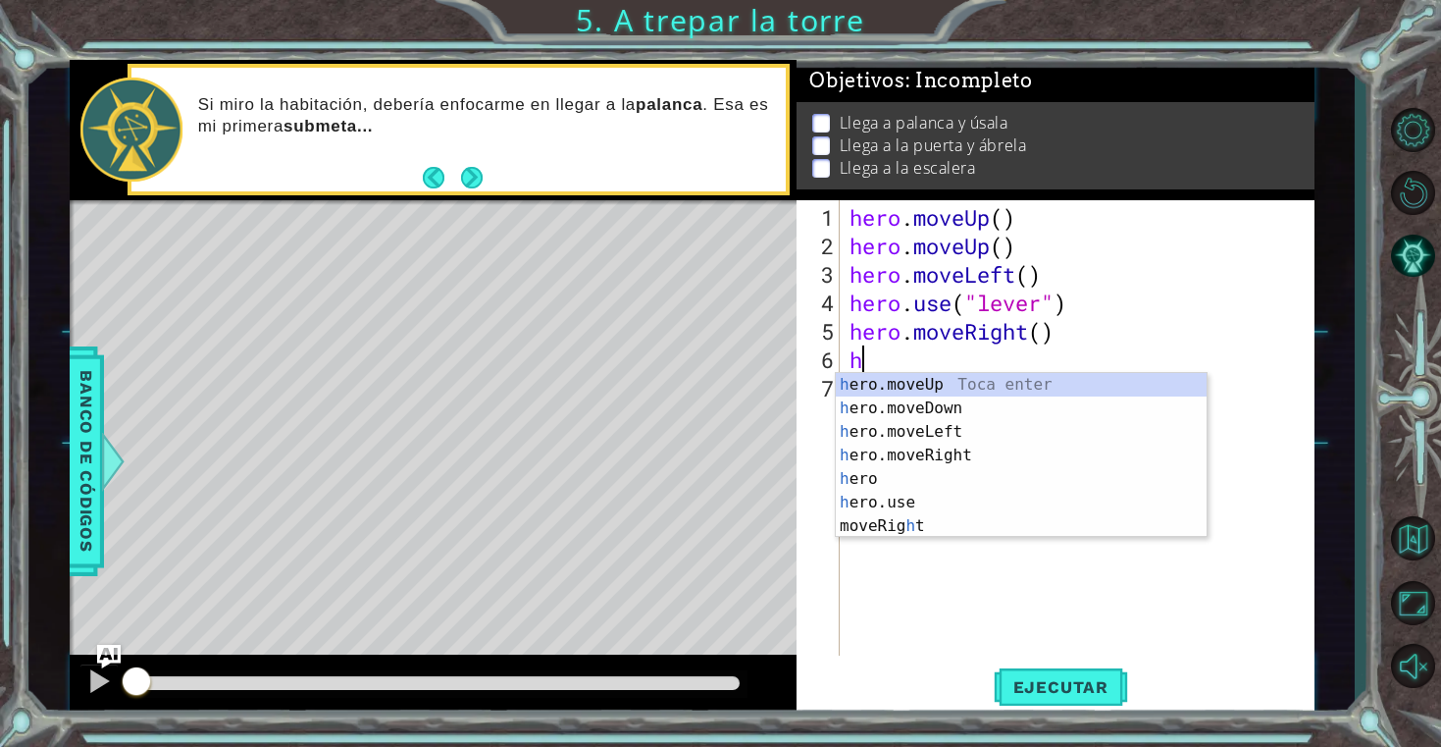
type textarea "her"
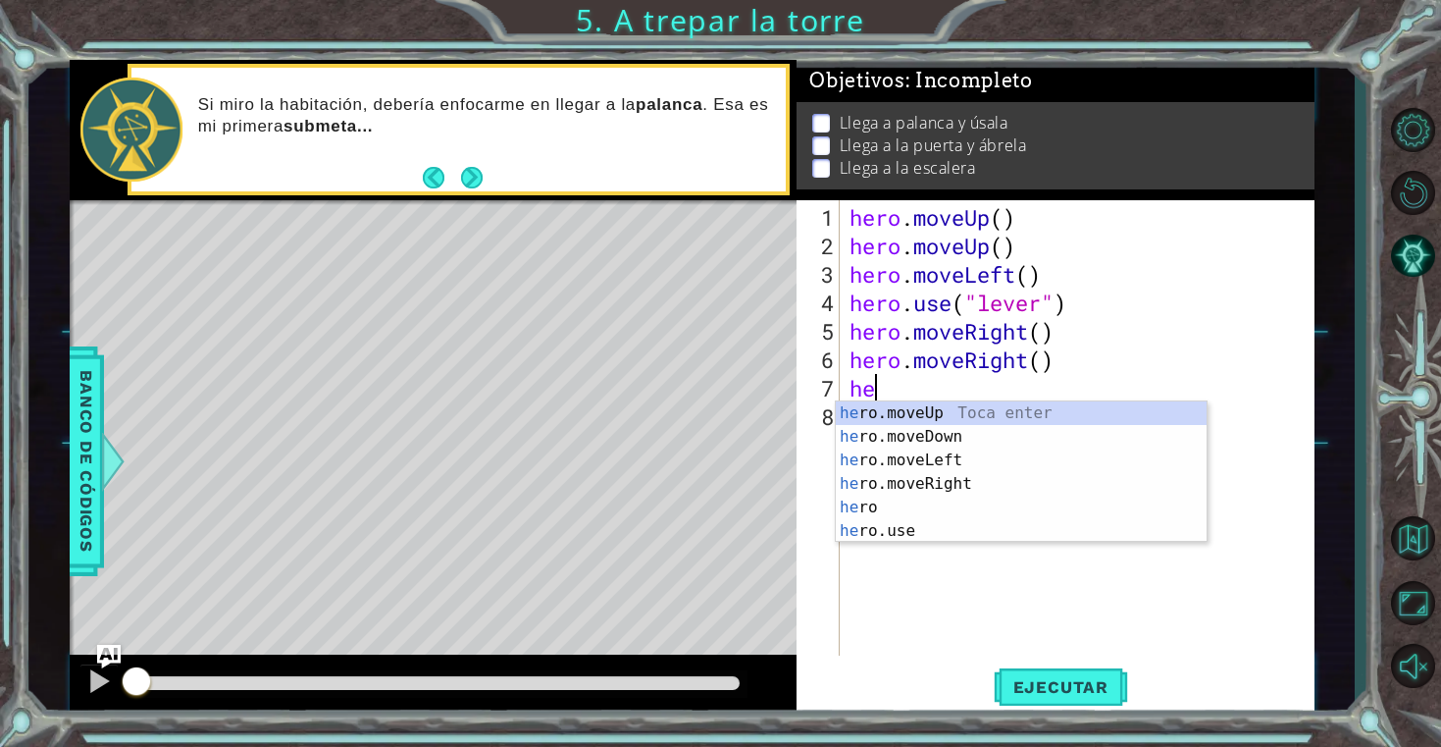
type textarea "her"
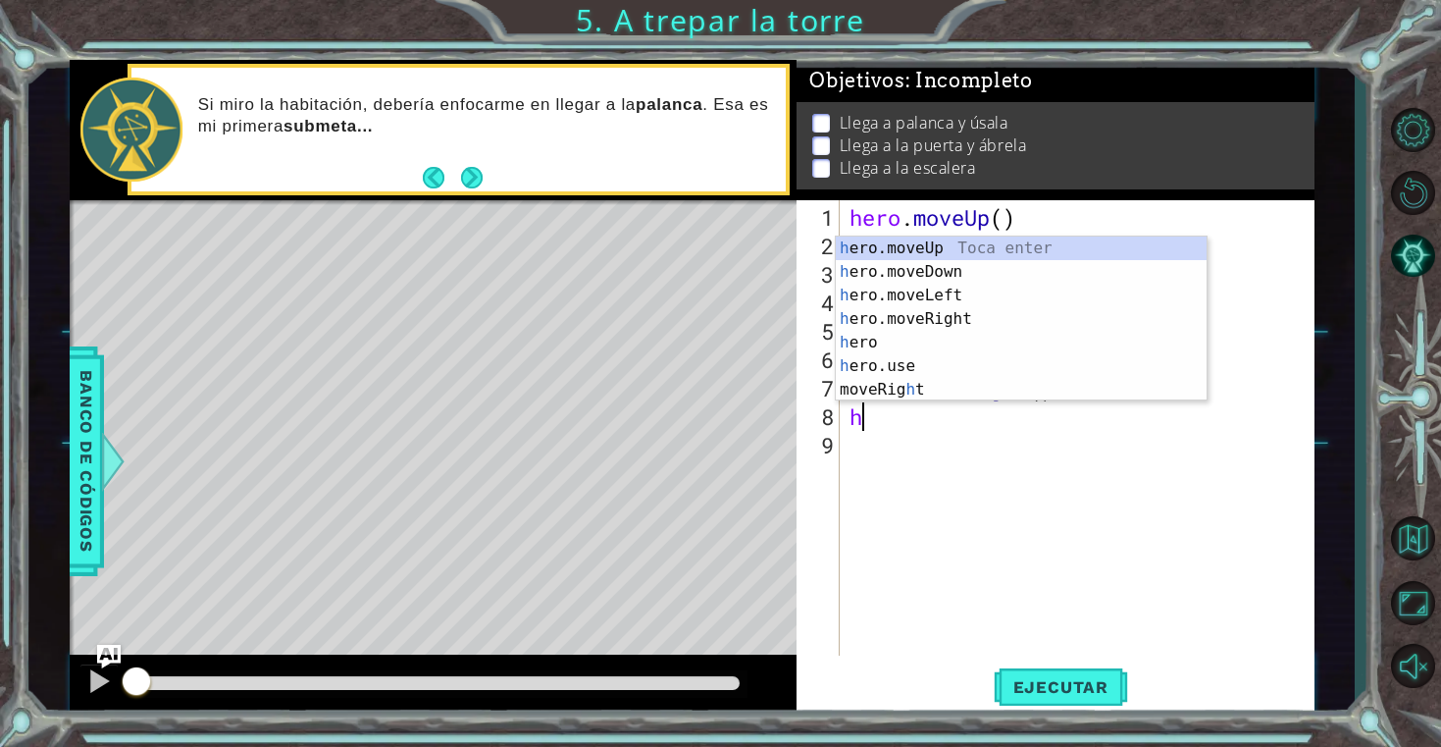
scroll to position [0, 1]
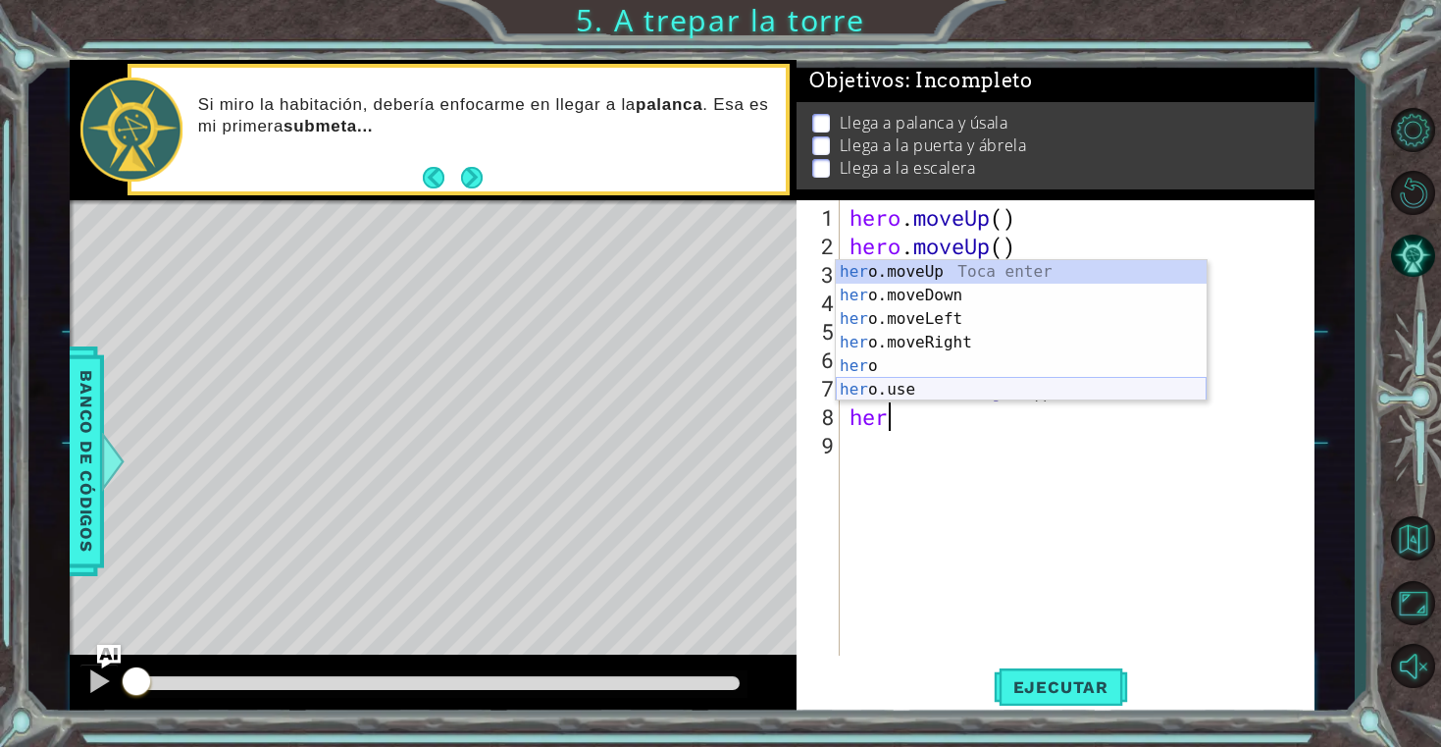
click at [952, 385] on div "her o.moveUp Toca enter her o.moveDown Toca enter her o.moveLeft [PERSON_NAME] …" at bounding box center [1021, 354] width 371 height 188
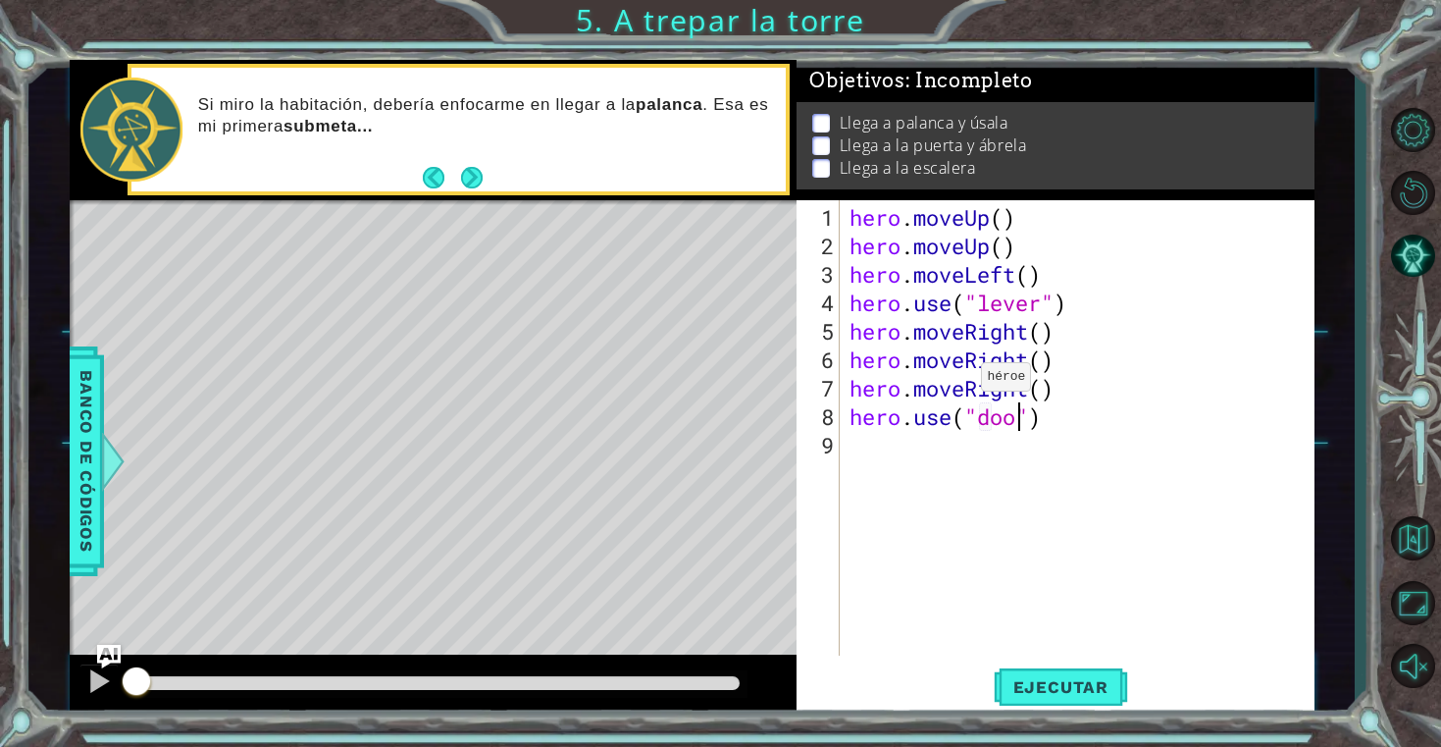
type textarea "hero.use("door")"
click at [907, 468] on div "hero . moveUp ( ) hero . moveUp ( ) hero . moveLeft ( ) hero . use ( "lever" ) …" at bounding box center [1082, 459] width 473 height 512
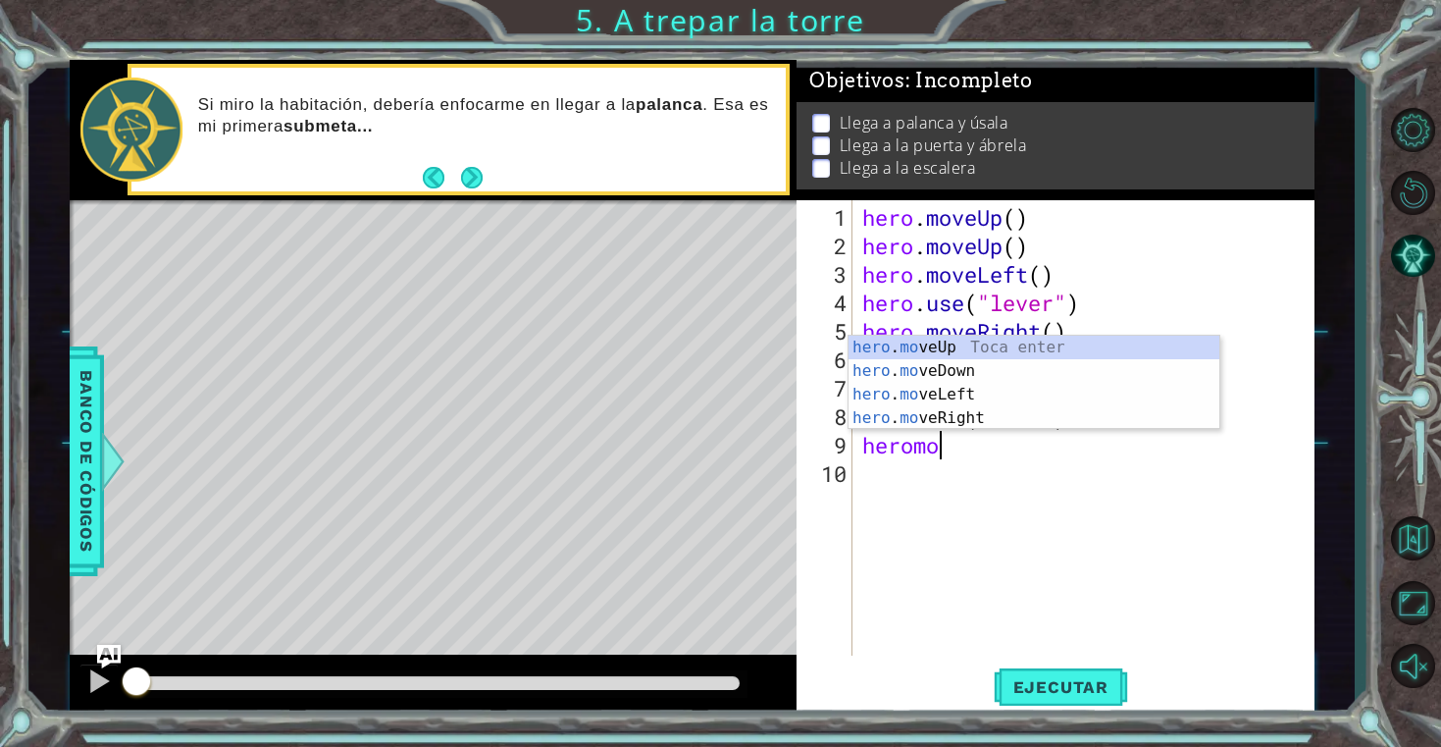
type textarea "heromove"
click at [990, 345] on div "hero . move Up Toca enter hero . move Down Toca enter hero . move Left Toca ent…" at bounding box center [1034, 406] width 371 height 141
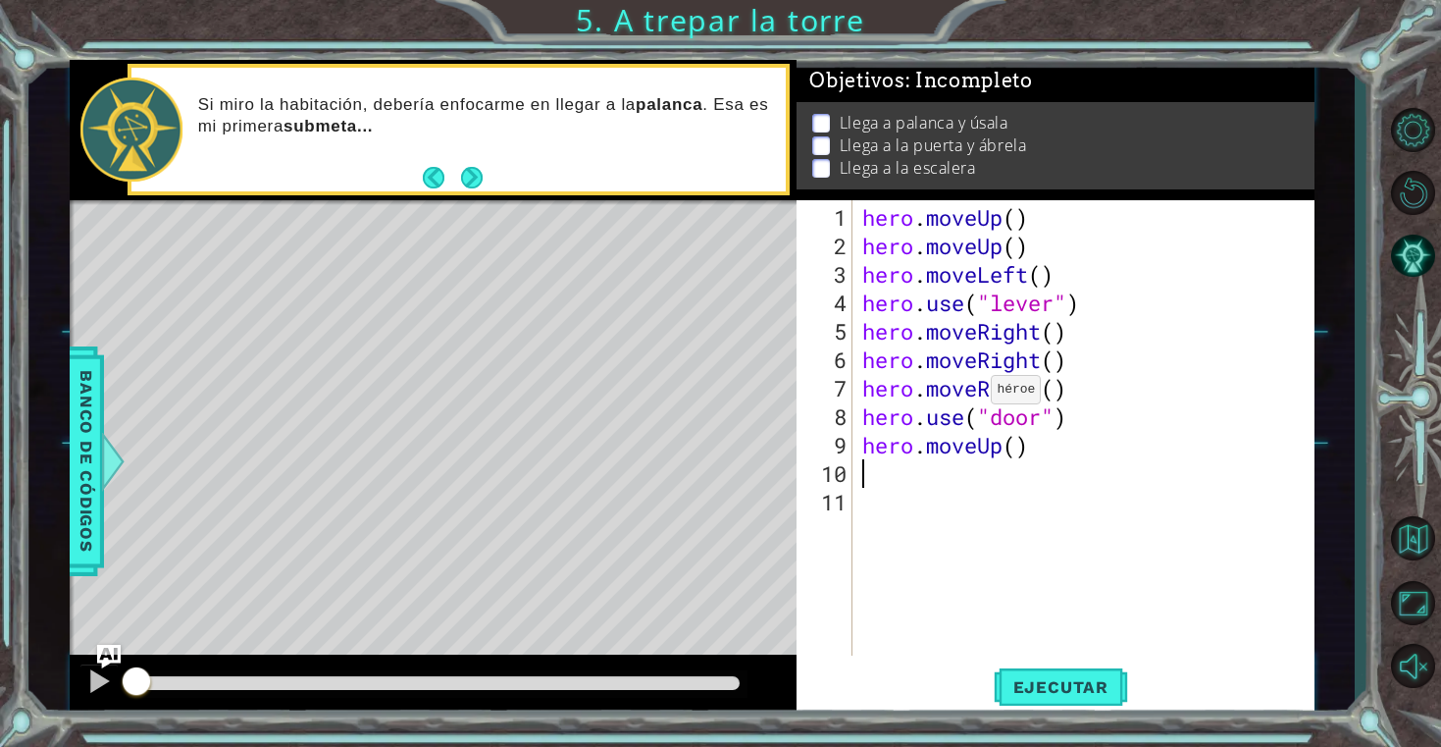
type textarea "e"
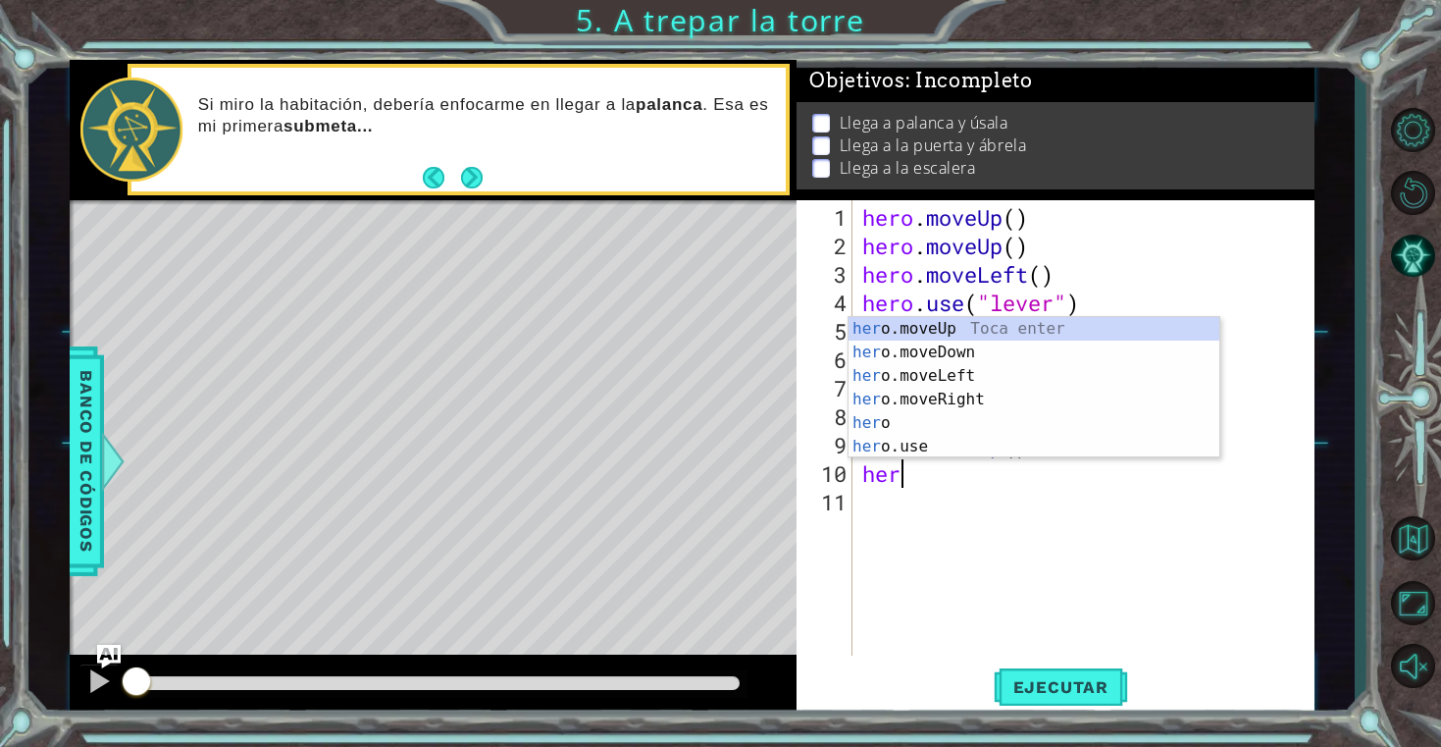
scroll to position [0, 1]
type textarea "hero"
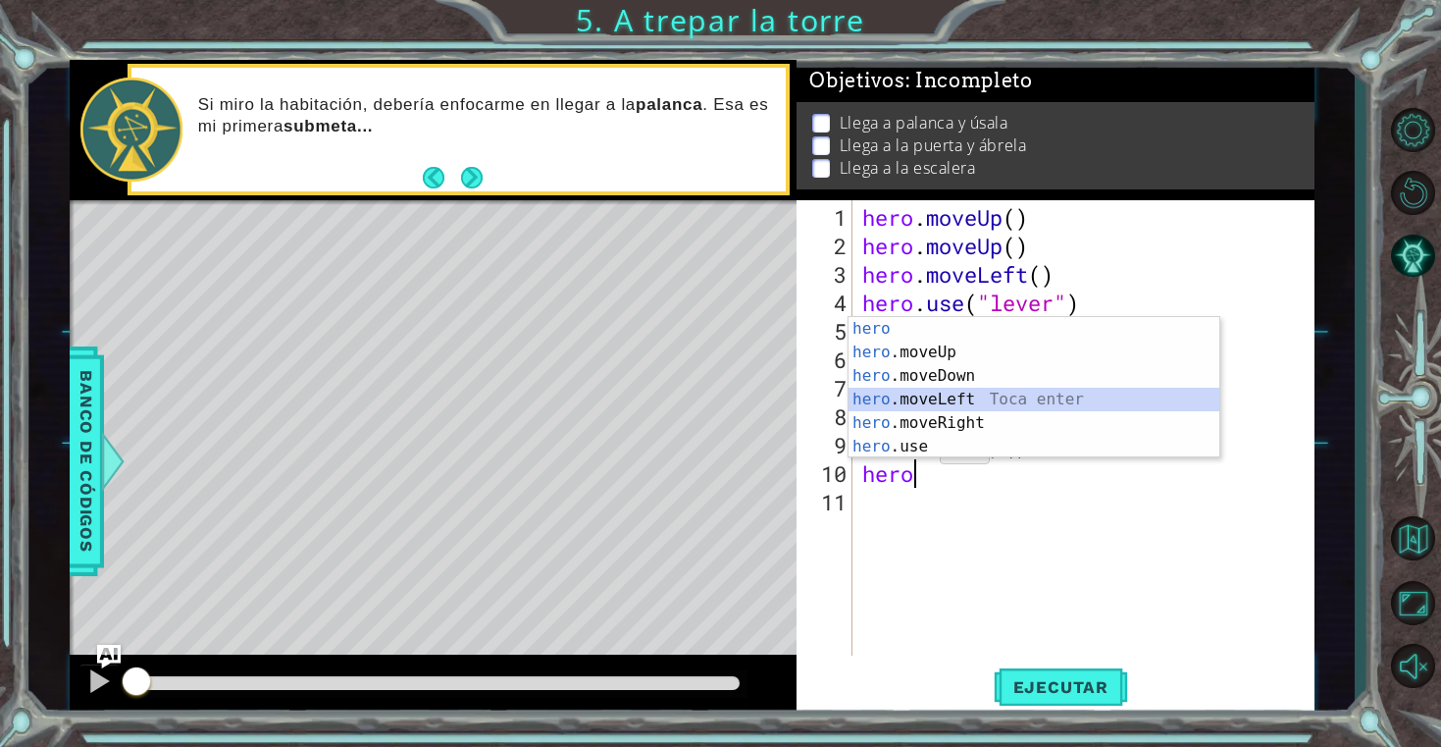
click at [974, 399] on div "hero Toca enter hero .moveUp Toca enter hero .moveDown Toca enter hero .moveLef…" at bounding box center [1034, 411] width 371 height 188
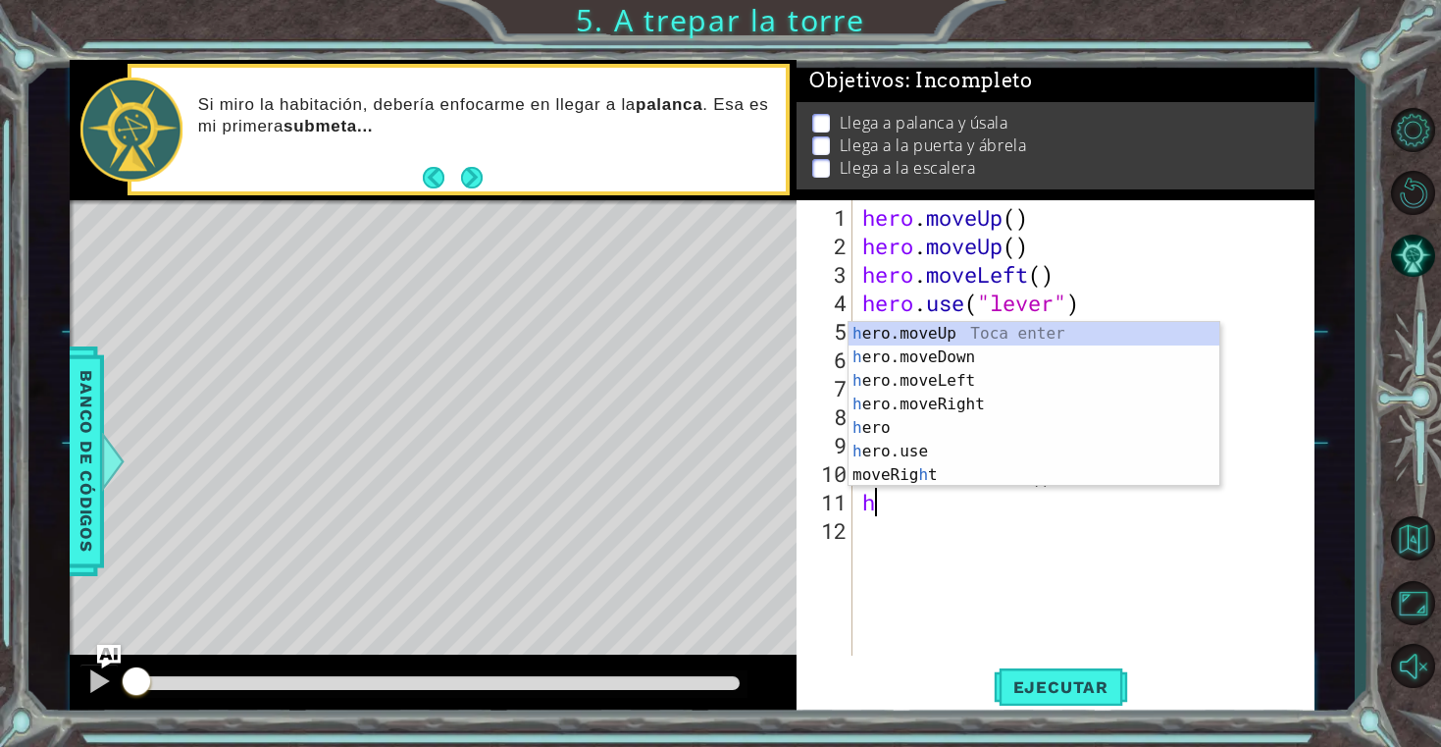
type textarea "hero"
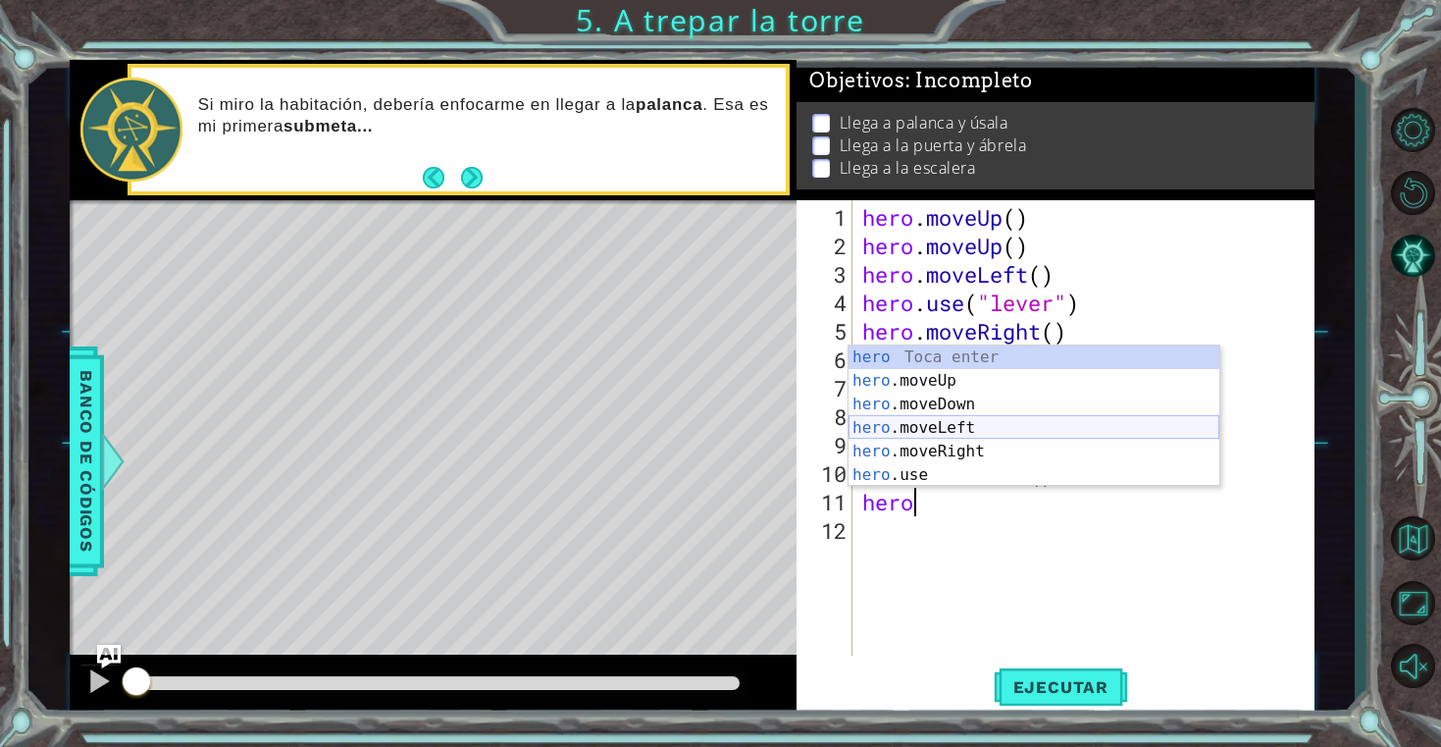
click at [969, 432] on div "hero Toca enter hero .moveUp Toca enter hero .moveDown Toca enter hero .moveLef…" at bounding box center [1034, 439] width 371 height 188
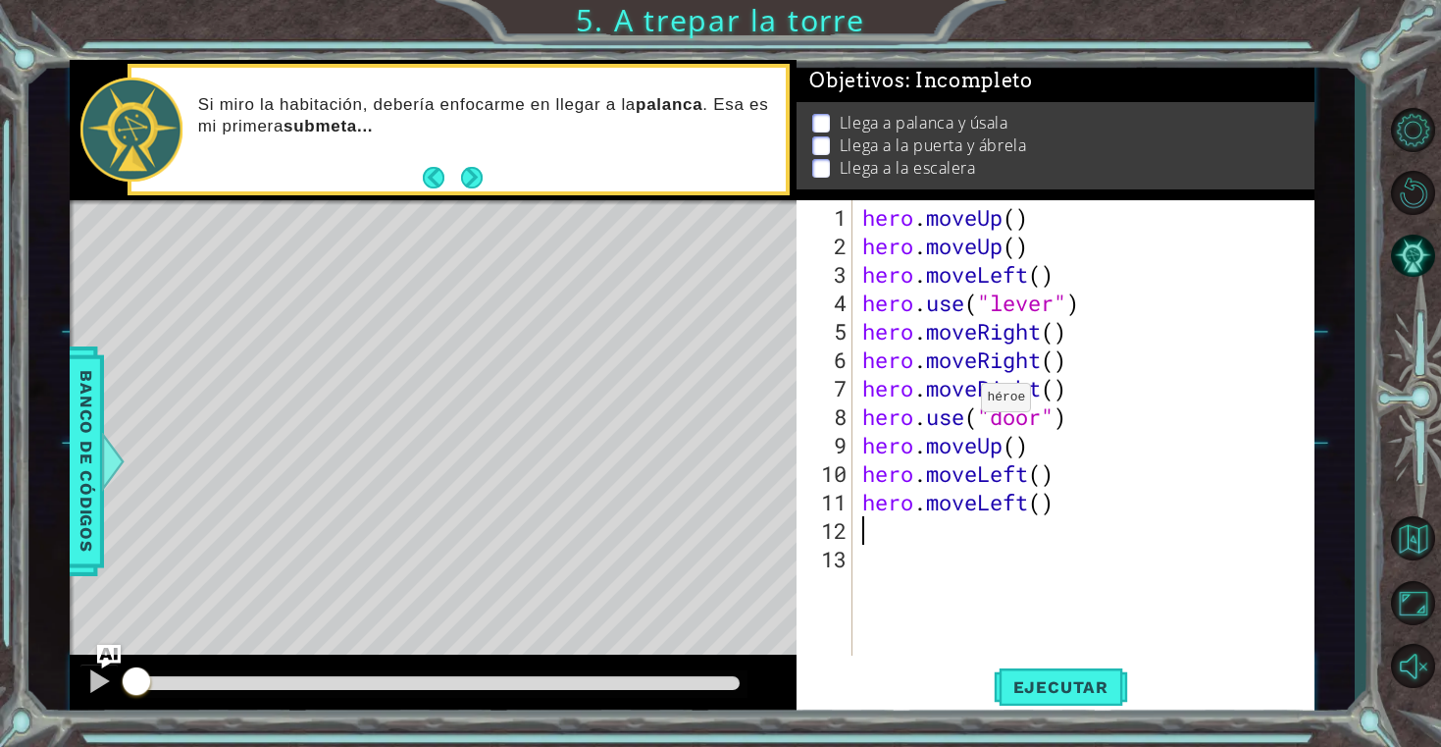
scroll to position [0, 0]
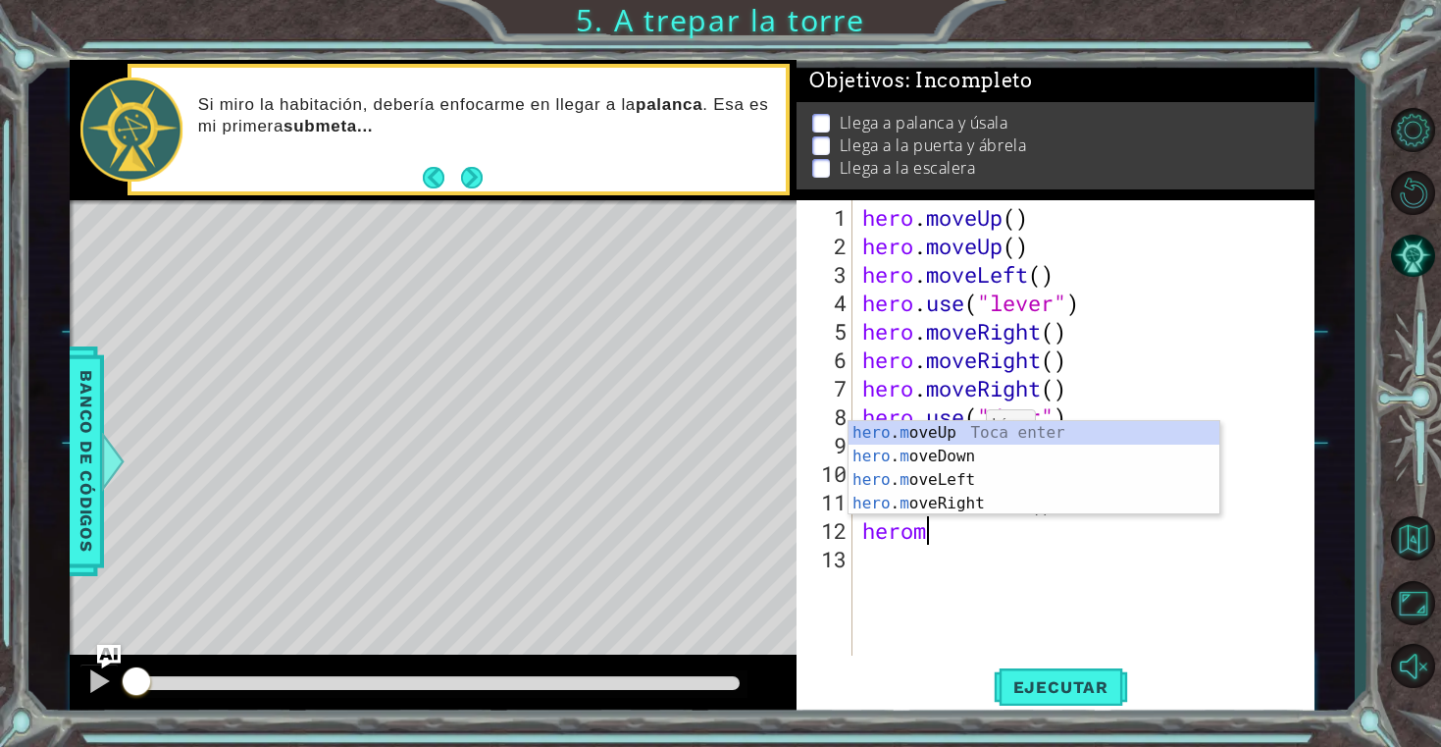
type textarea "heromove"
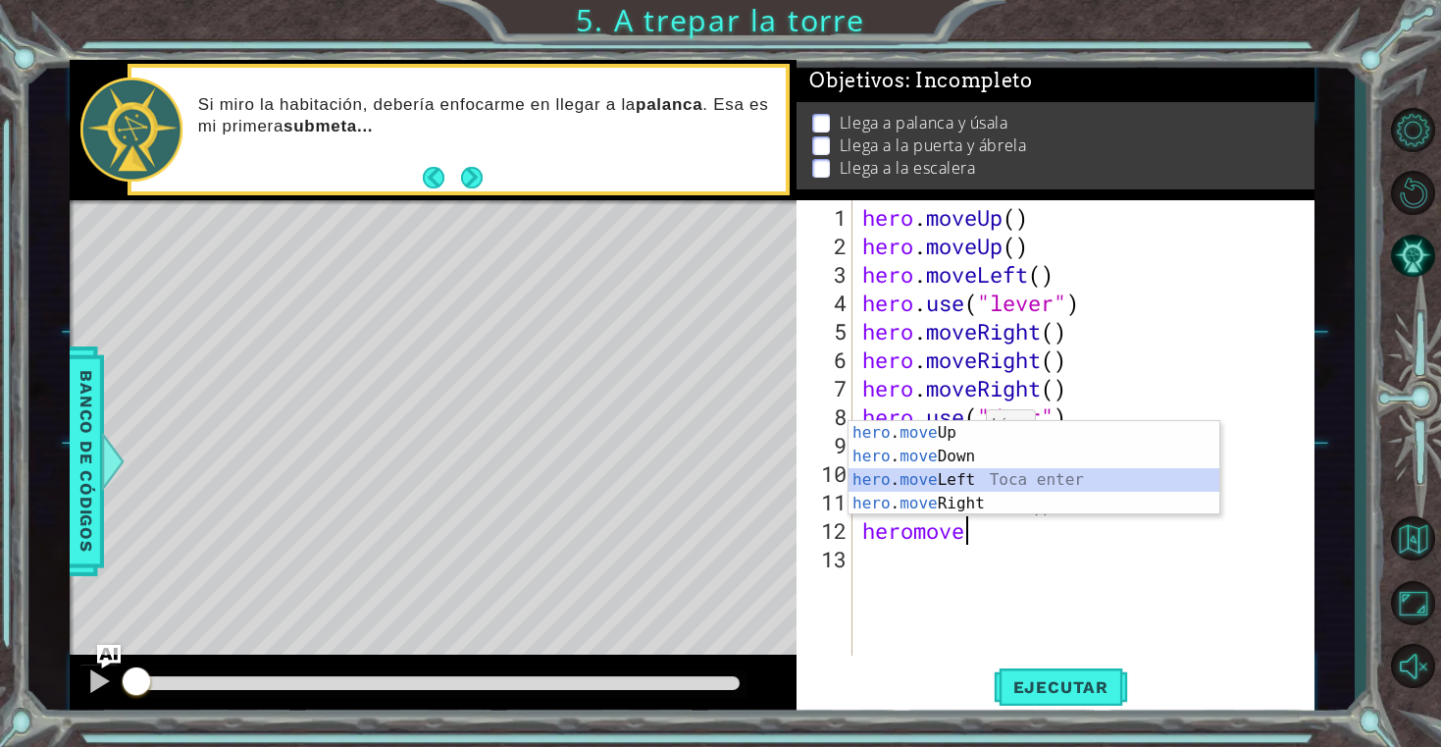
click at [938, 475] on div "hero . move Up Toca enter hero . move Down Toca enter hero . move Left Toca ent…" at bounding box center [1034, 491] width 371 height 141
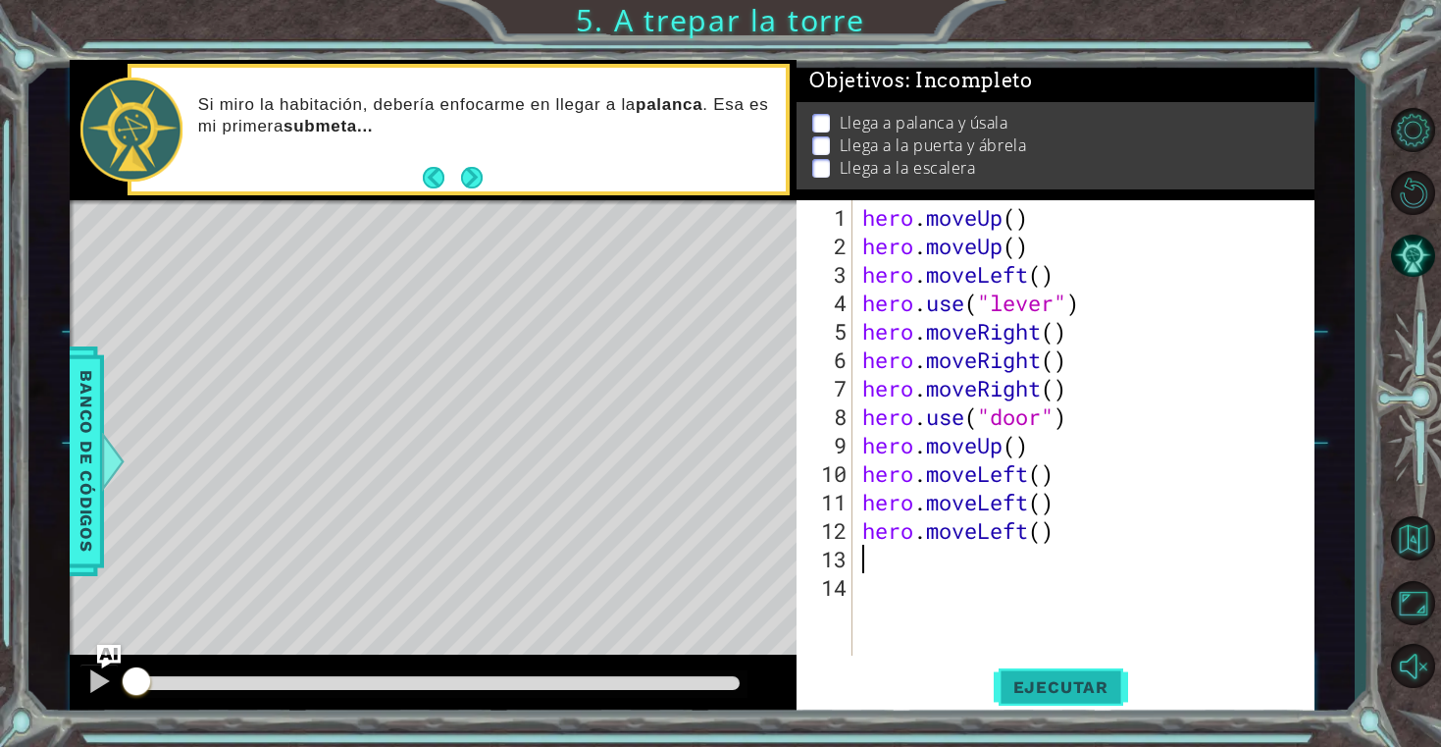
click at [1038, 686] on span "Ejecutar" at bounding box center [1061, 687] width 134 height 20
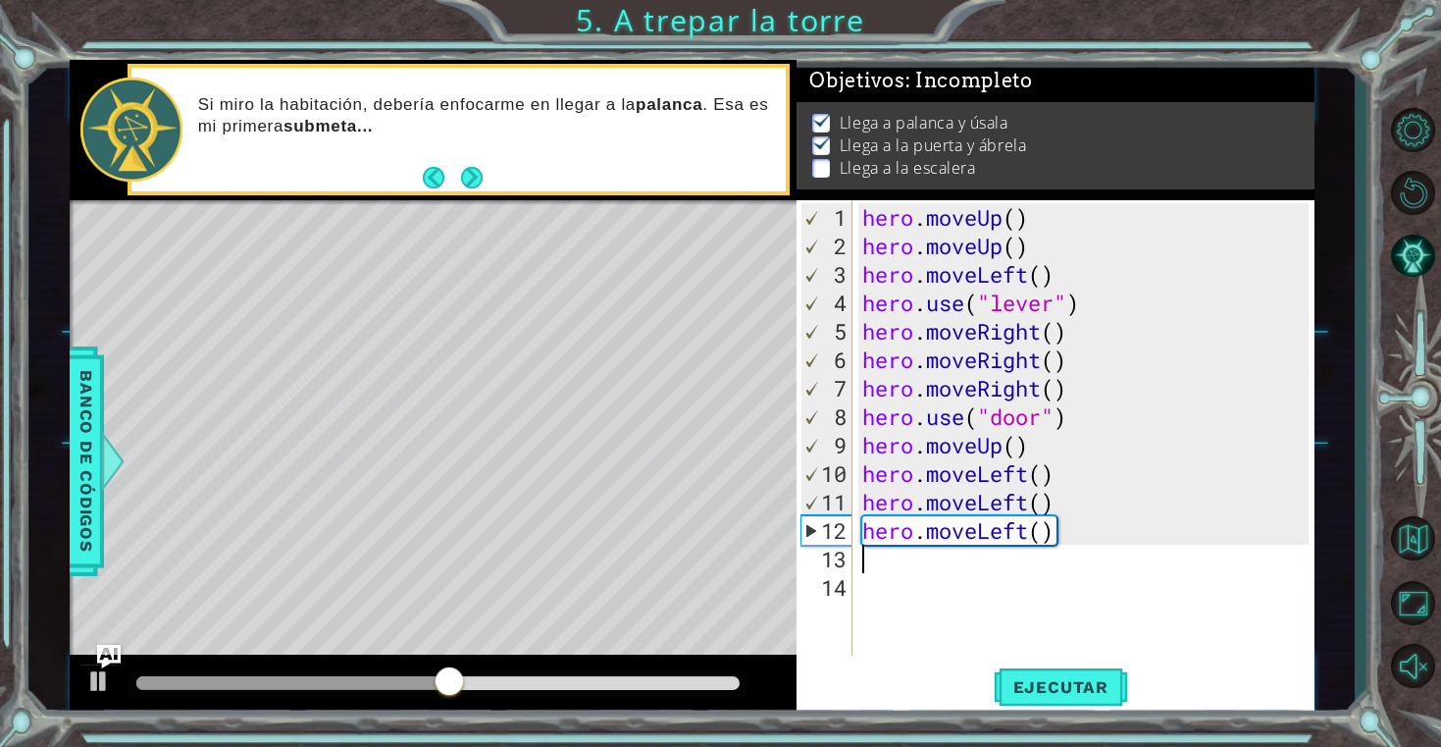
click at [1040, 448] on div "hero . moveUp ( ) hero . moveUp ( ) hero . moveLeft ( ) hero . use ( "lever" ) …" at bounding box center [1089, 459] width 461 height 512
type textarea "hero.moveUp()"
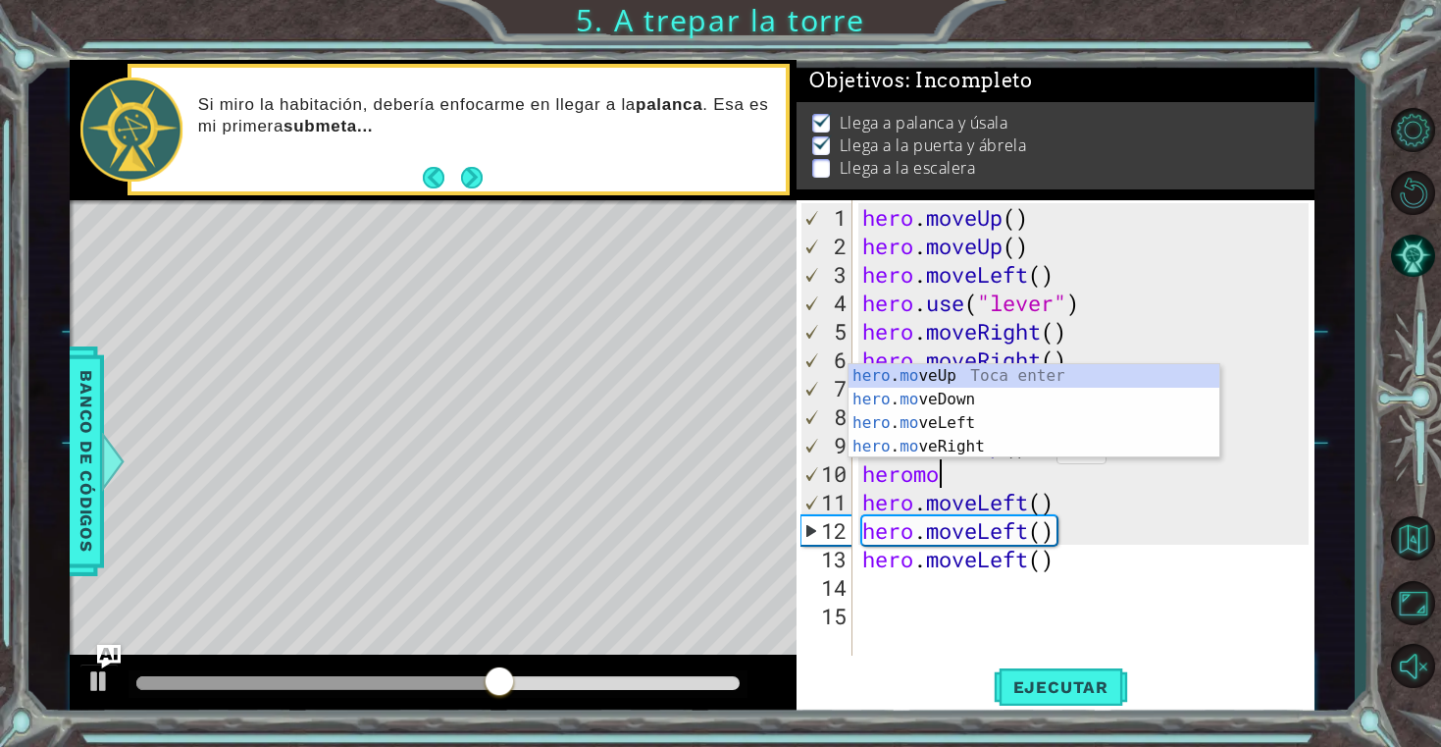
type textarea "heromove"
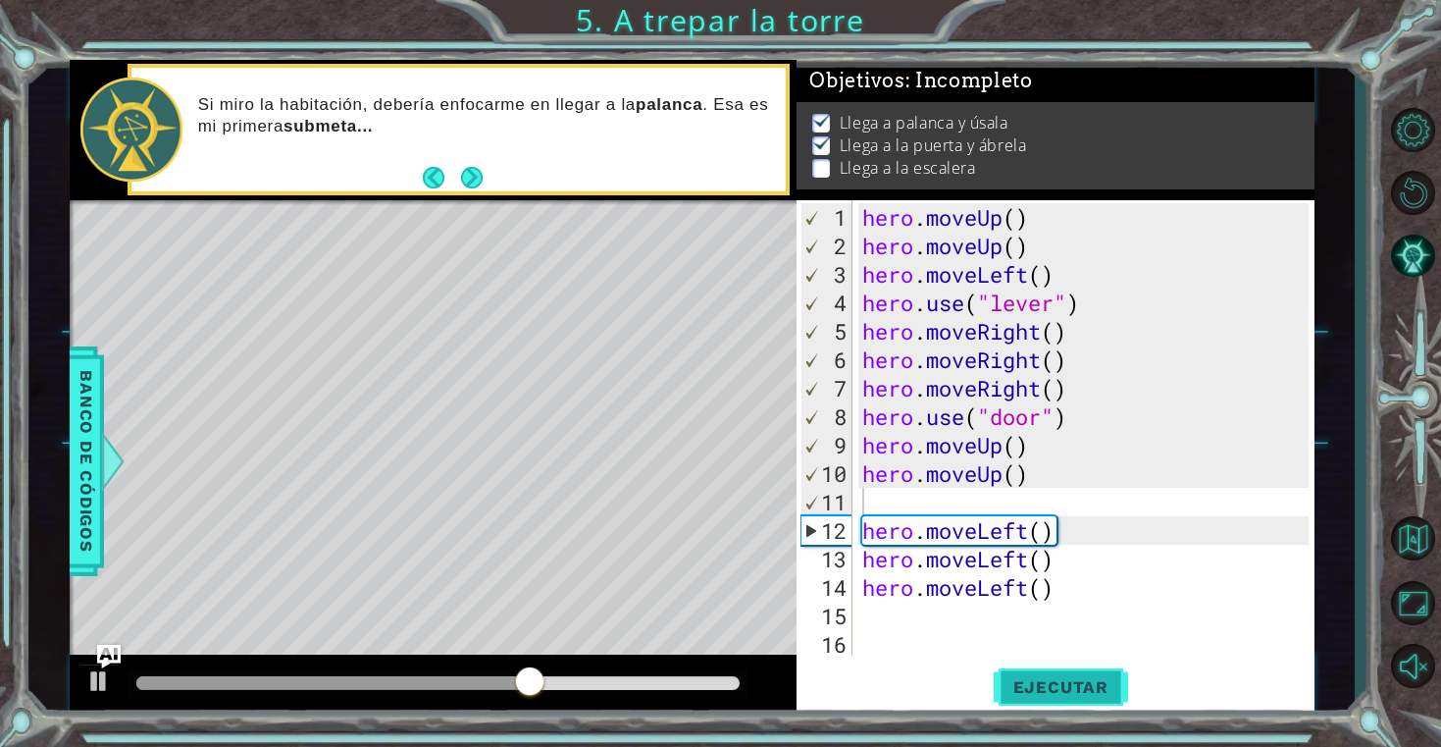
click at [1038, 695] on span "Ejecutar" at bounding box center [1061, 687] width 134 height 20
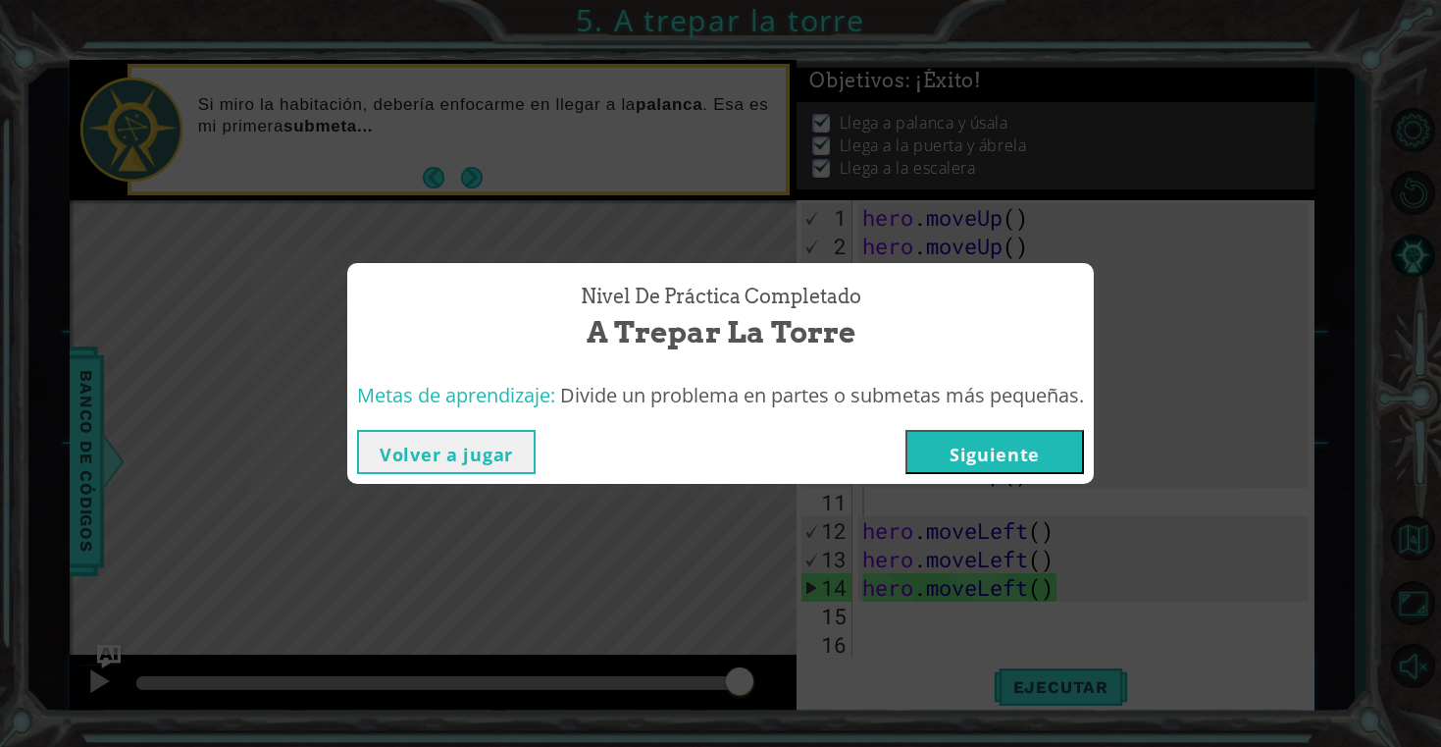
click at [1054, 452] on button "Siguiente" at bounding box center [995, 452] width 179 height 44
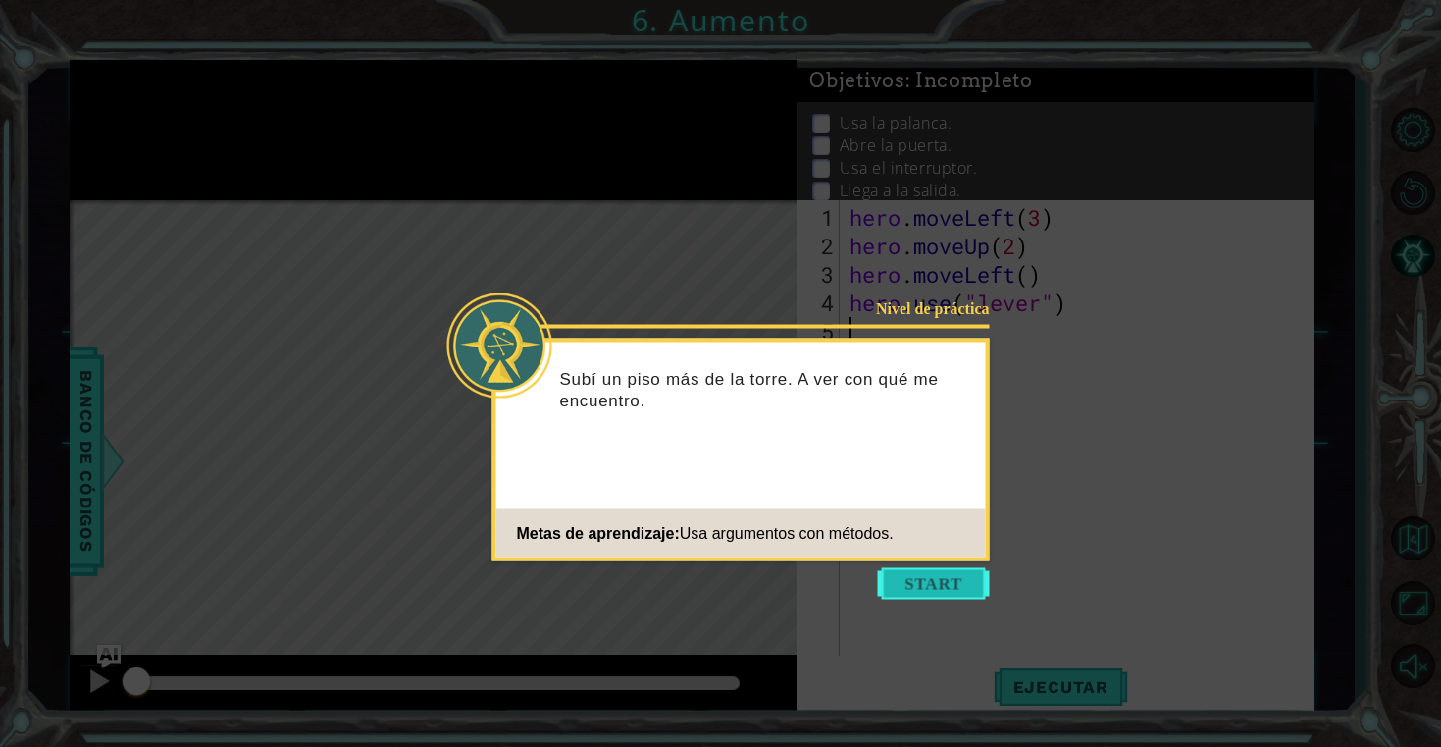
click at [941, 591] on button "Start" at bounding box center [934, 583] width 112 height 31
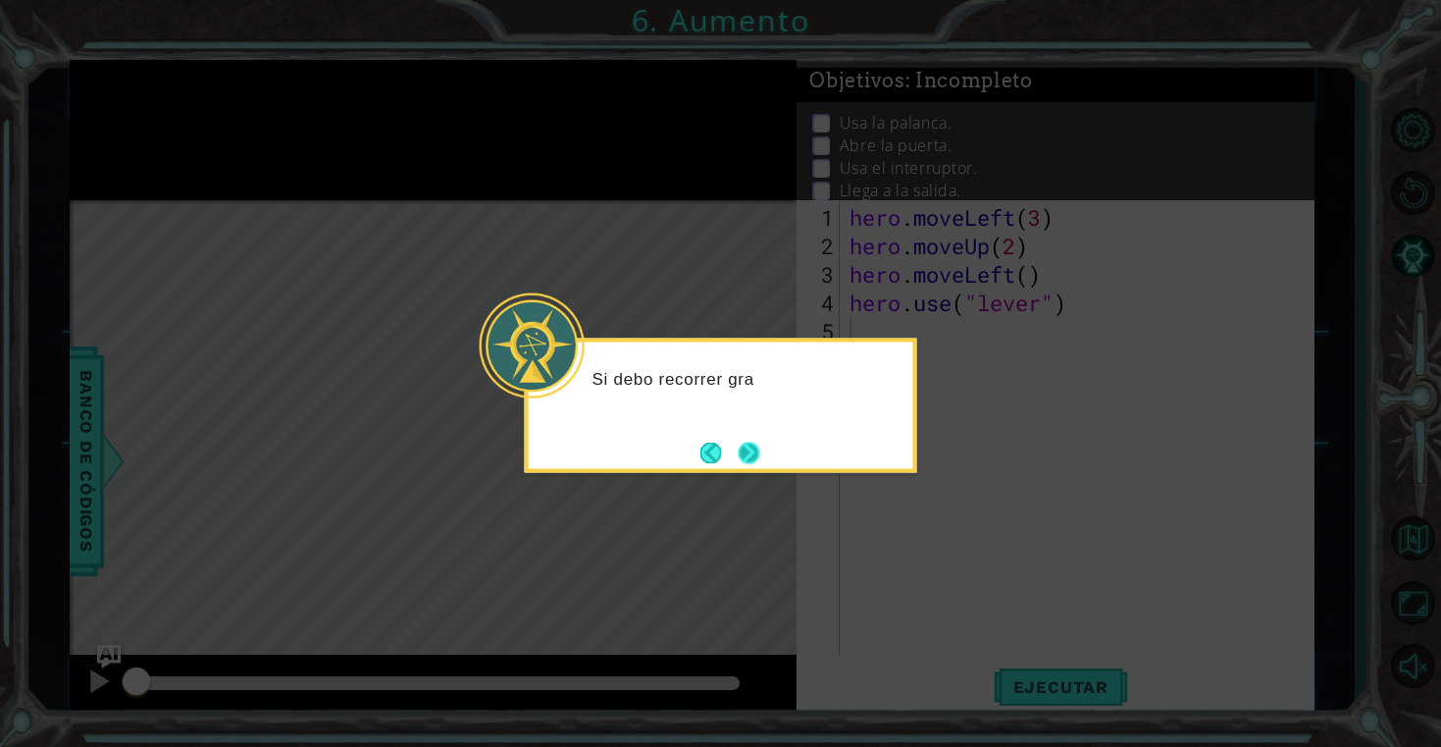
click at [751, 456] on button "Next" at bounding box center [750, 453] width 22 height 22
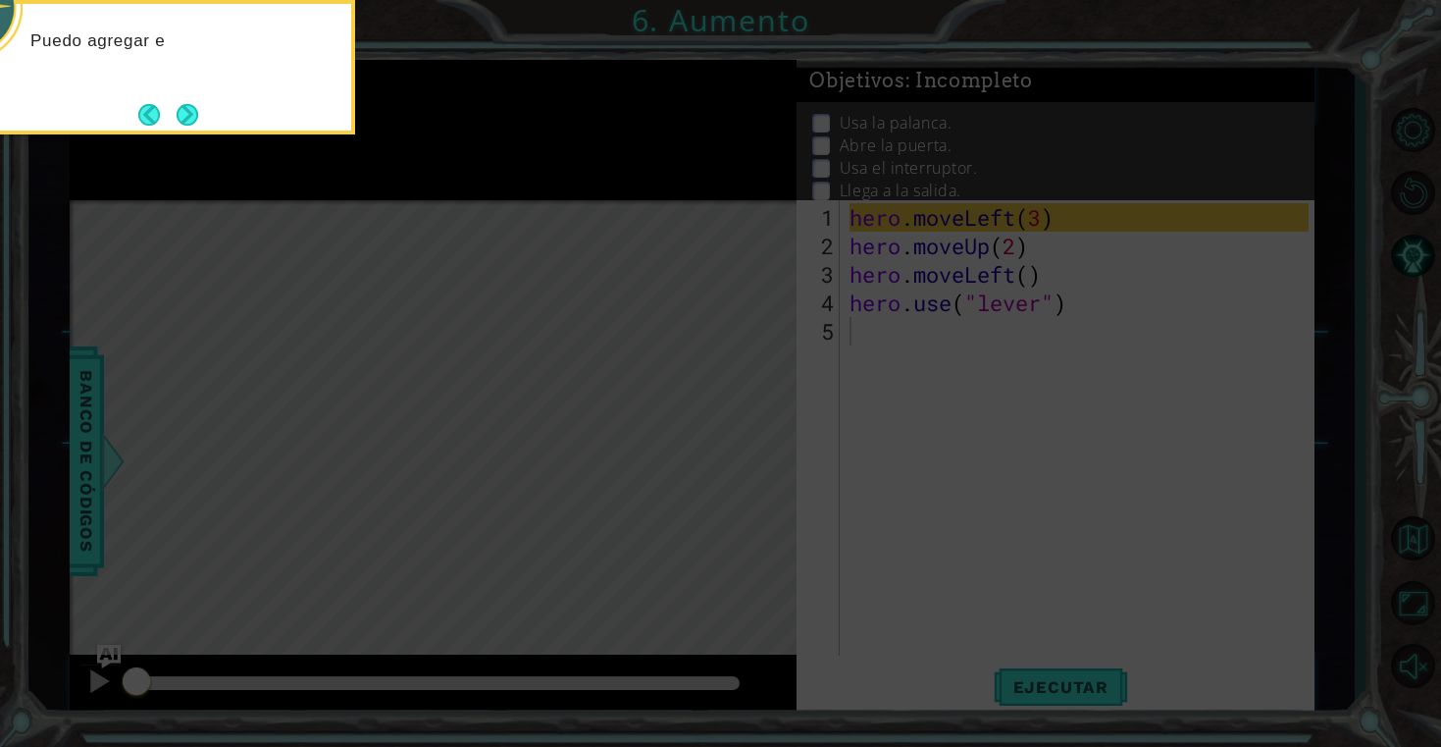
click at [916, 488] on icon at bounding box center [720, 373] width 1441 height 747
click at [204, 104] on div "Puedo agregar el número 3 a hero.moveLef" at bounding box center [159, 62] width 385 height 100
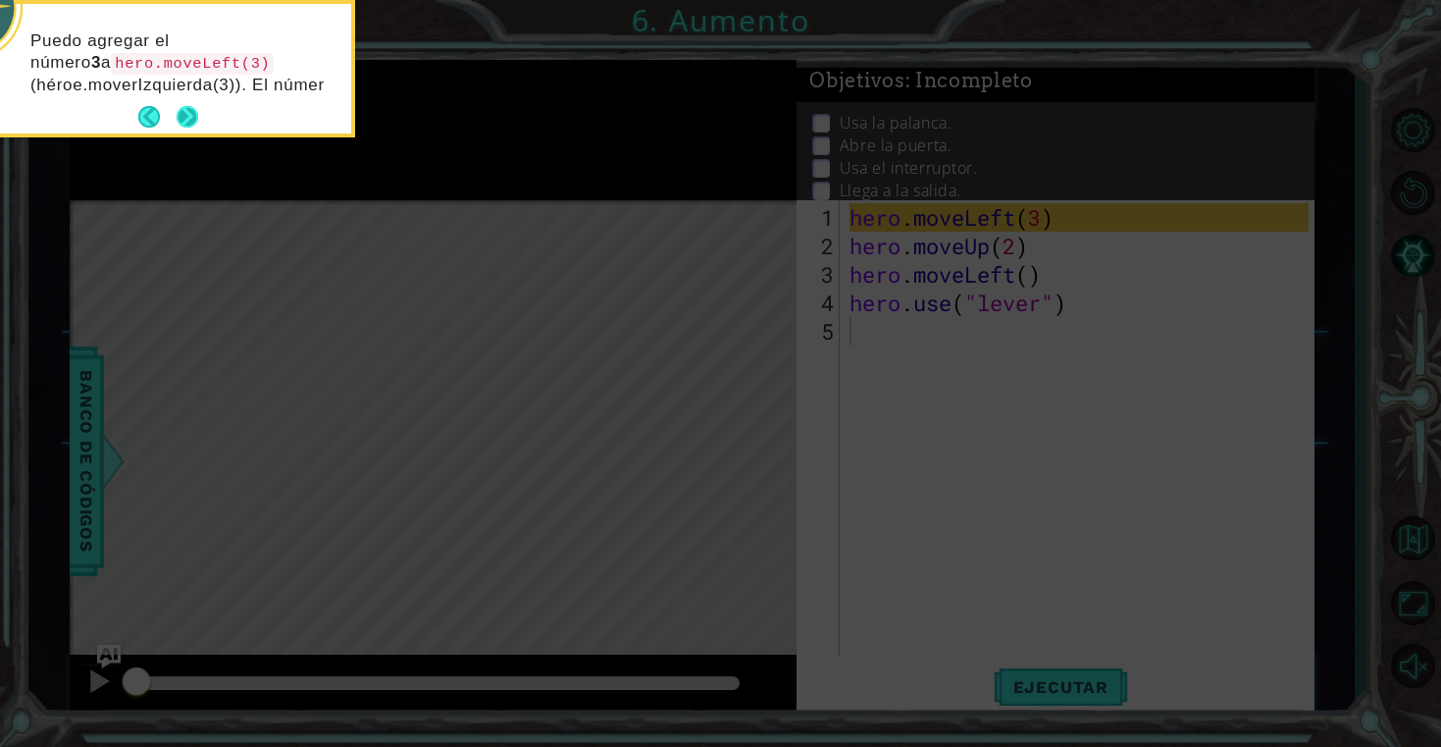
click at [186, 118] on div "Puedo agregar el número 3 a hero.moveLeft(3) (héroe.moverIzquierda(3)). El númer" at bounding box center [159, 69] width 385 height 130
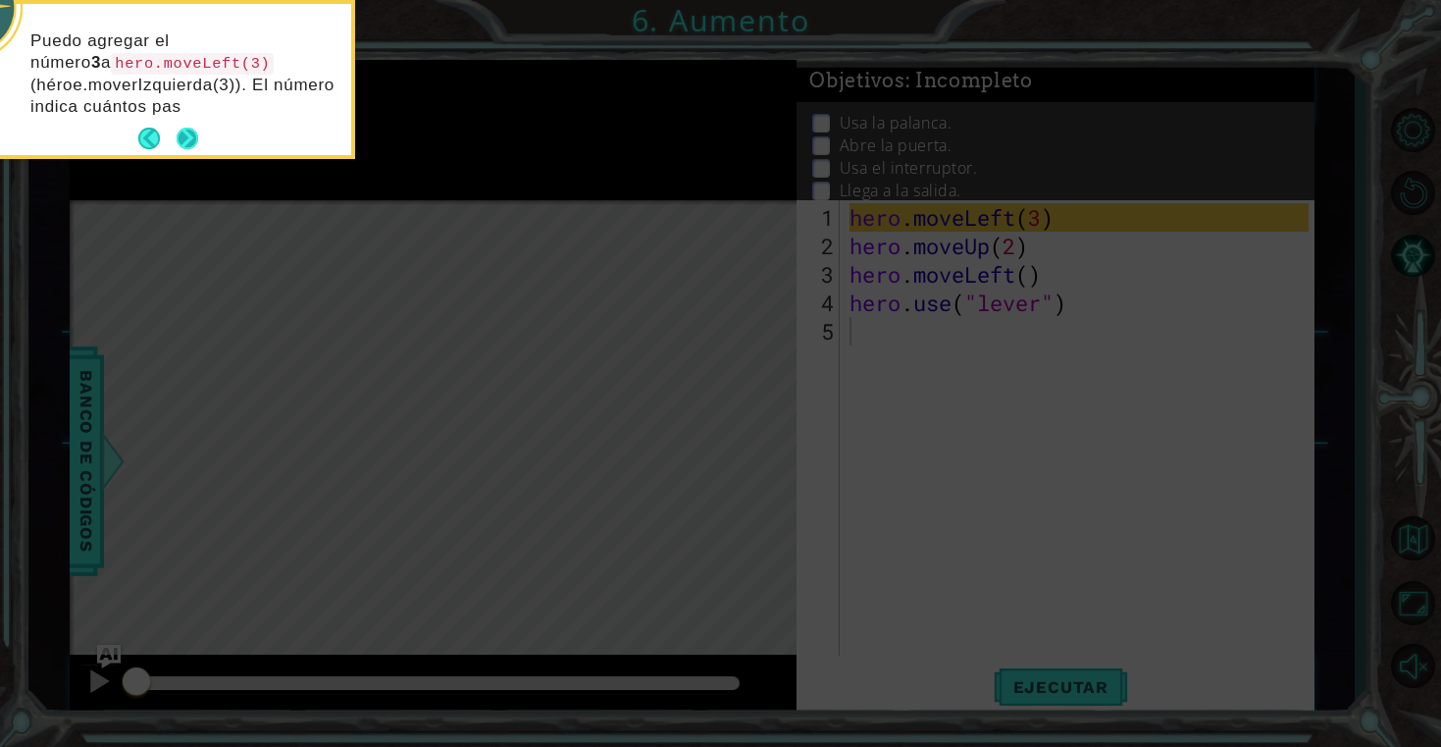
click at [189, 134] on button "Next" at bounding box center [188, 139] width 22 height 22
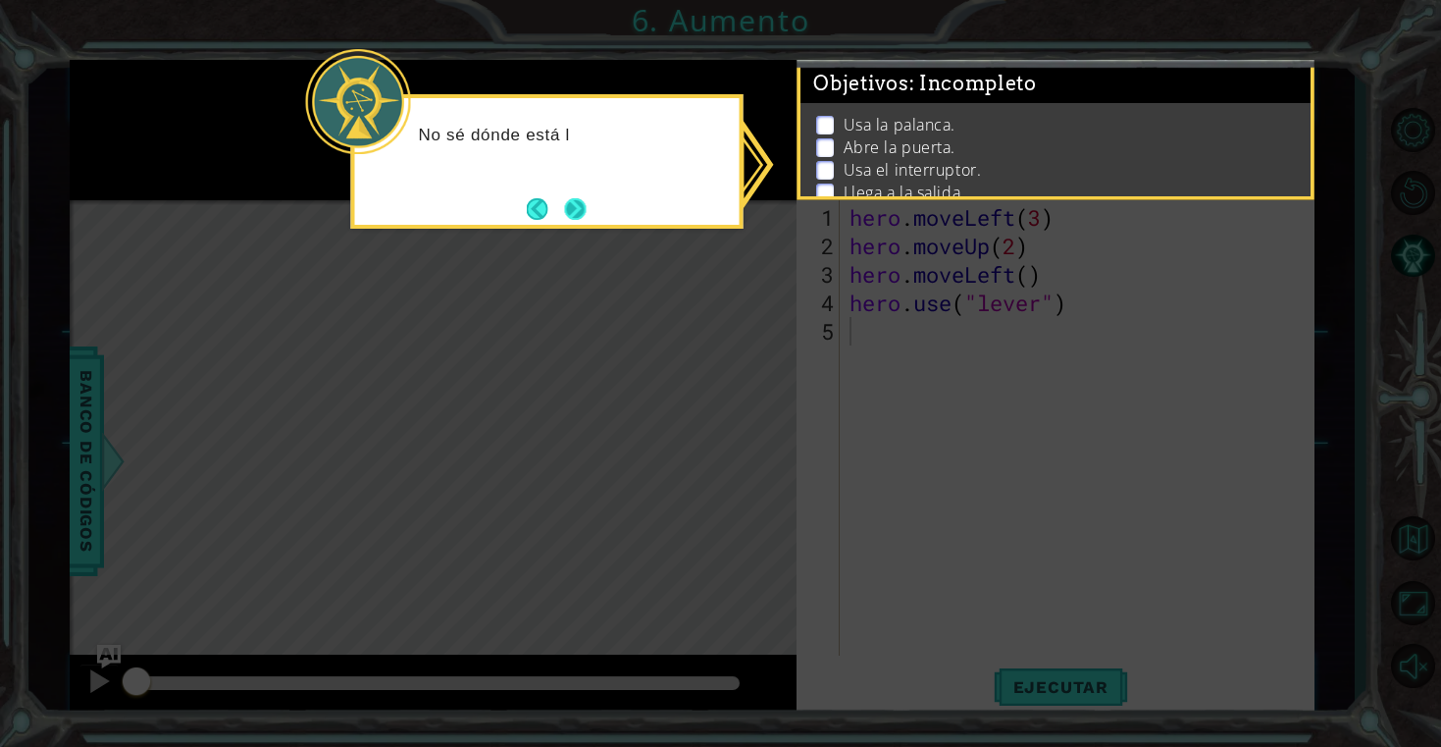
click at [577, 216] on button "Next" at bounding box center [575, 209] width 22 height 22
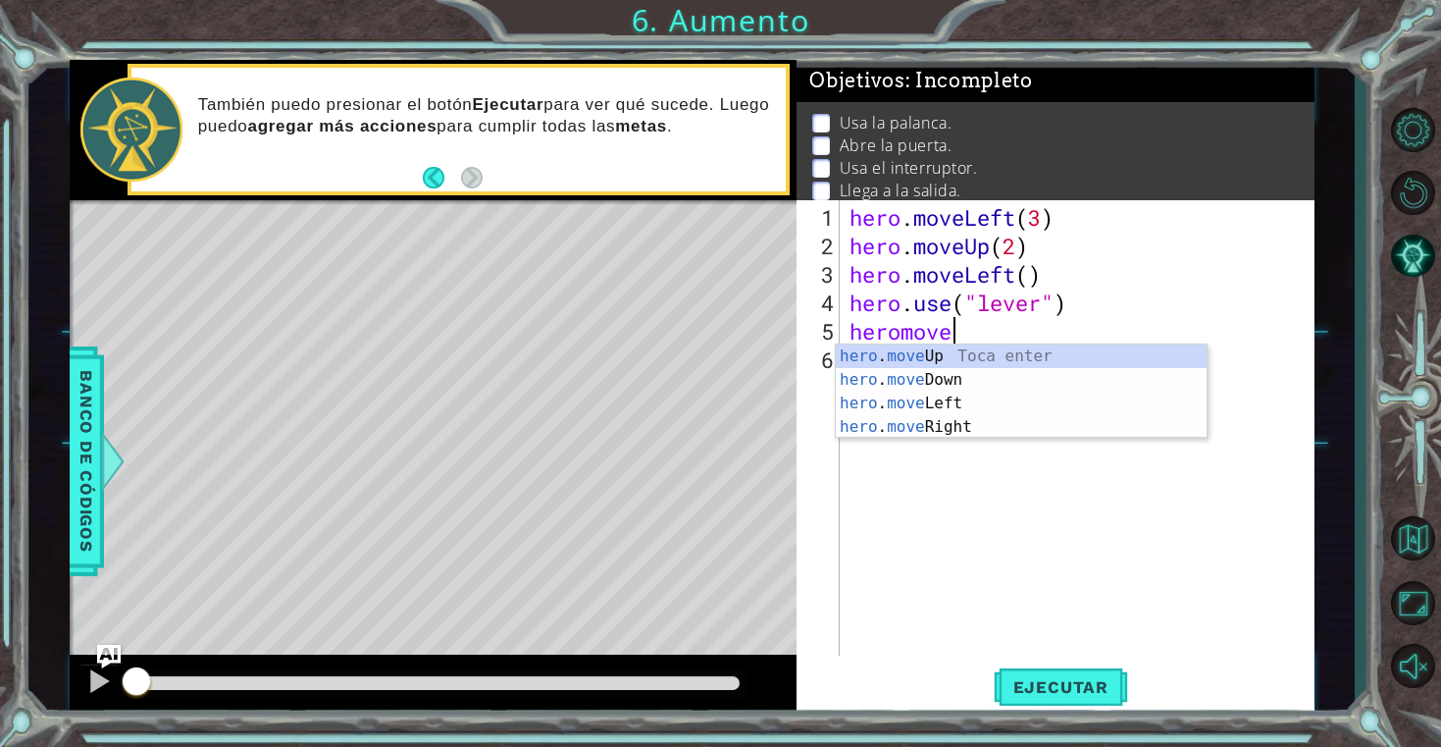
scroll to position [0, 4]
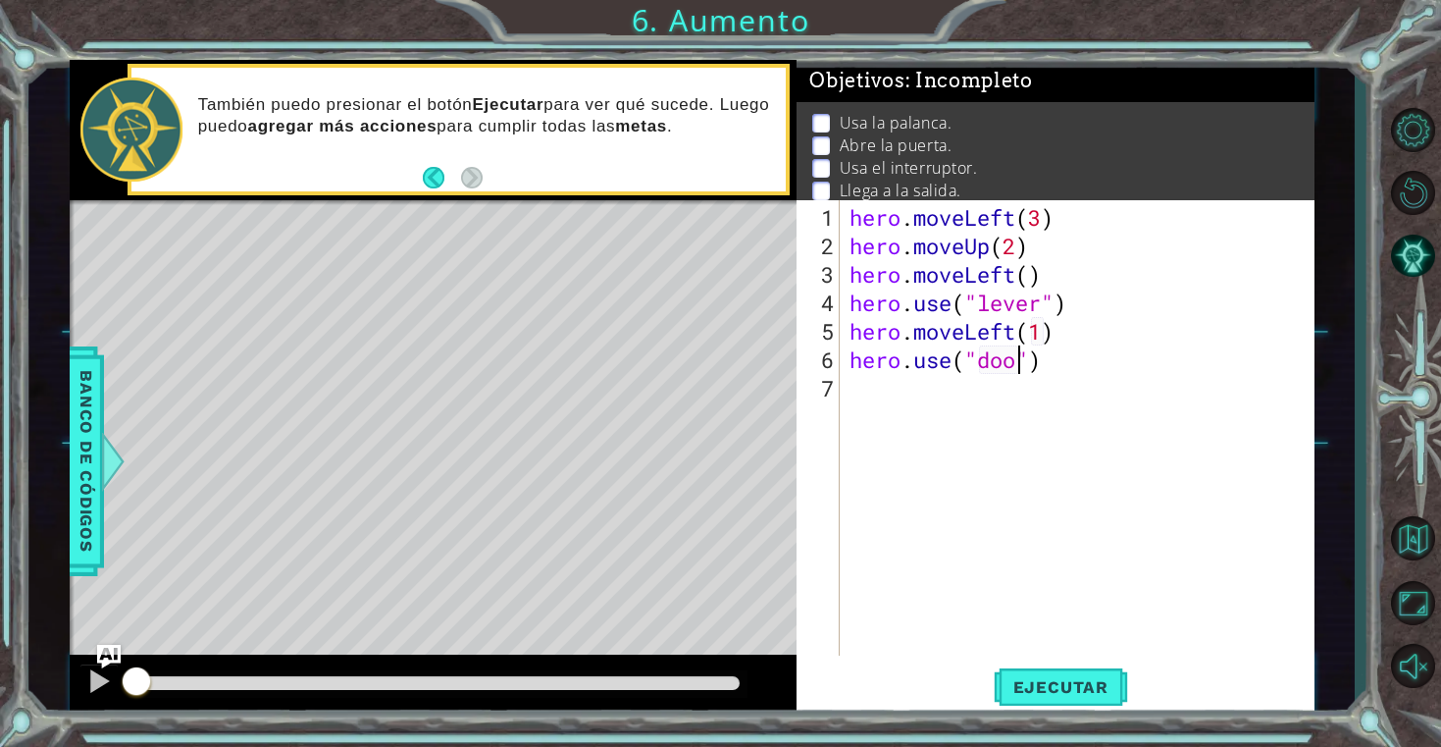
type textarea "hero.use("door")"
type textarea "hero.moveUp(2)"
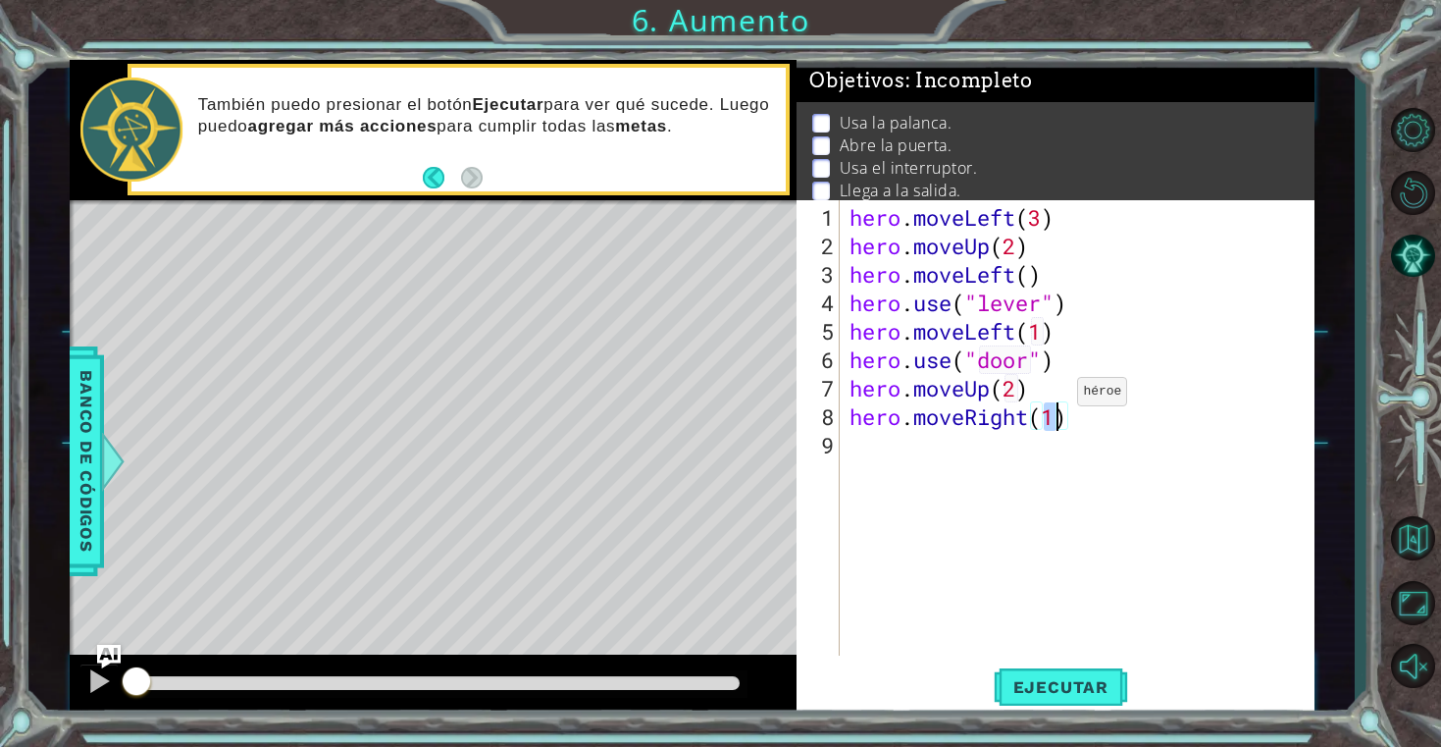
type textarea "hero.moveRight(2)"
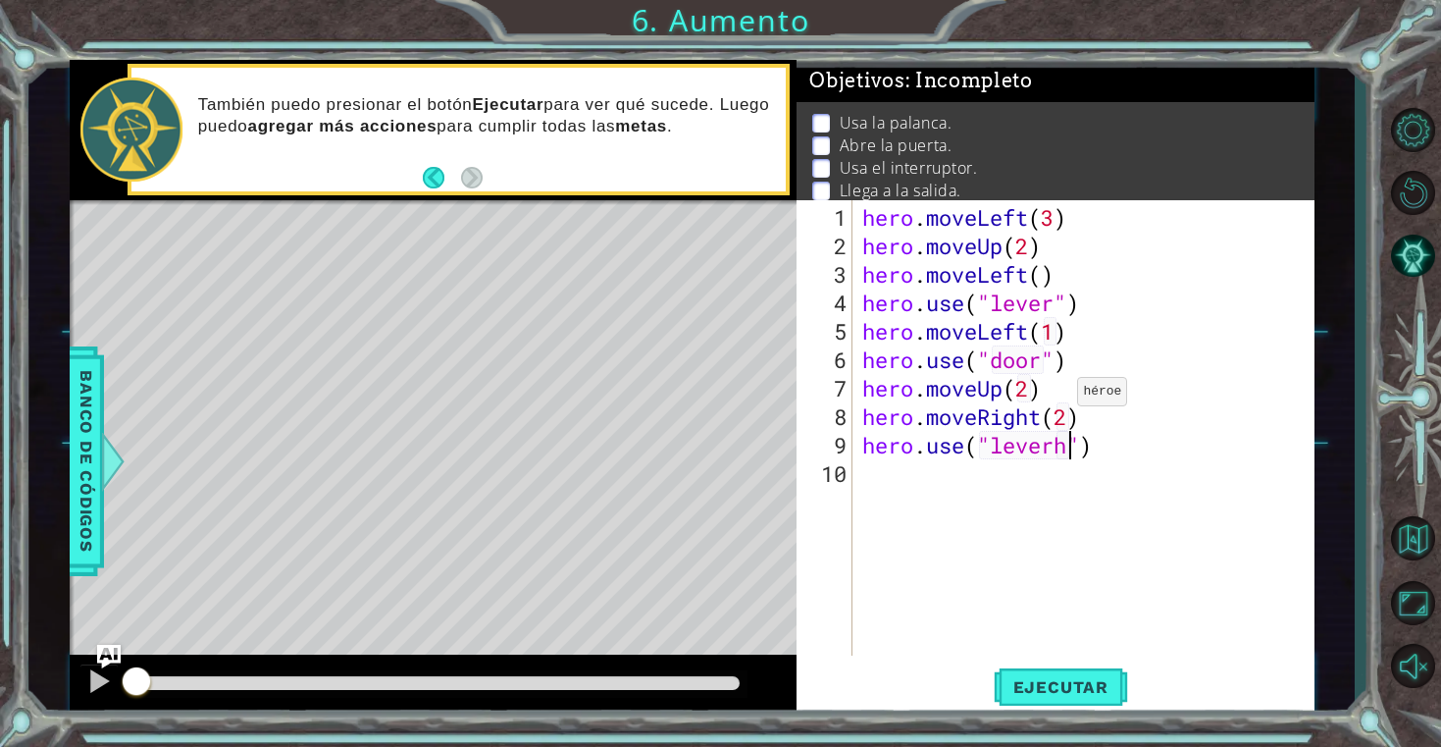
scroll to position [0, 10]
type textarea "hero.use("lever")"
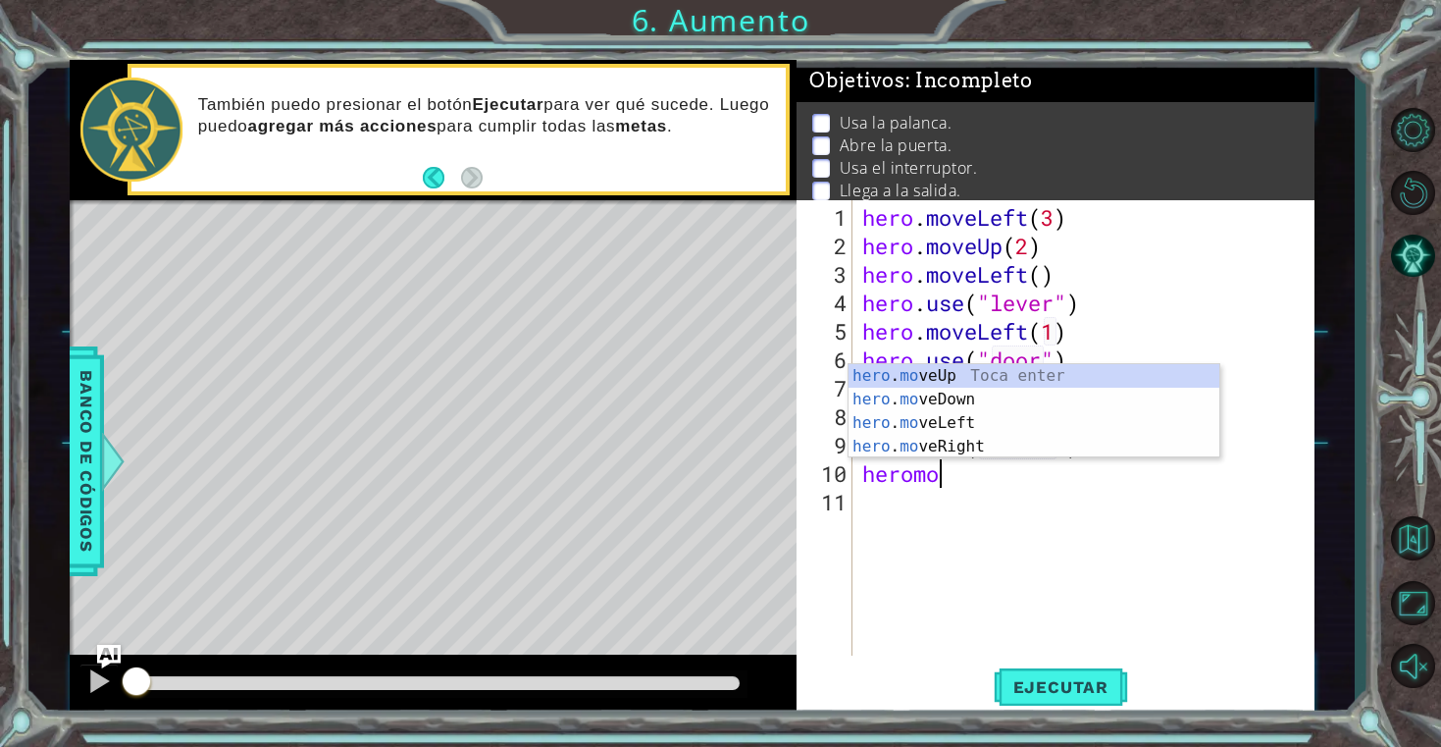
scroll to position [0, 4]
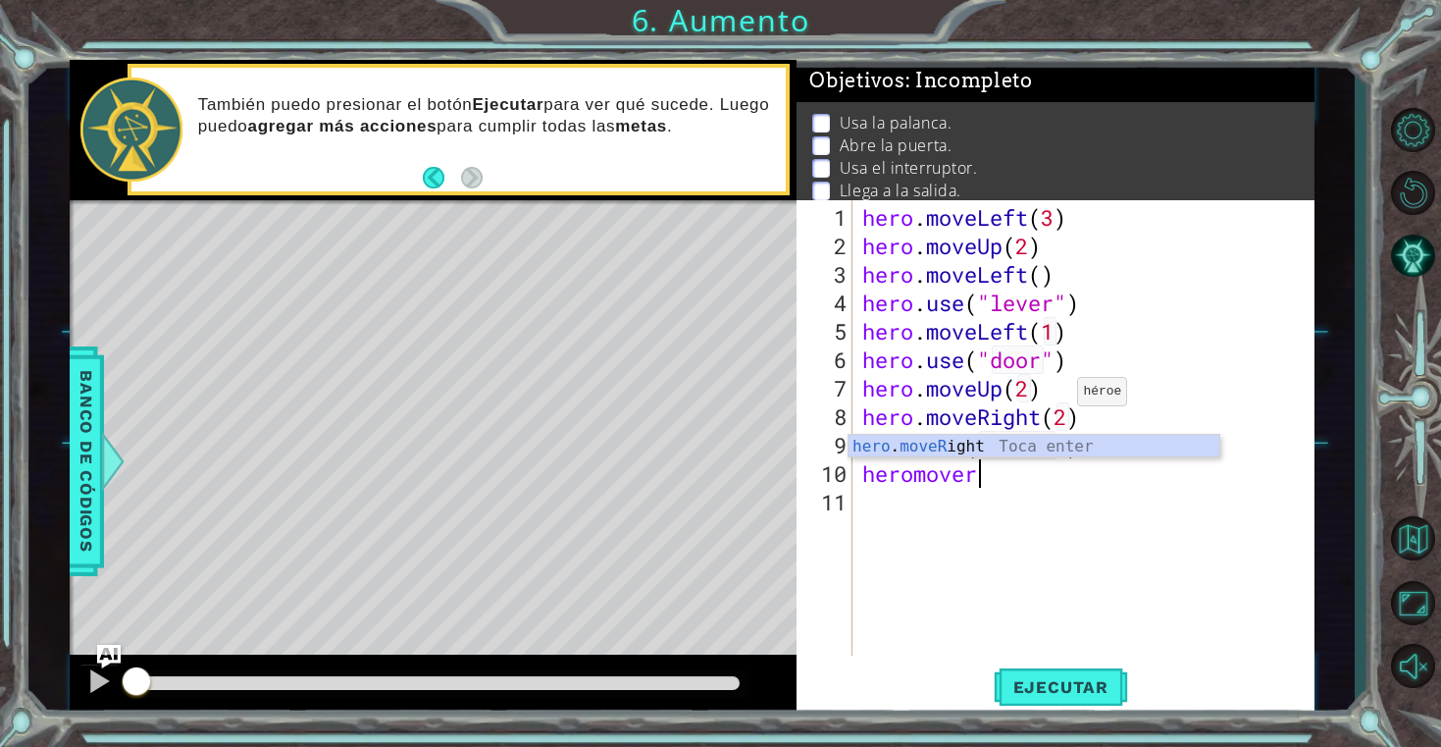
type textarea "hero.moveRight(1)"
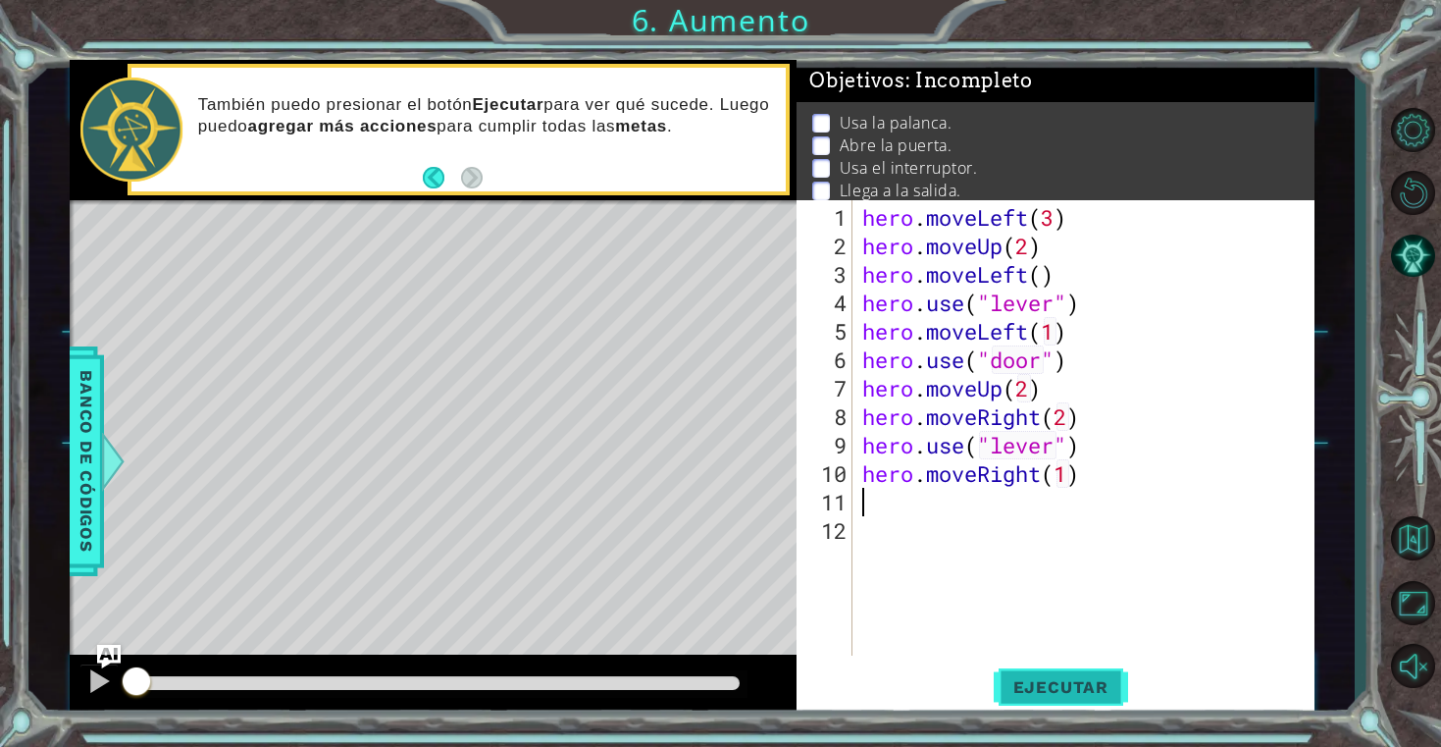
click at [1050, 695] on span "Ejecutar" at bounding box center [1061, 687] width 134 height 20
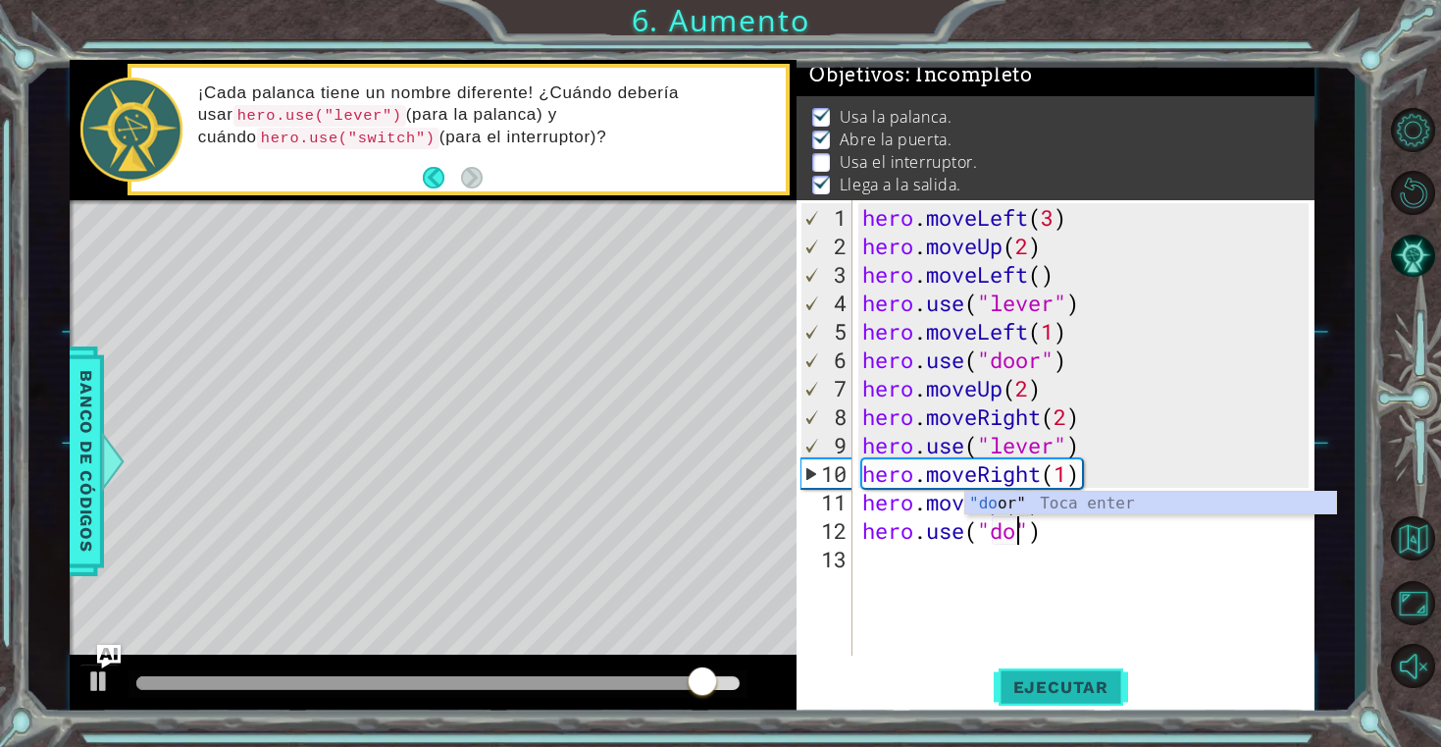
scroll to position [0, 9]
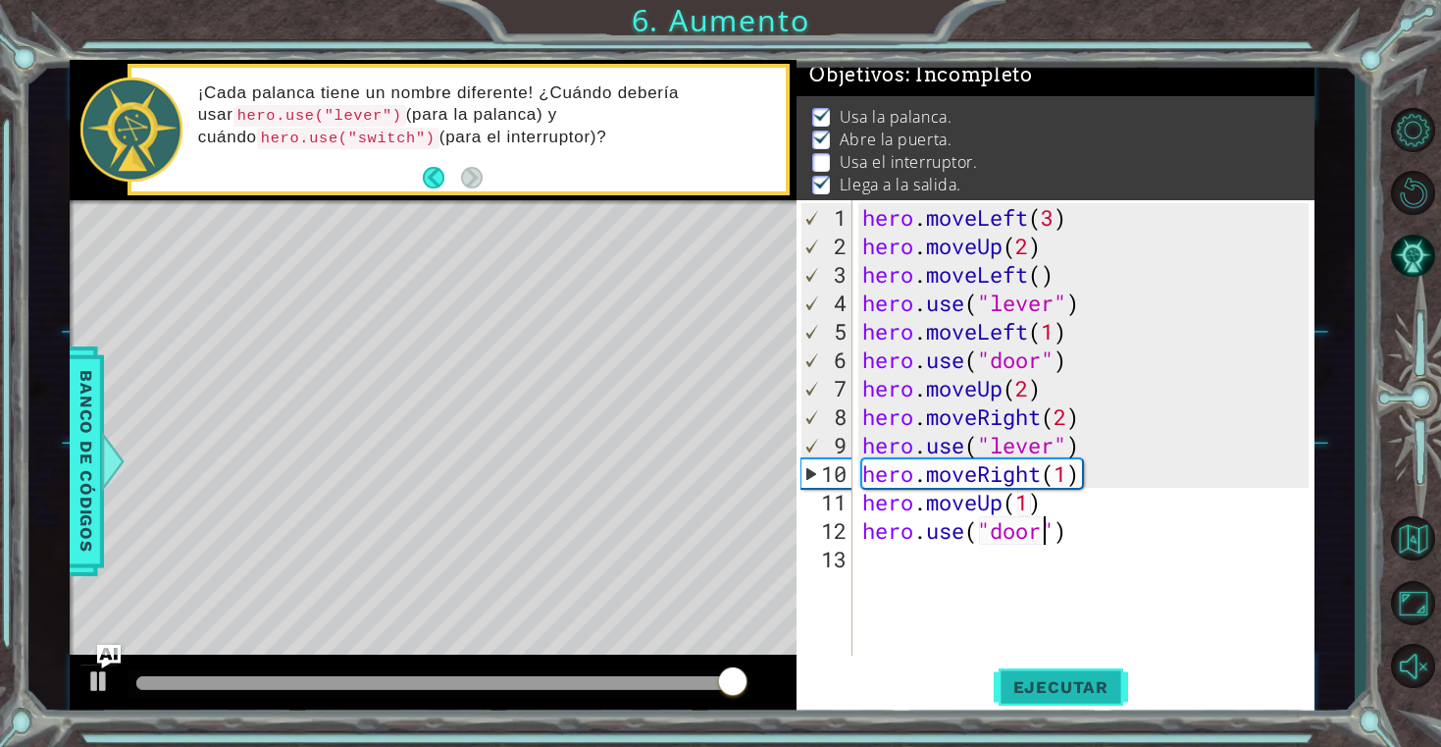
click at [1086, 684] on span "Ejecutar" at bounding box center [1061, 687] width 134 height 20
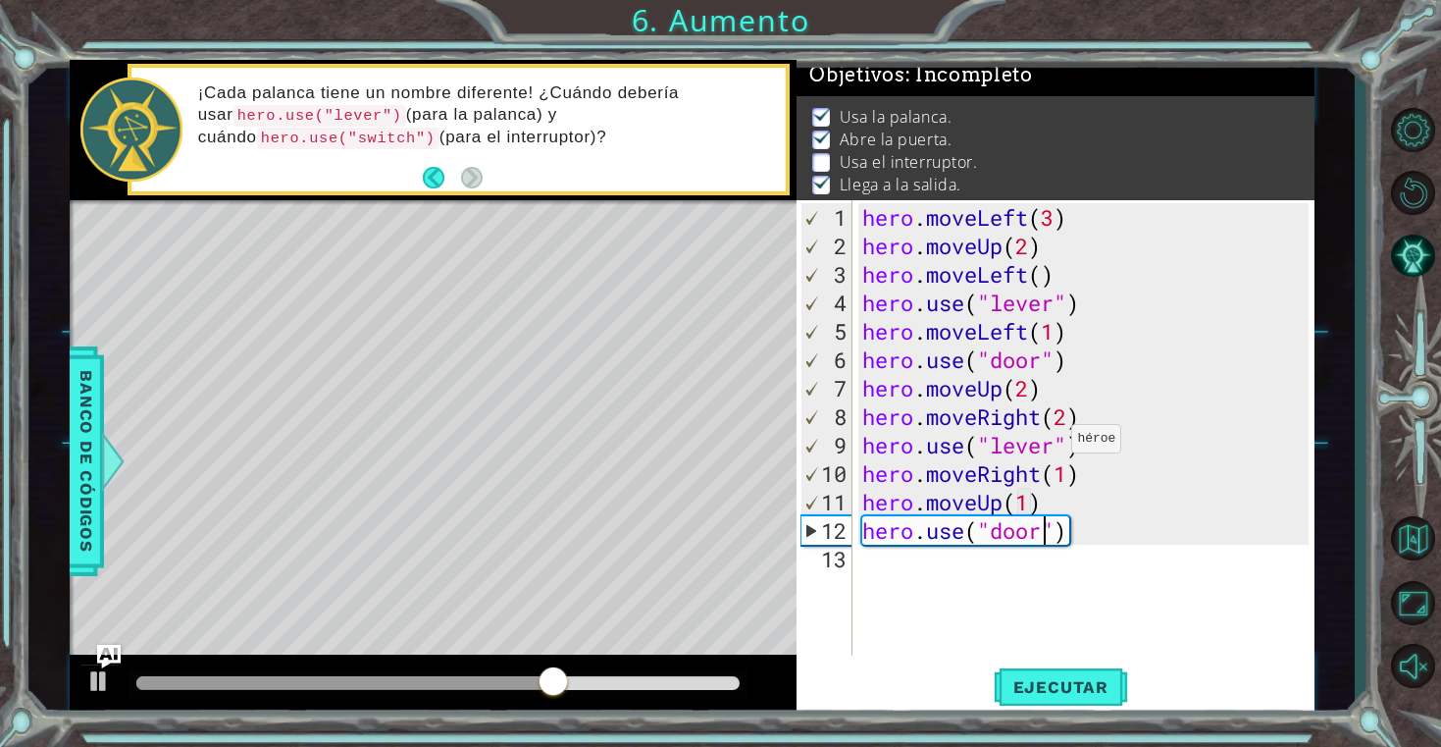
click at [1054, 443] on div "hero . moveLeft ( 3 ) hero . moveUp ( 2 ) hero . moveLeft ( ) hero . use ( "lev…" at bounding box center [1089, 459] width 461 height 512
type textarea "hero.use("switch")"
click at [1077, 678] on span "Ejecutar" at bounding box center [1061, 687] width 134 height 20
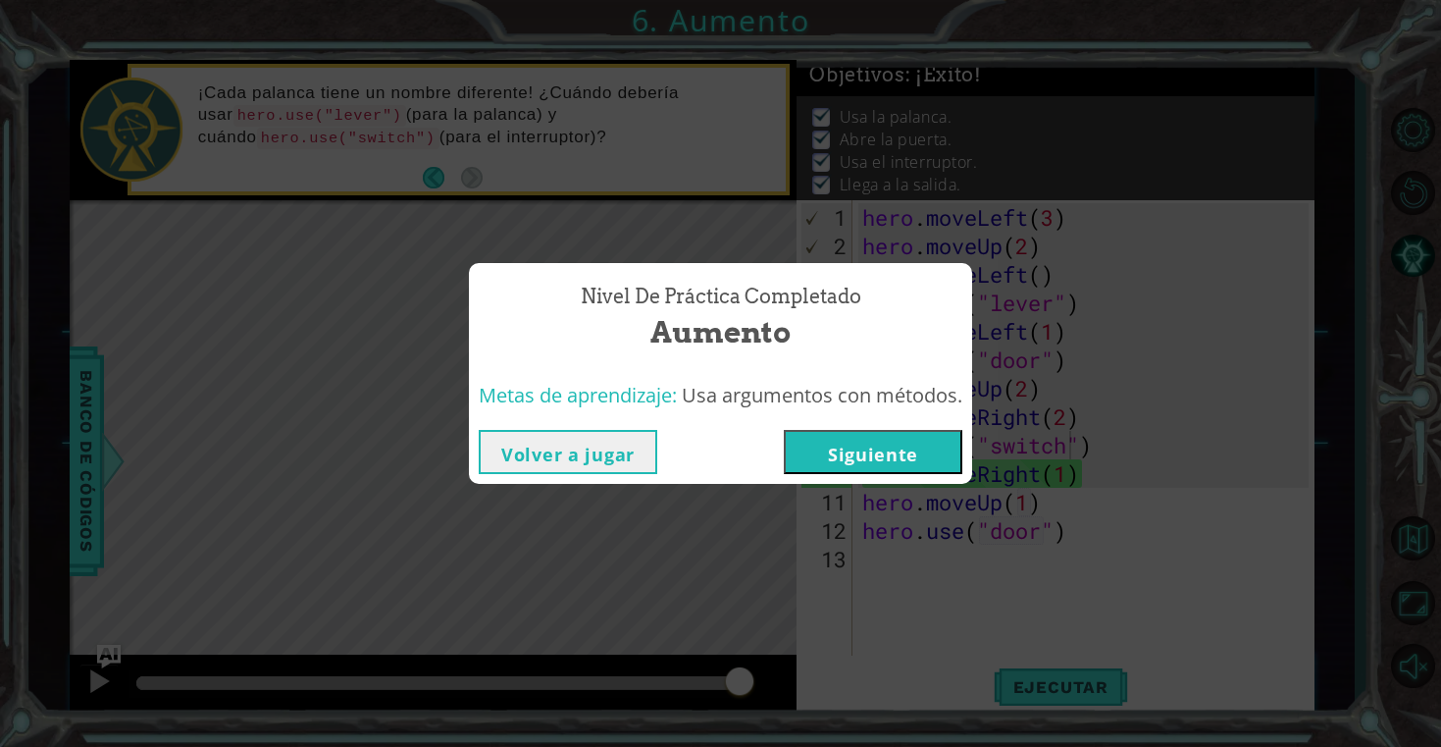
click at [943, 456] on button "Siguiente" at bounding box center [873, 452] width 179 height 44
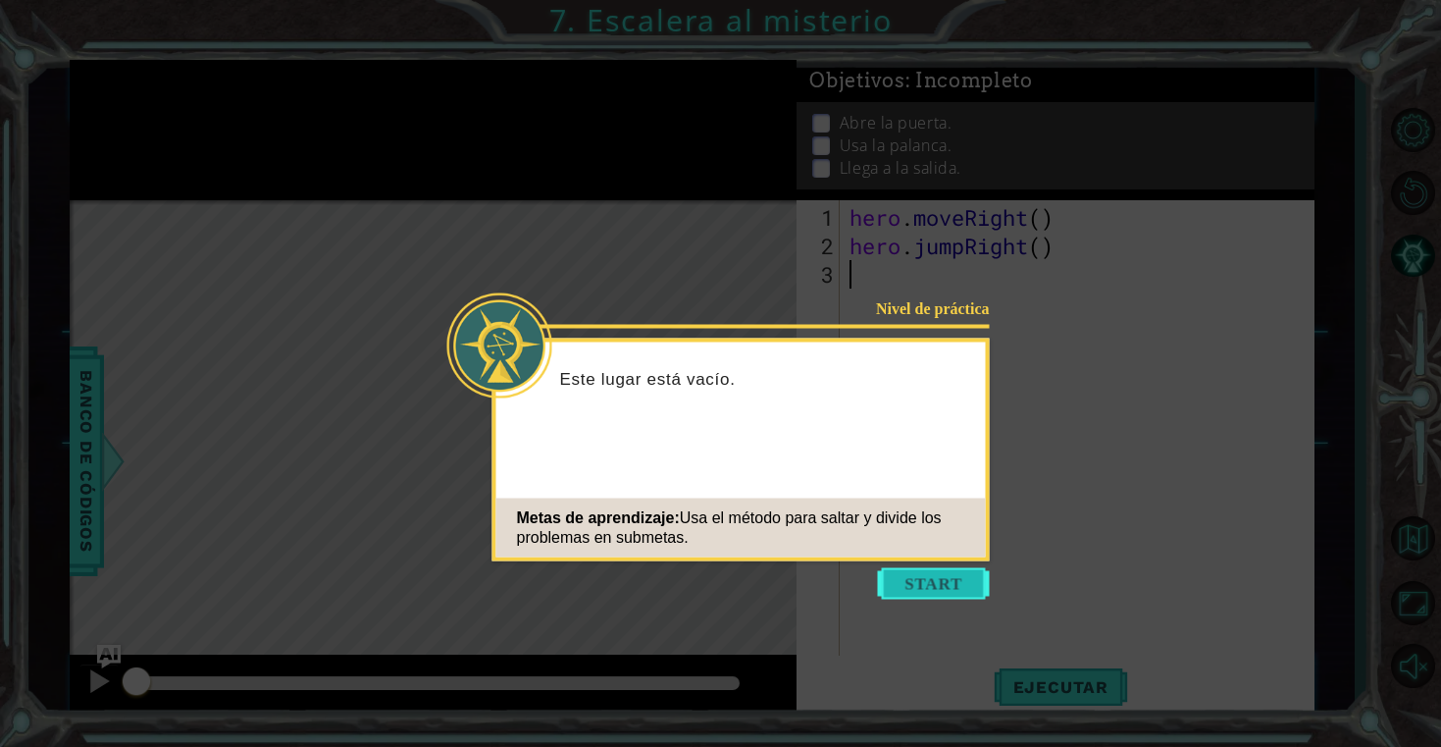
click at [964, 585] on button "Start" at bounding box center [934, 583] width 112 height 31
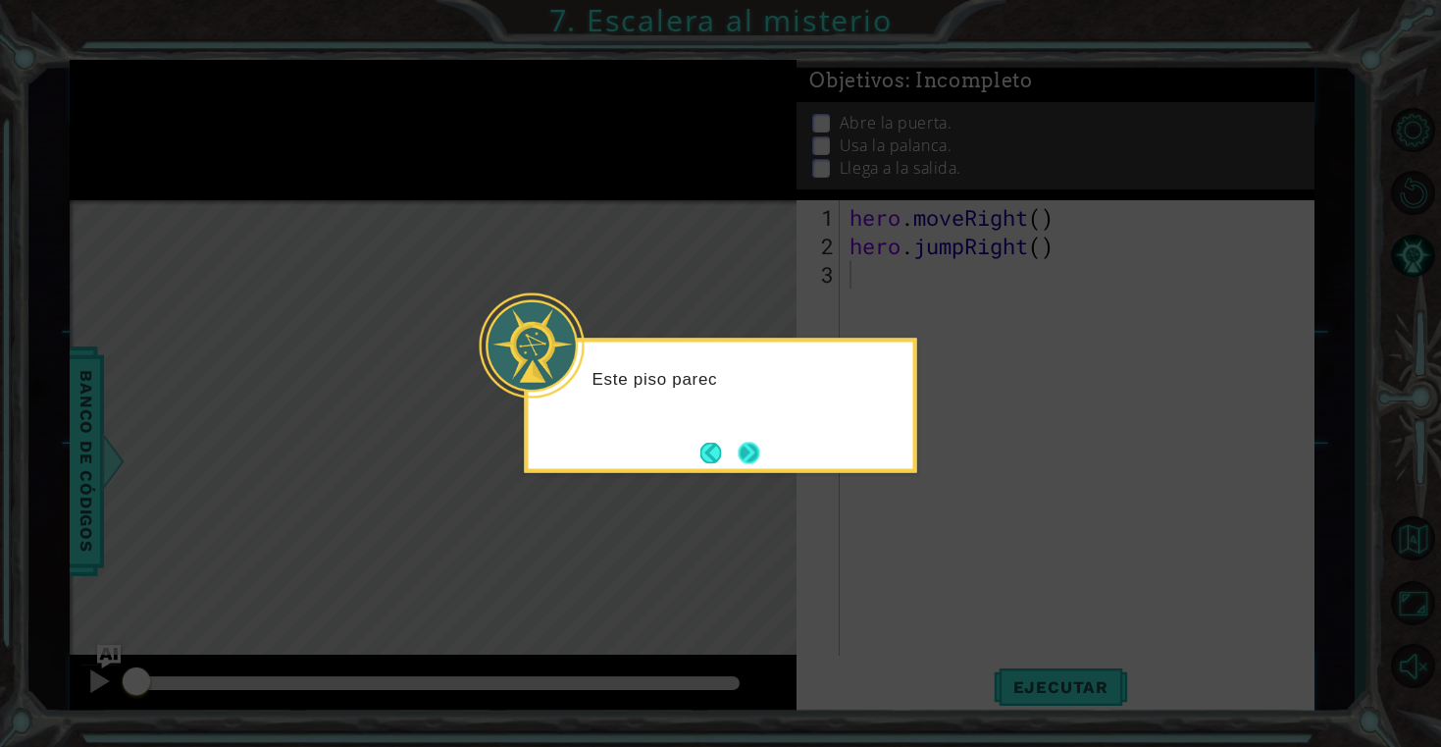
click at [747, 444] on button "Next" at bounding box center [749, 453] width 23 height 23
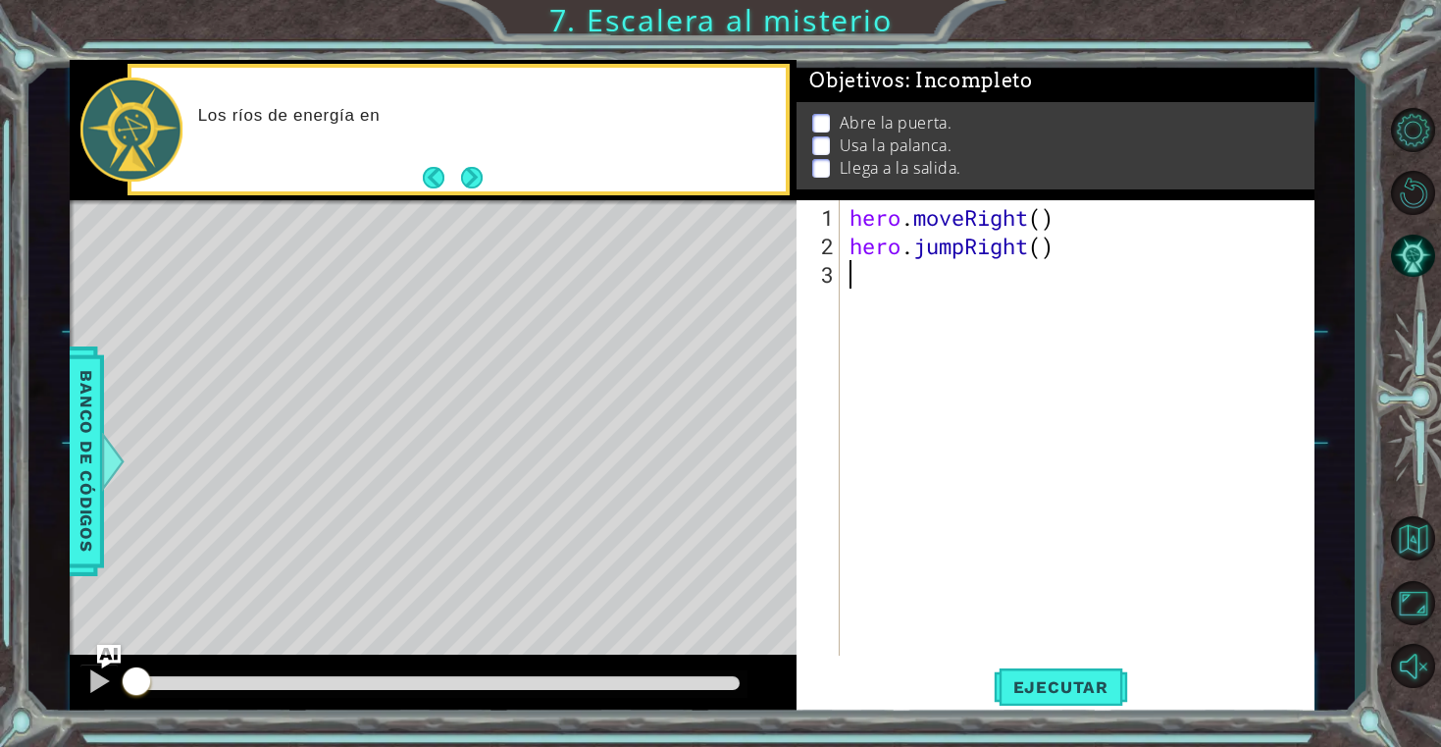
click at [973, 563] on div "hero . moveRight ( ) hero . jumpRight ( )" at bounding box center [1082, 459] width 473 height 512
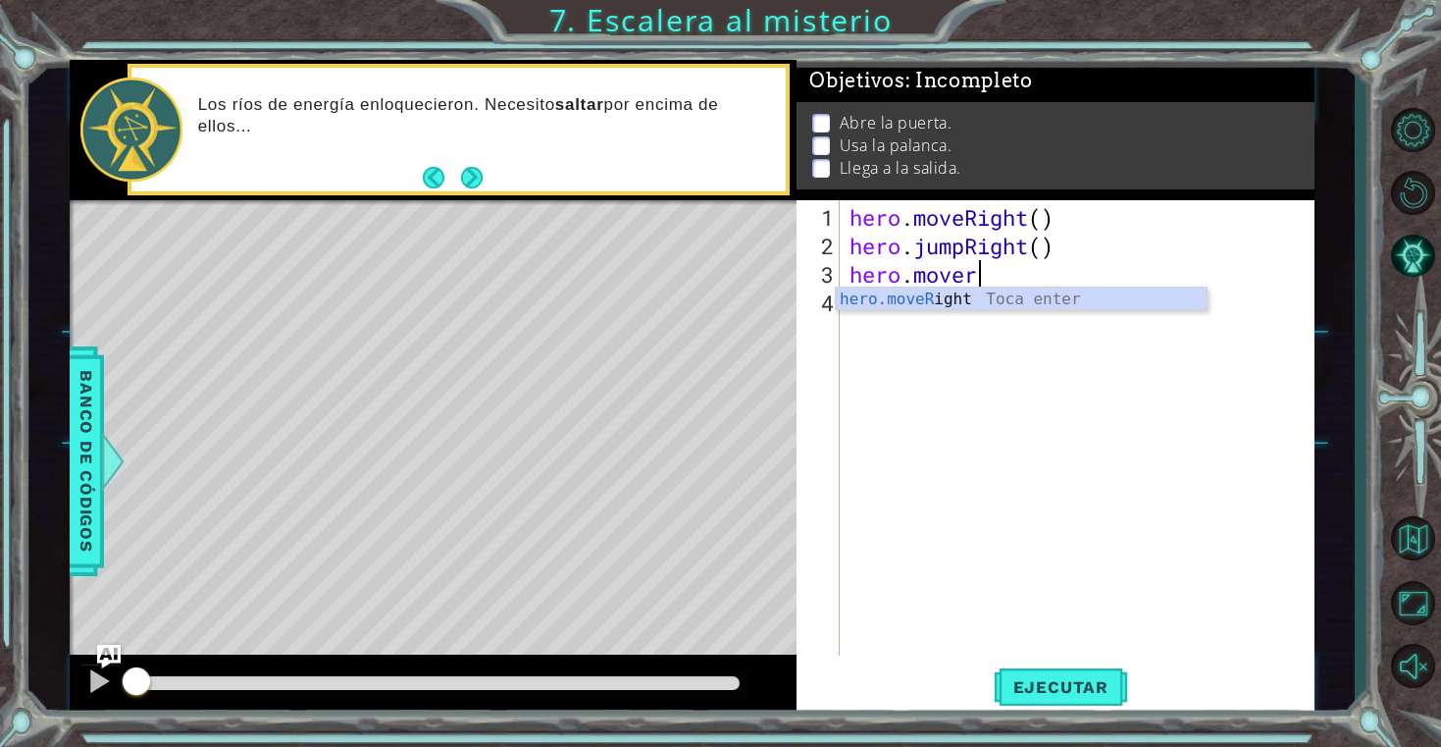
scroll to position [0, 5]
type textarea "hero.moveRight(2)"
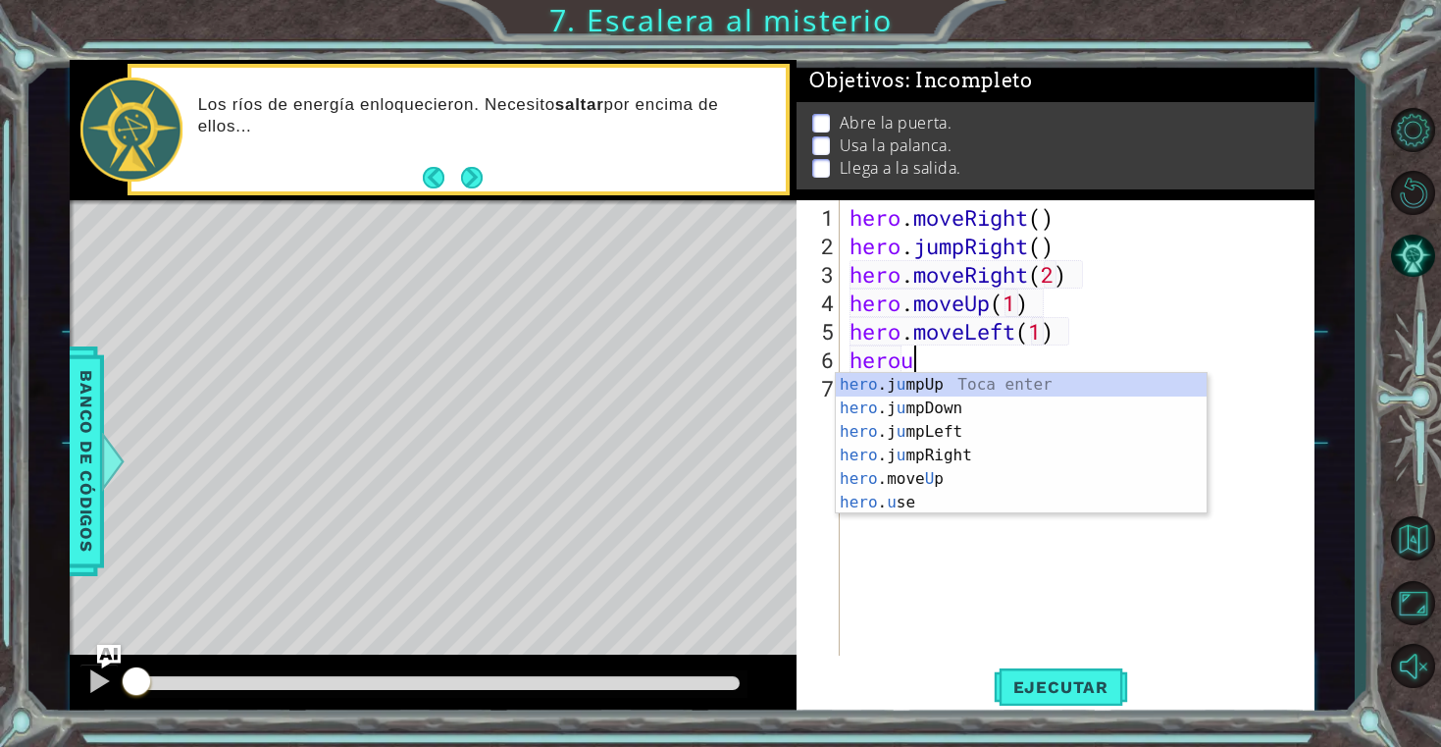
scroll to position [0, 3]
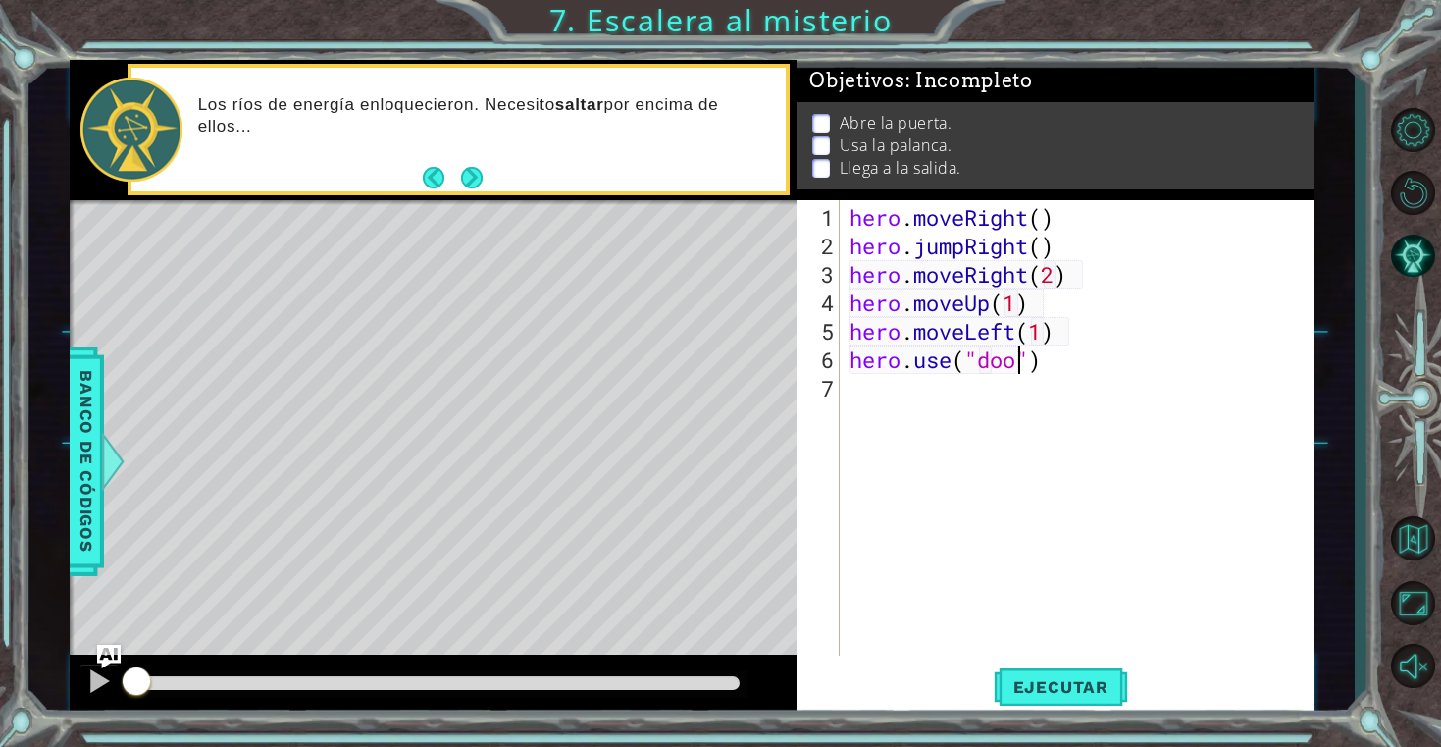
type textarea "hero.use("door")"
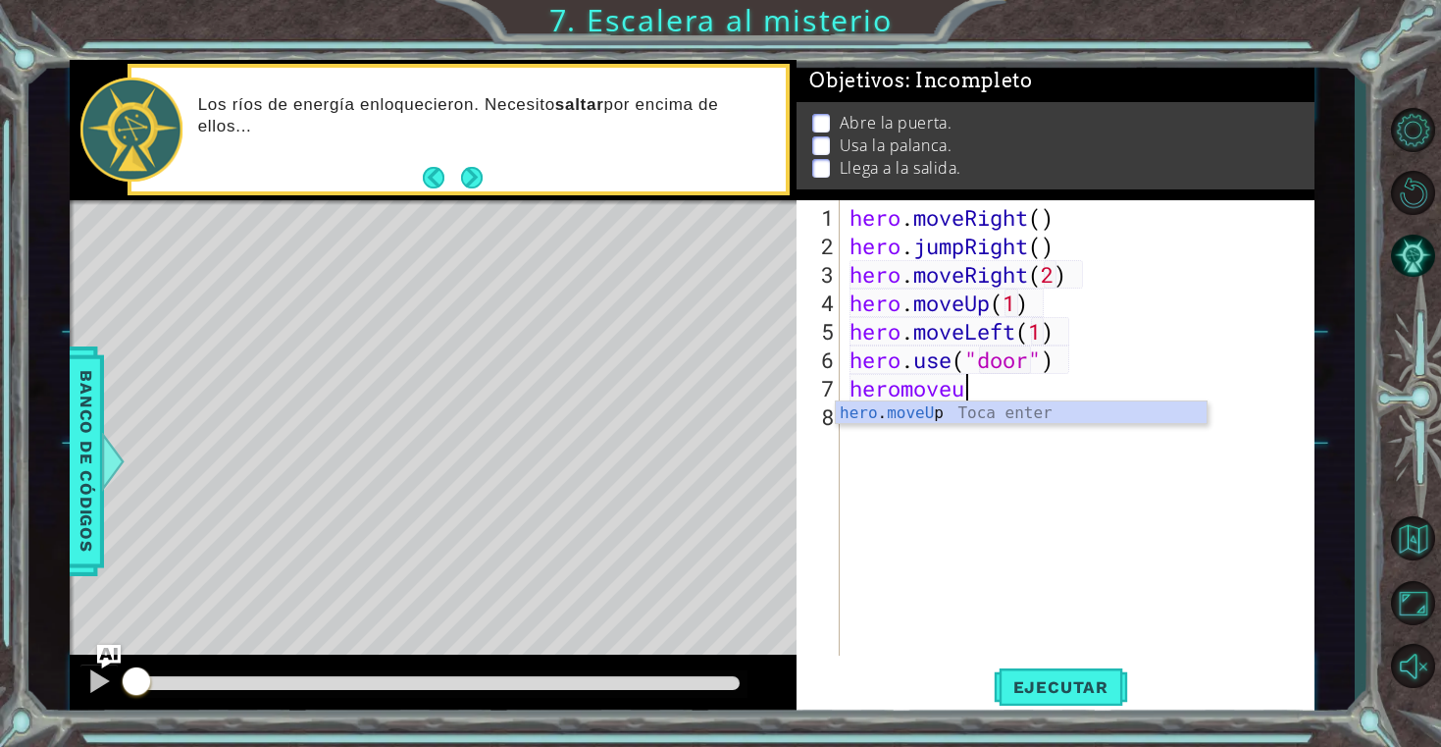
scroll to position [0, 5]
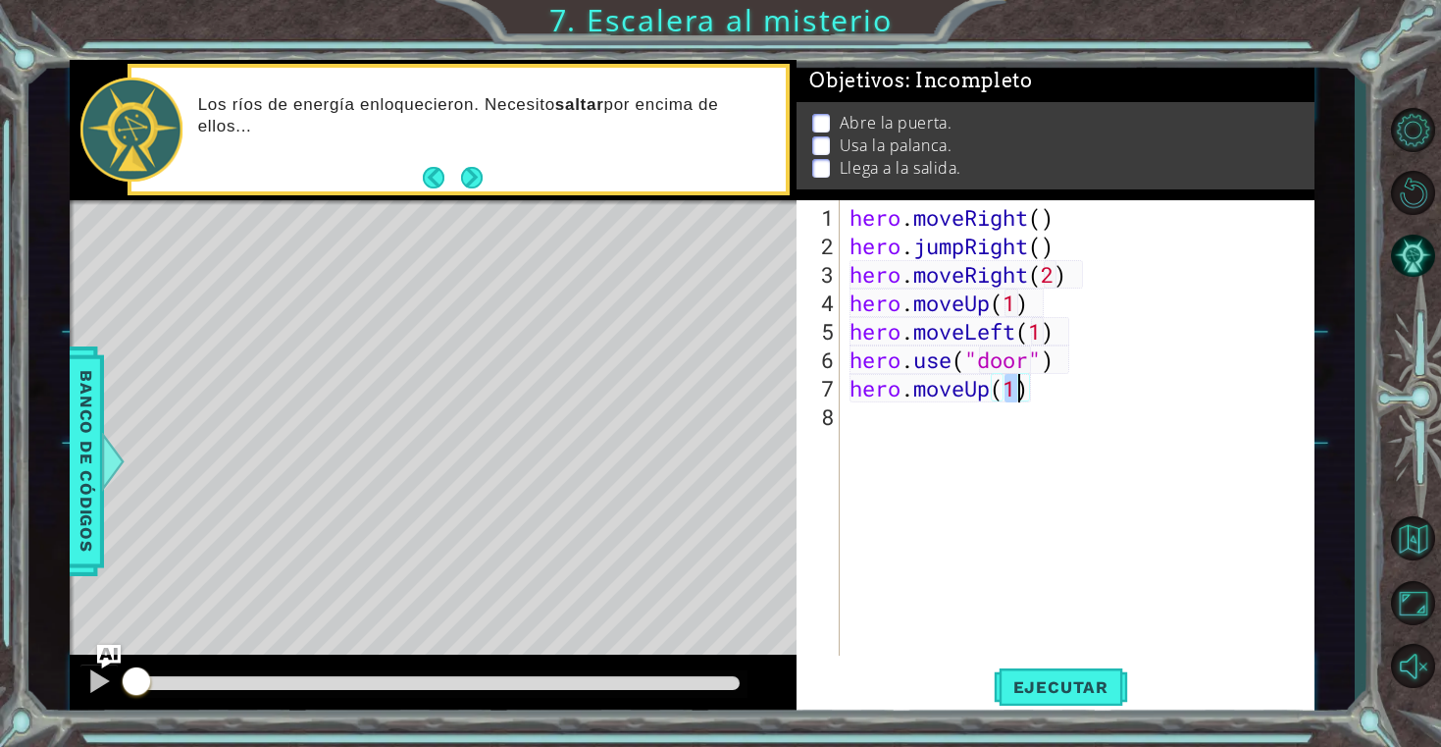
type textarea "hero.moveUp(2)"
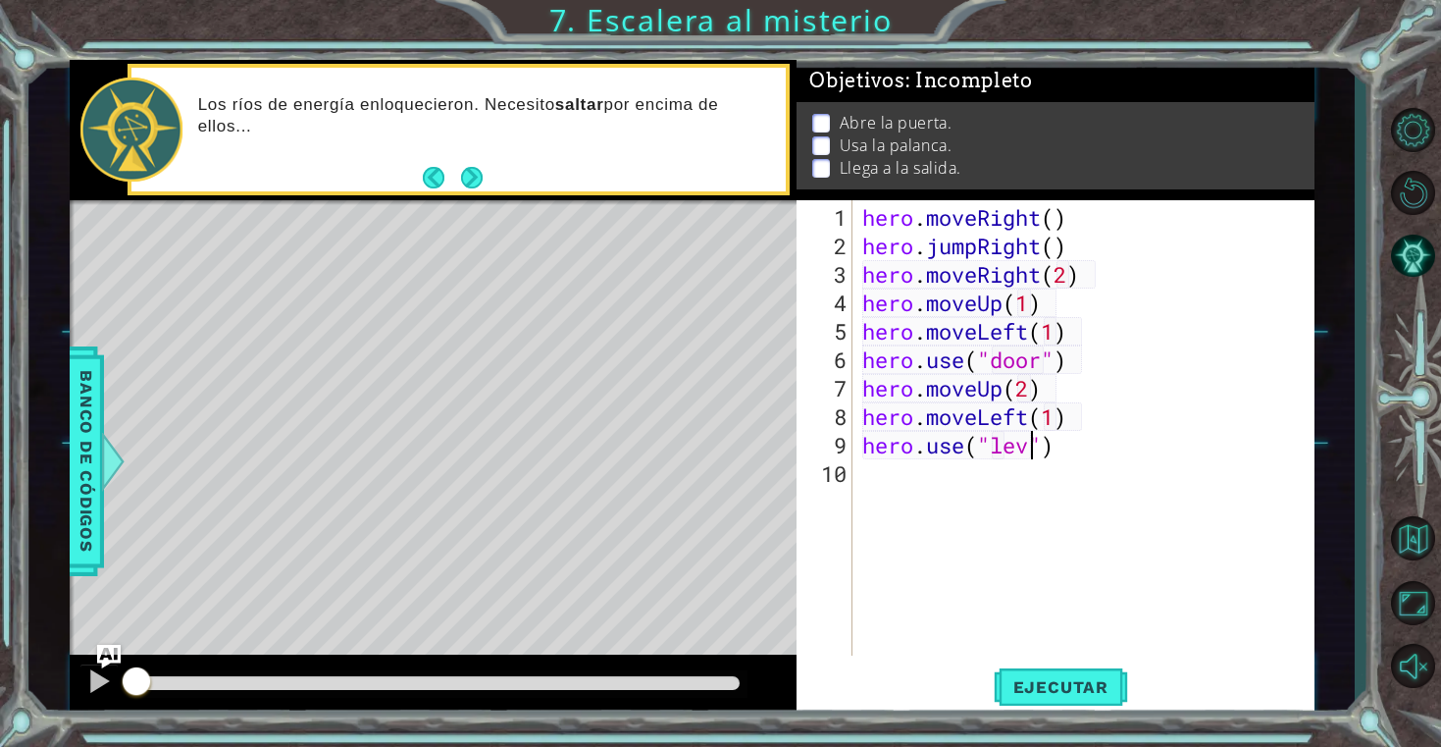
scroll to position [0, 9]
type textarea "hero.use("lever")"
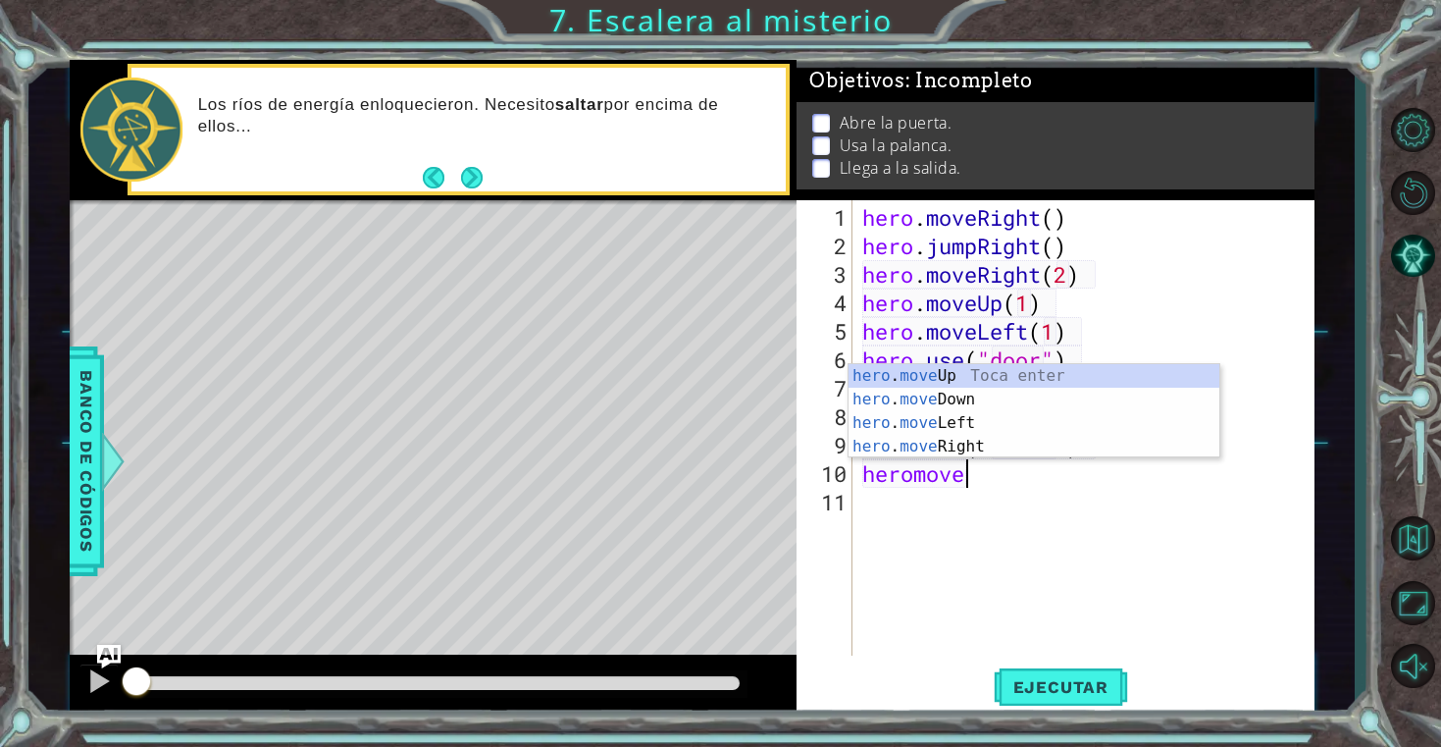
scroll to position [0, 4]
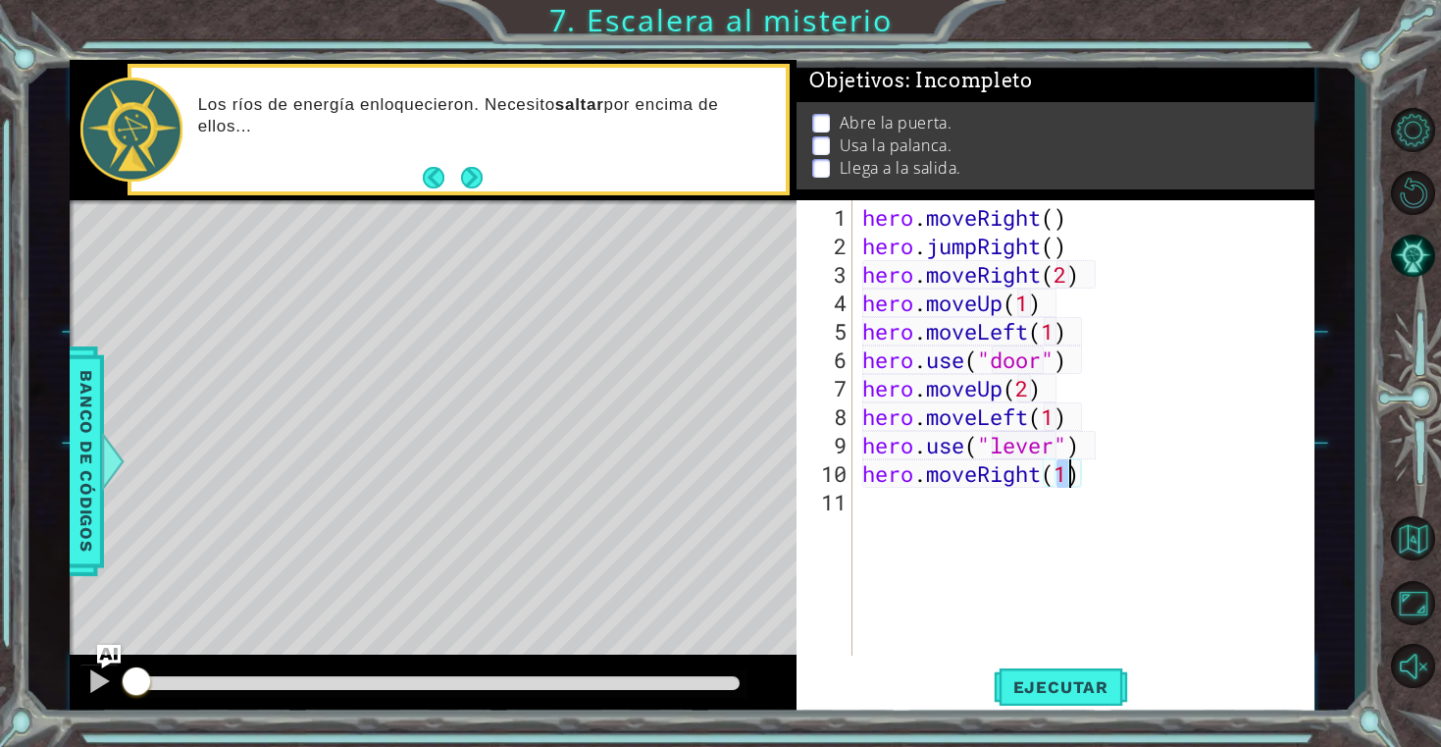
type textarea "hero.moveRight(3)"
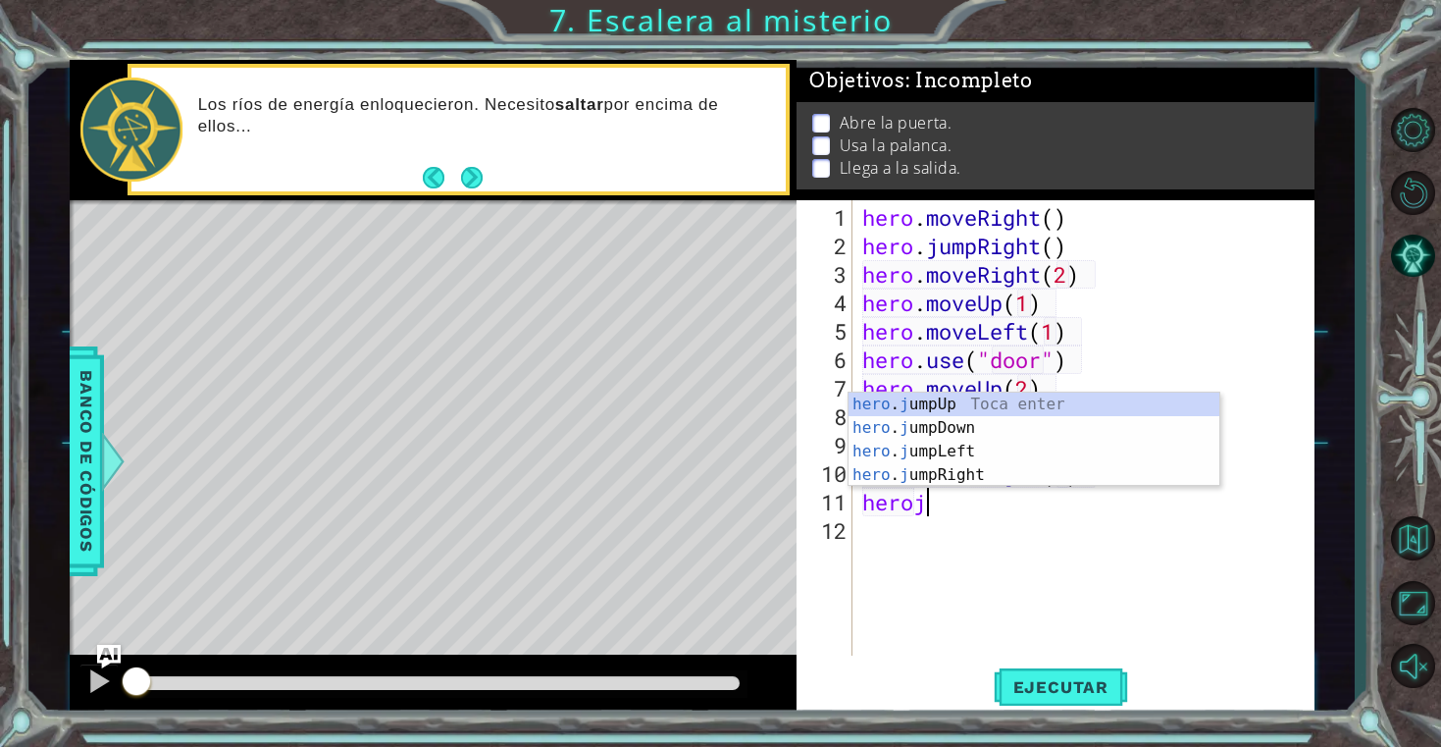
type textarea "heroju"
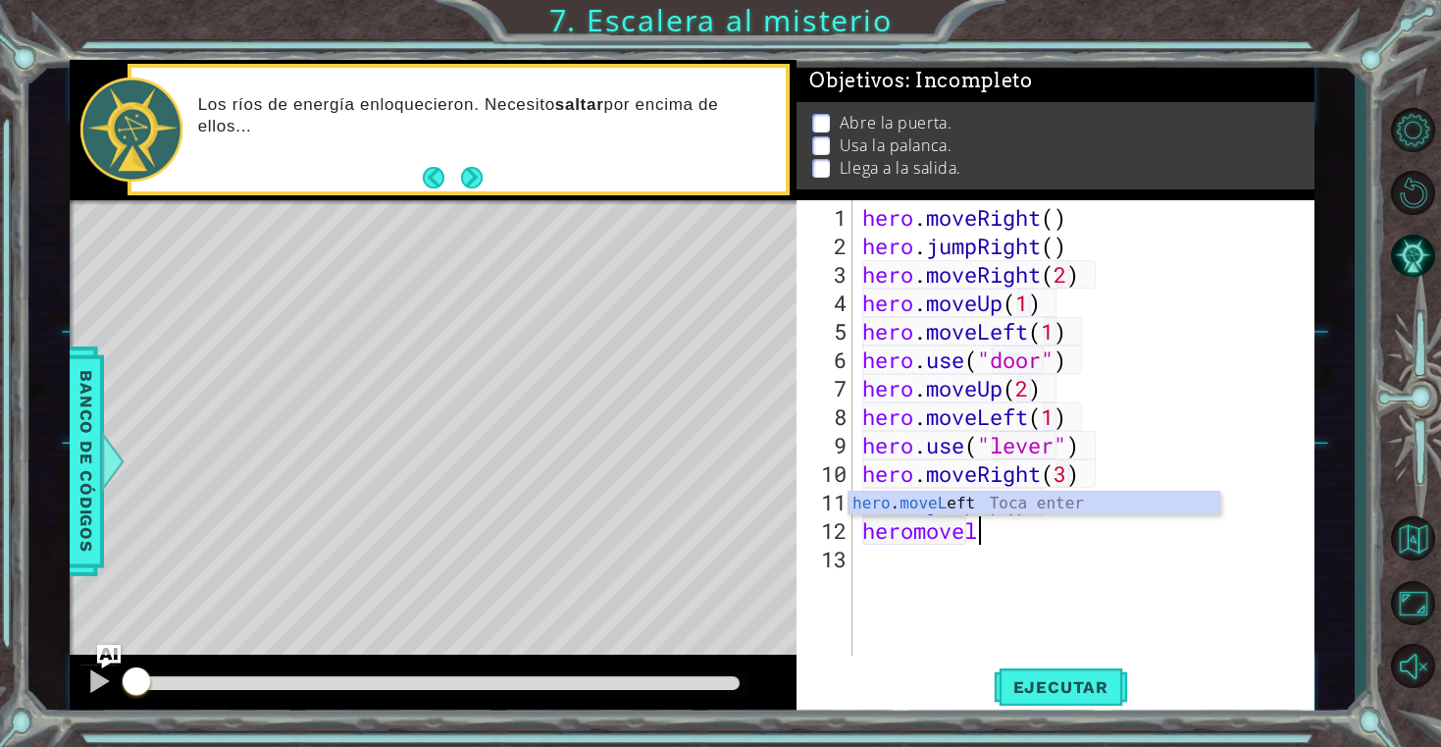
scroll to position [0, 5]
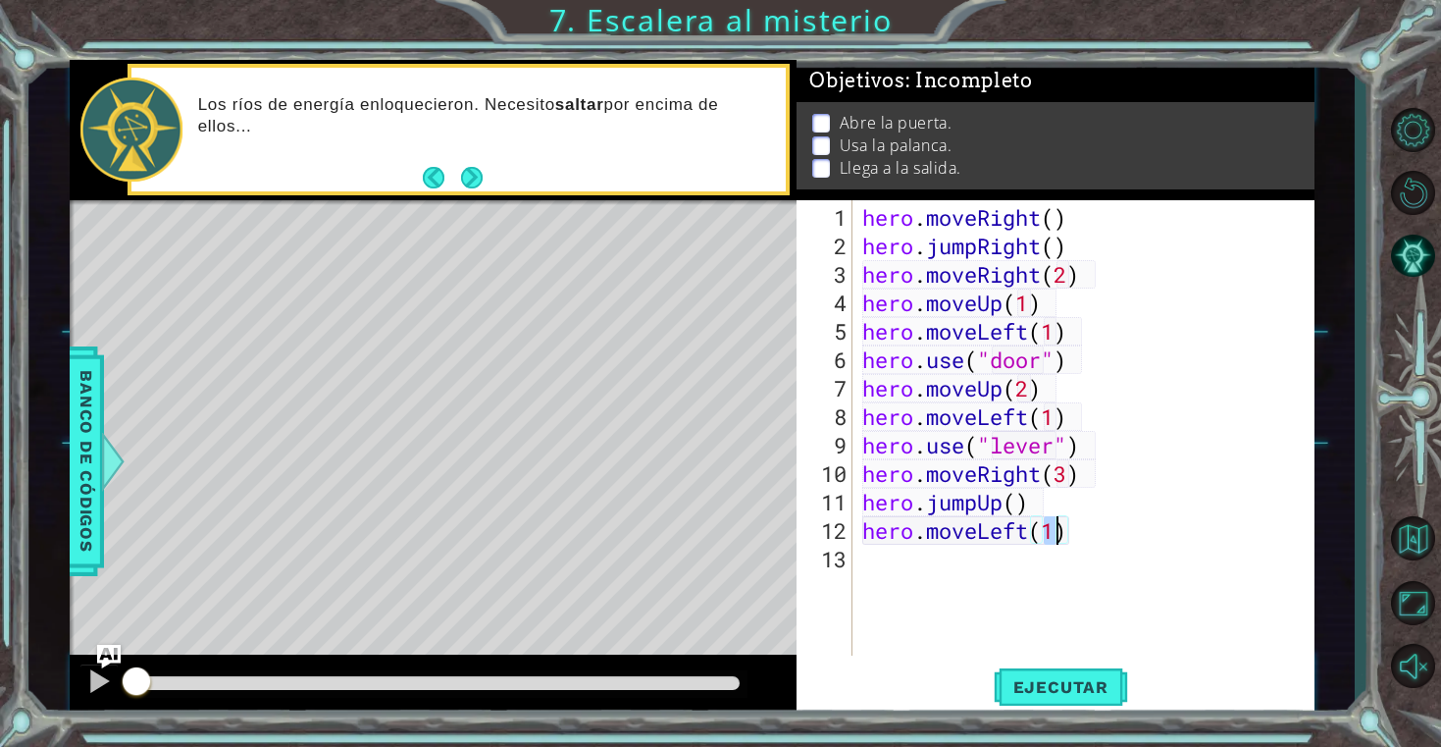
type textarea "hero.moveLeft(2)"
click at [1104, 686] on span "Ejecutar" at bounding box center [1061, 687] width 134 height 20
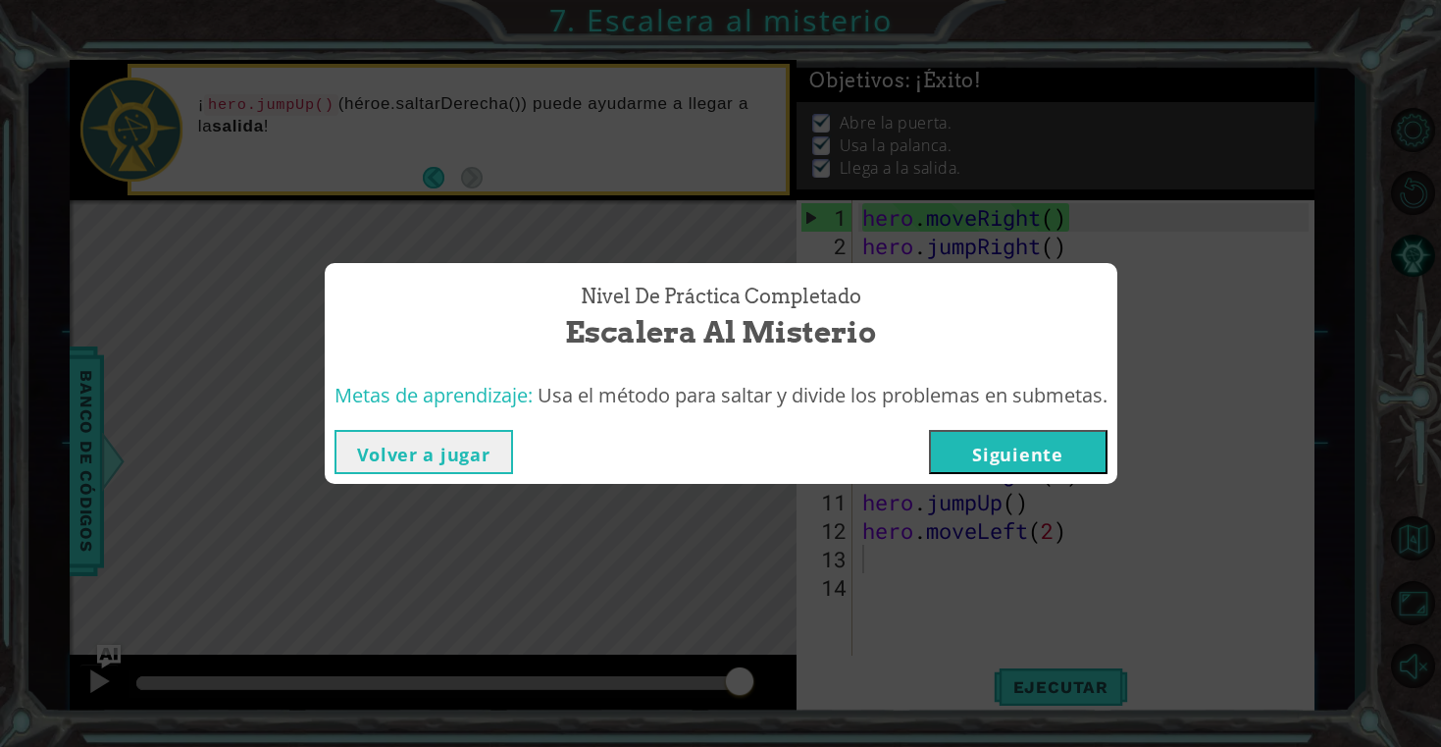
click at [1083, 467] on button "Siguiente" at bounding box center [1018, 452] width 179 height 44
